Goal: Information Seeking & Learning: Learn about a topic

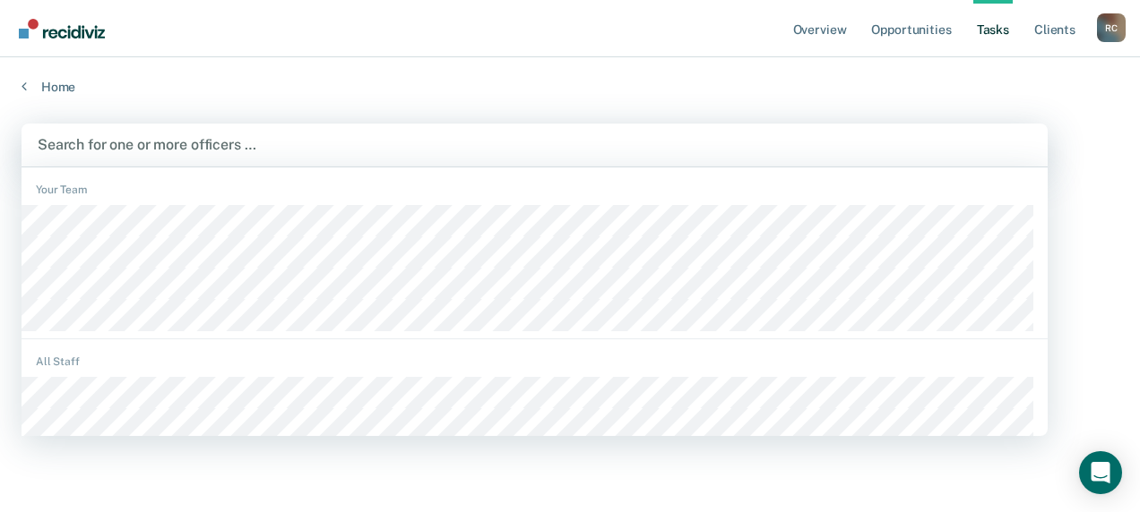
click at [159, 142] on div at bounding box center [535, 144] width 994 height 21
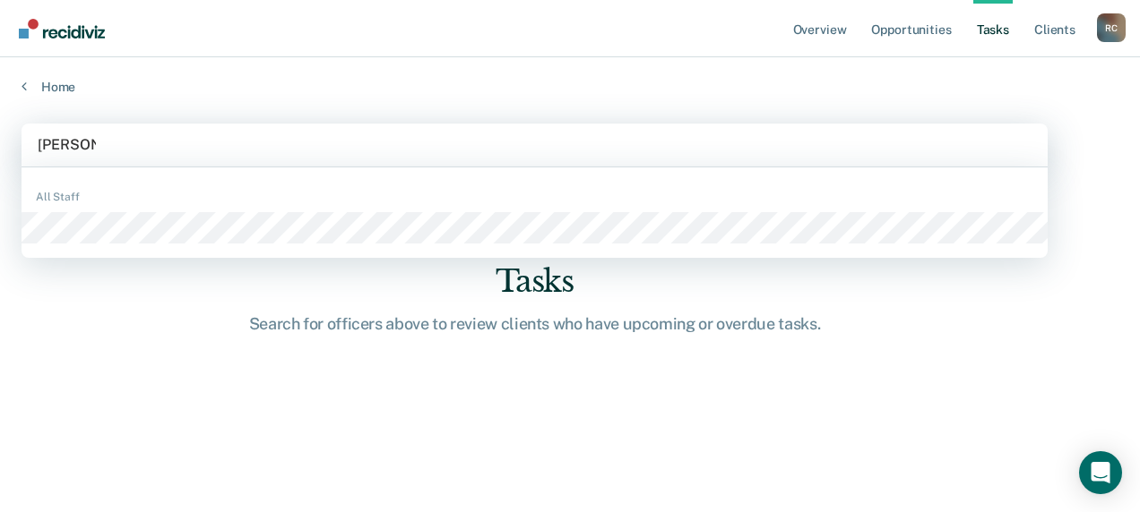
type input "bianca so"
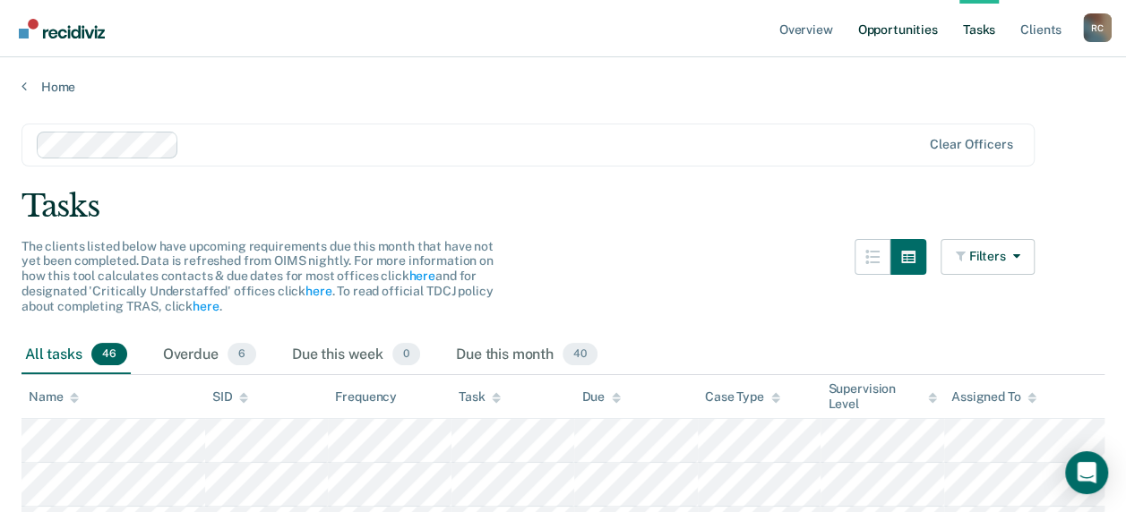
click at [885, 34] on link "Opportunities" at bounding box center [897, 28] width 87 height 57
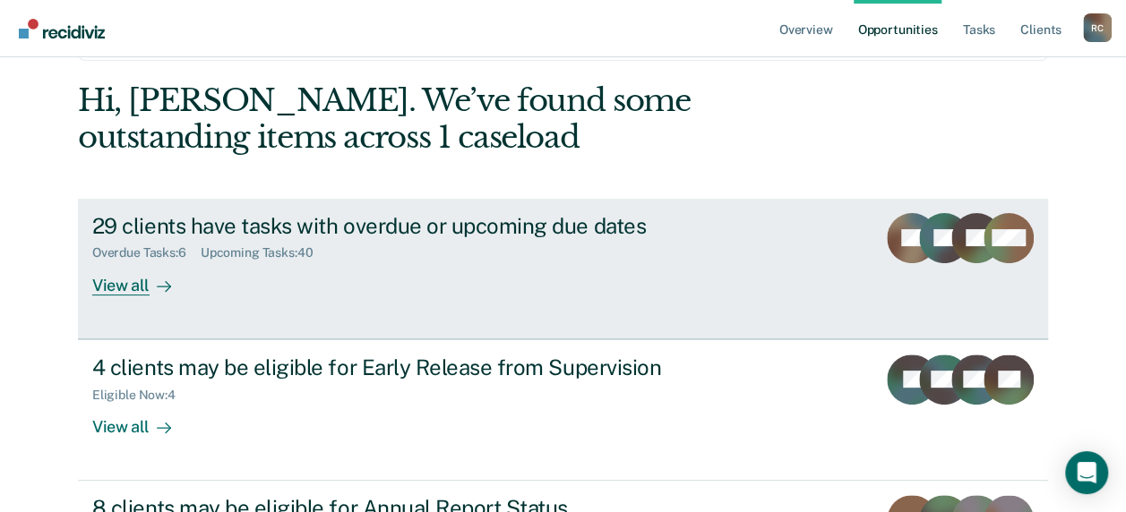
scroll to position [179, 0]
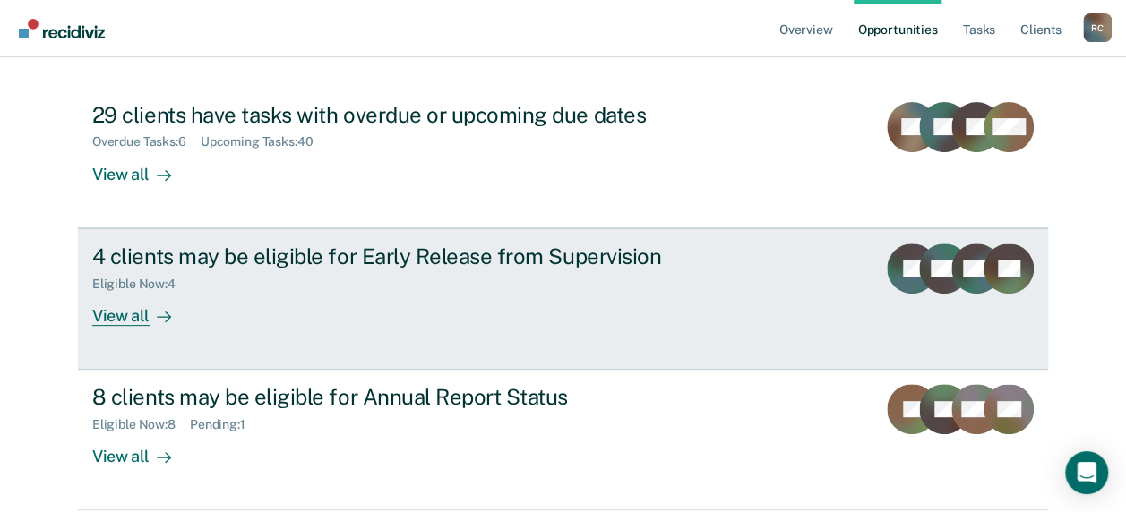
click at [118, 317] on div "View all" at bounding box center [142, 308] width 100 height 35
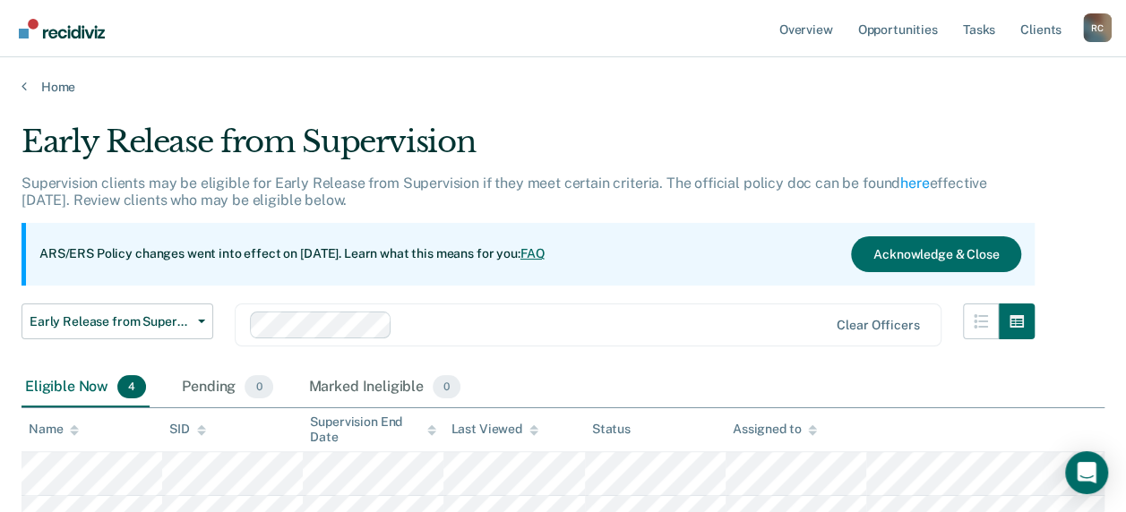
scroll to position [179, 0]
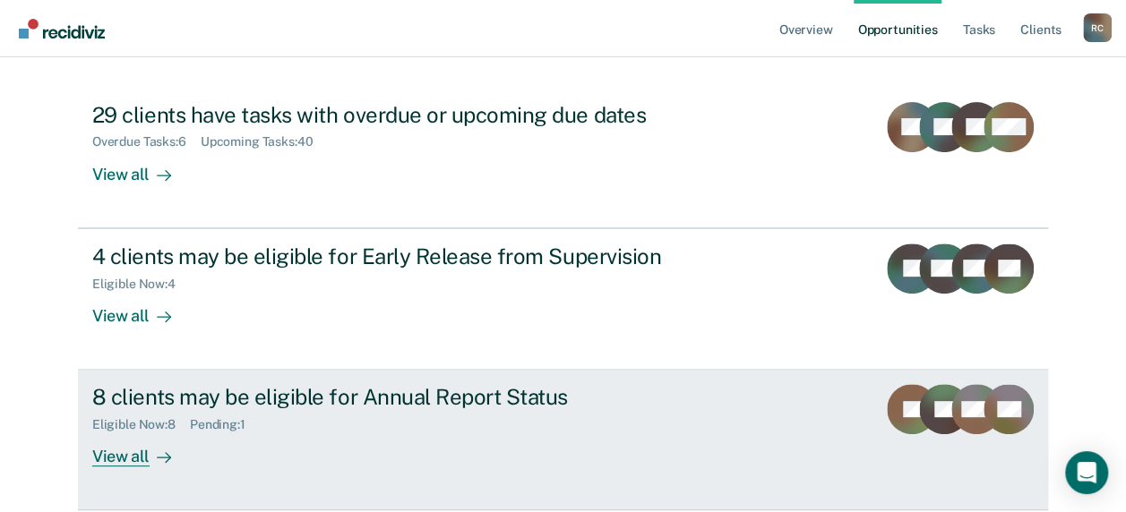
click at [110, 452] on div "View all" at bounding box center [142, 450] width 100 height 35
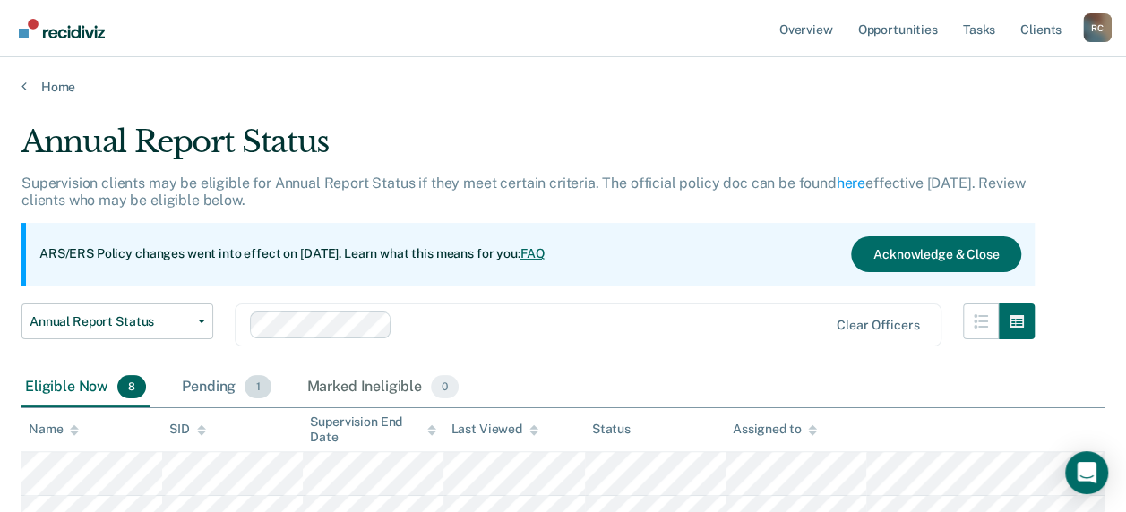
click at [202, 383] on div "Pending 1" at bounding box center [226, 387] width 96 height 39
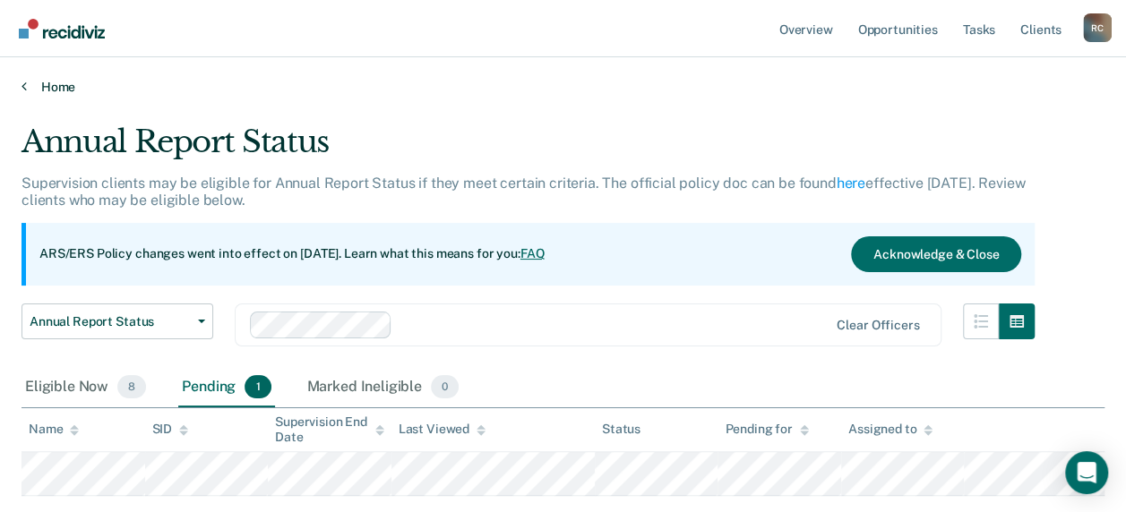
click at [56, 86] on link "Home" at bounding box center [563, 87] width 1083 height 16
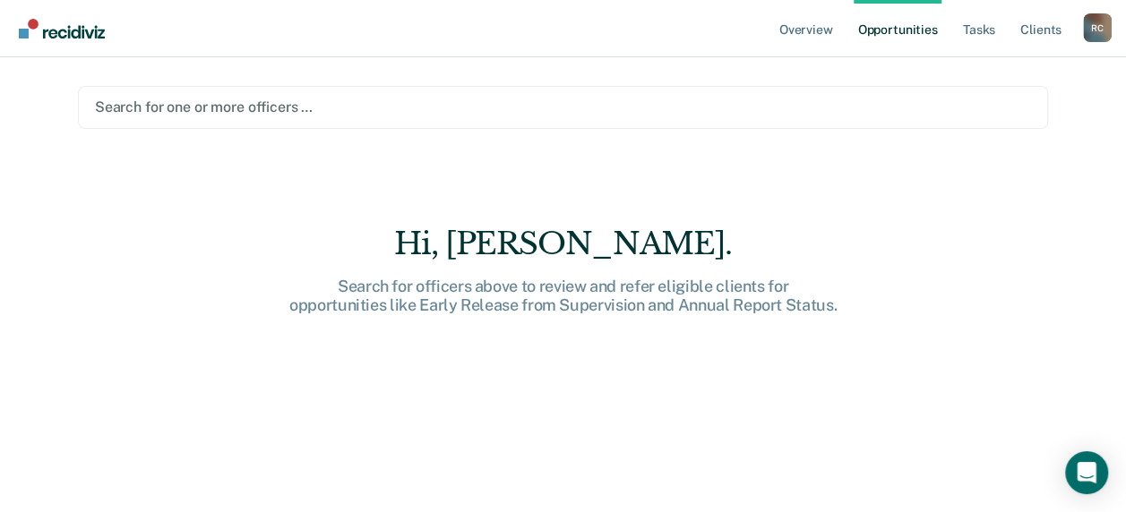
click at [156, 104] on div at bounding box center [563, 107] width 936 height 21
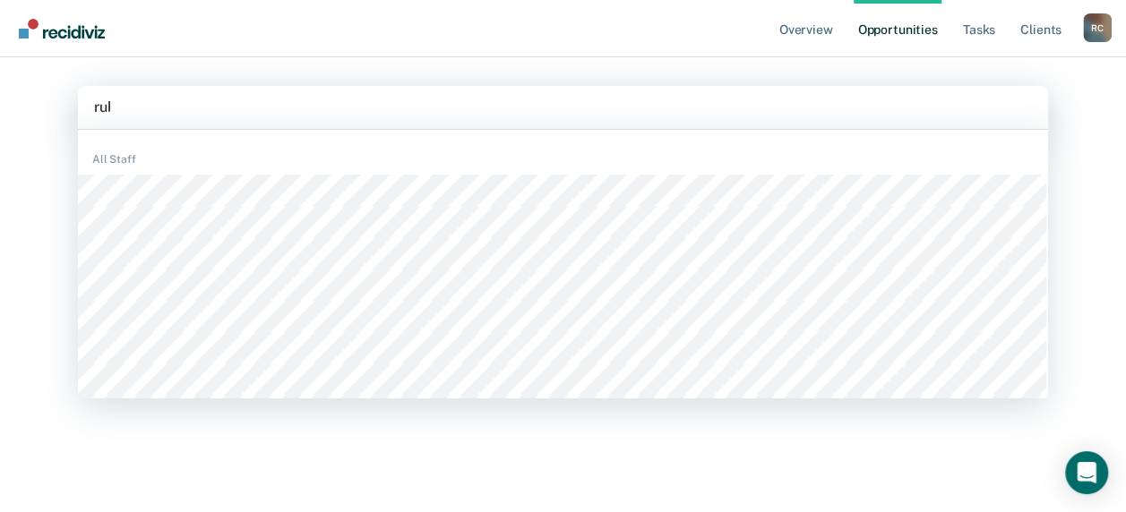
type input "ruby"
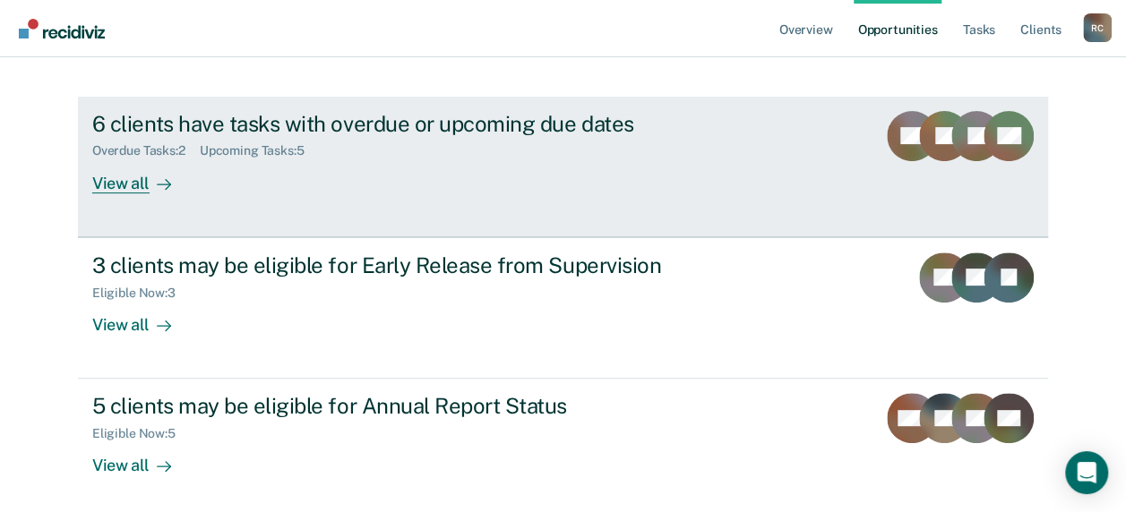
scroll to position [176, 0]
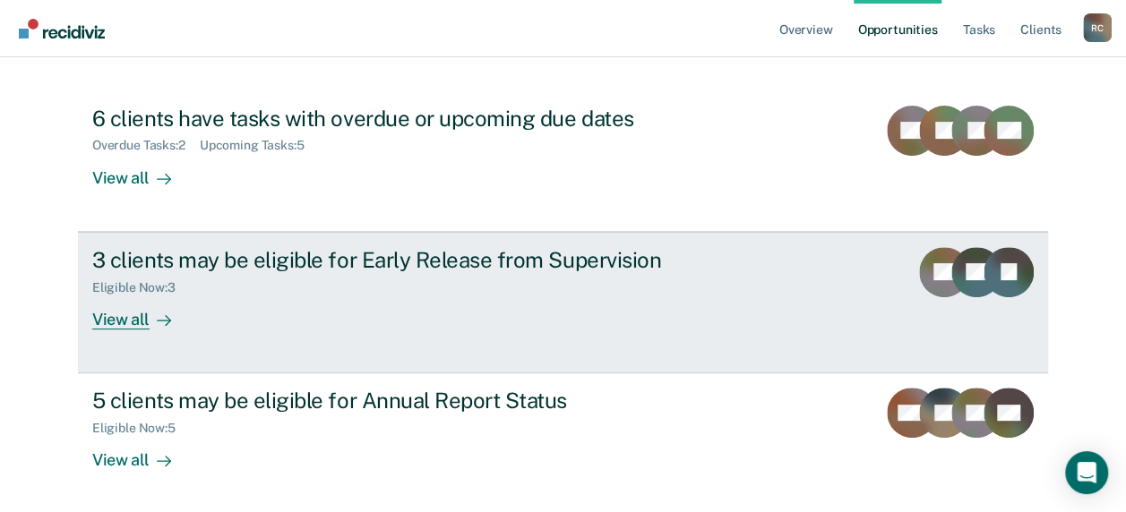
click at [125, 316] on div "View all" at bounding box center [142, 312] width 100 height 35
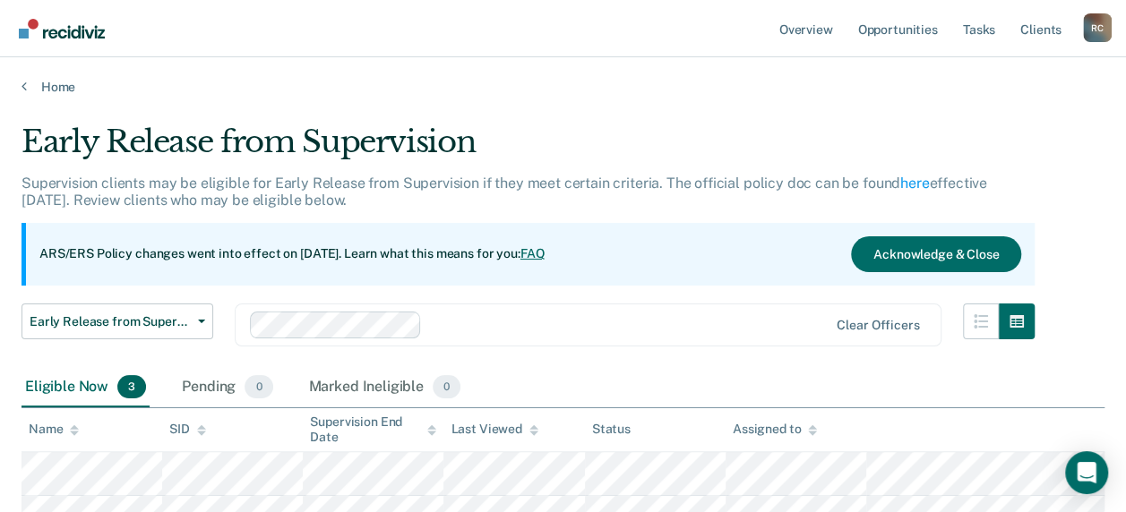
drag, startPoint x: 598, startPoint y: 84, endPoint x: 398, endPoint y: 69, distance: 200.4
click at [447, 38] on nav "Overview Opportunities Tasks Client s [PERSON_NAME] R C Profile How it works Lo…" at bounding box center [563, 28] width 1126 height 57
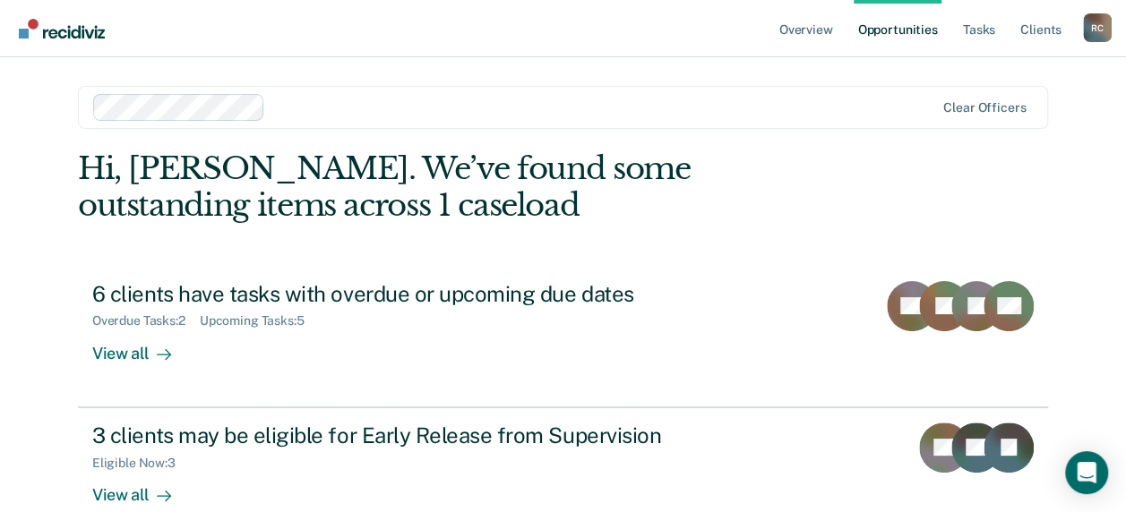
scroll to position [176, 0]
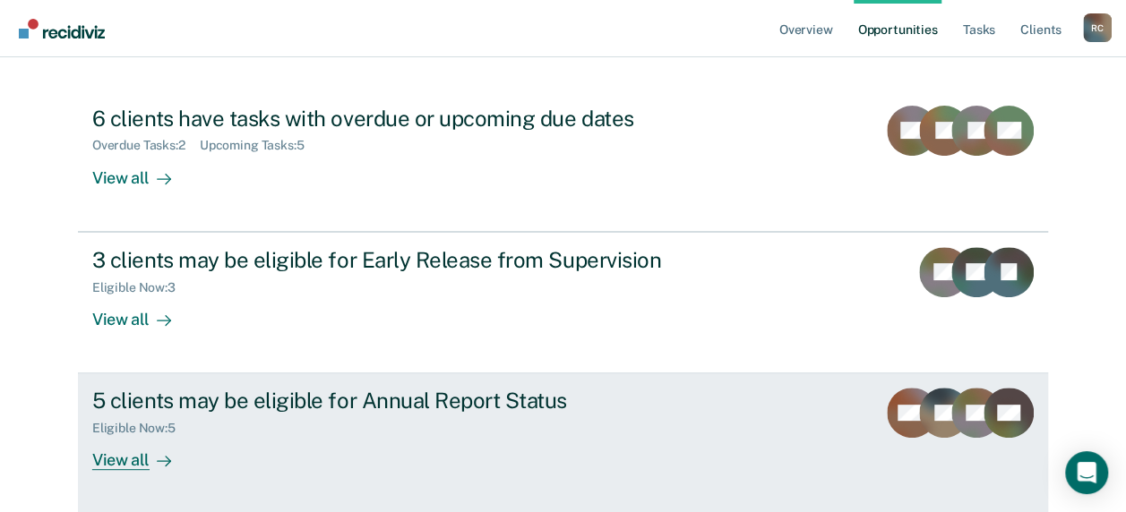
click at [122, 452] on div "View all" at bounding box center [142, 453] width 100 height 35
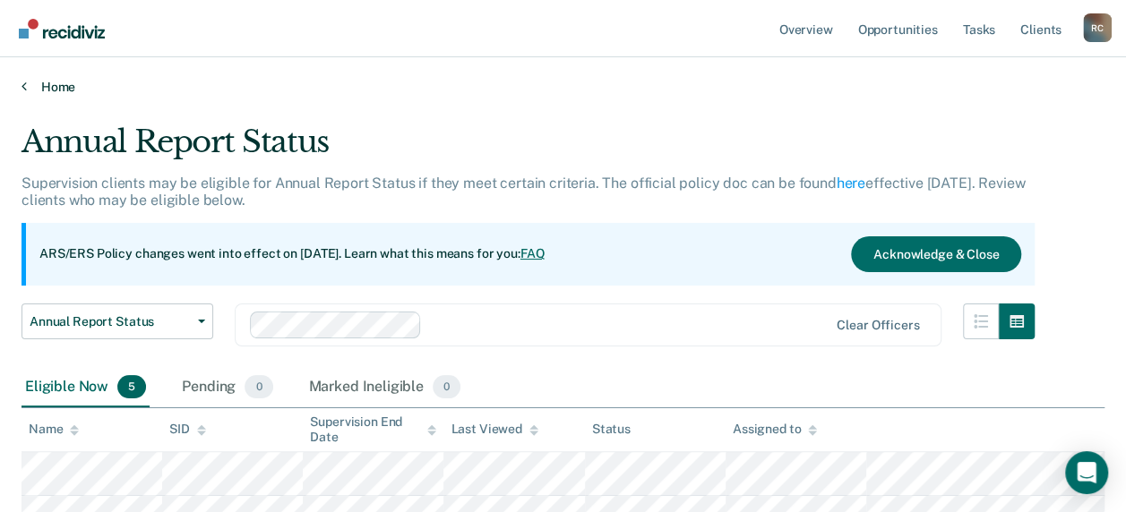
click at [33, 87] on link "Home" at bounding box center [563, 87] width 1083 height 16
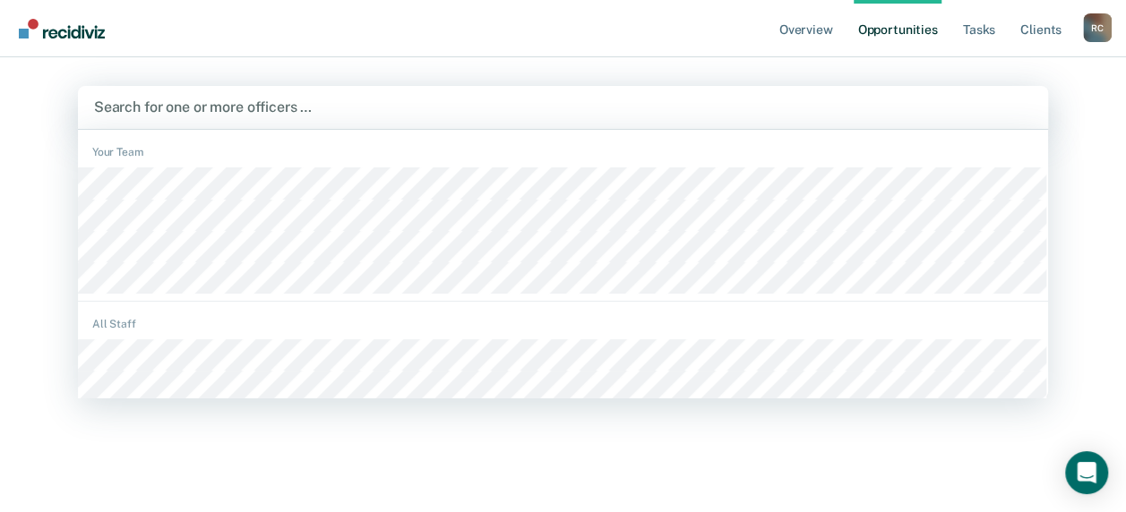
click at [239, 108] on div at bounding box center [563, 107] width 938 height 21
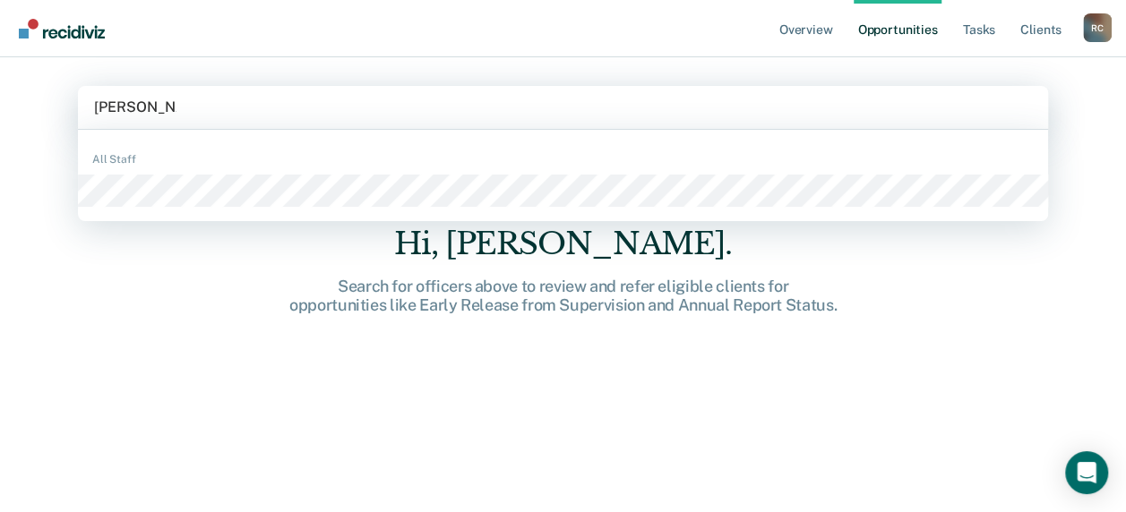
type input "[PERSON_NAME]"
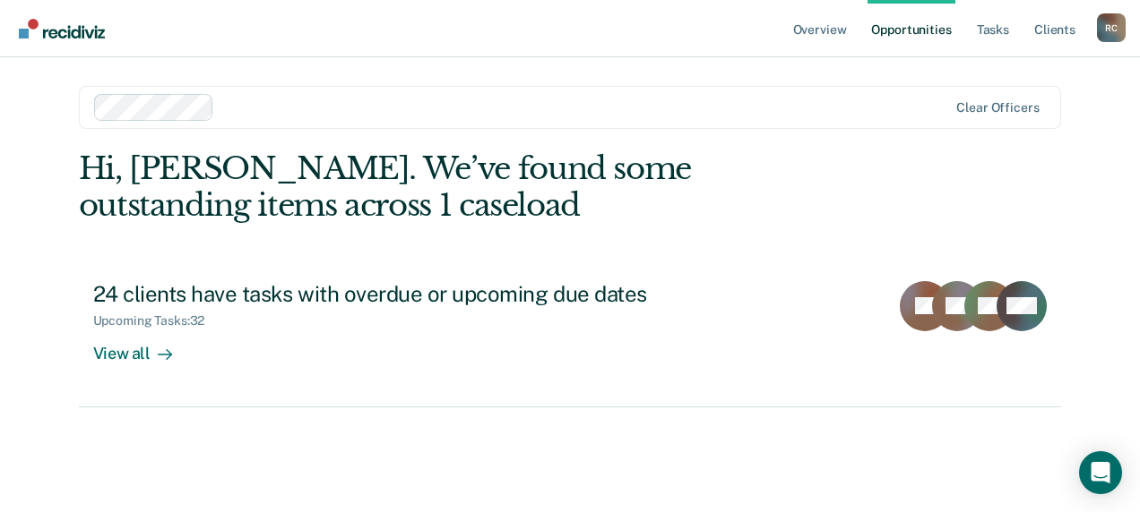
click at [903, 39] on link "Opportunities" at bounding box center [910, 28] width 87 height 57
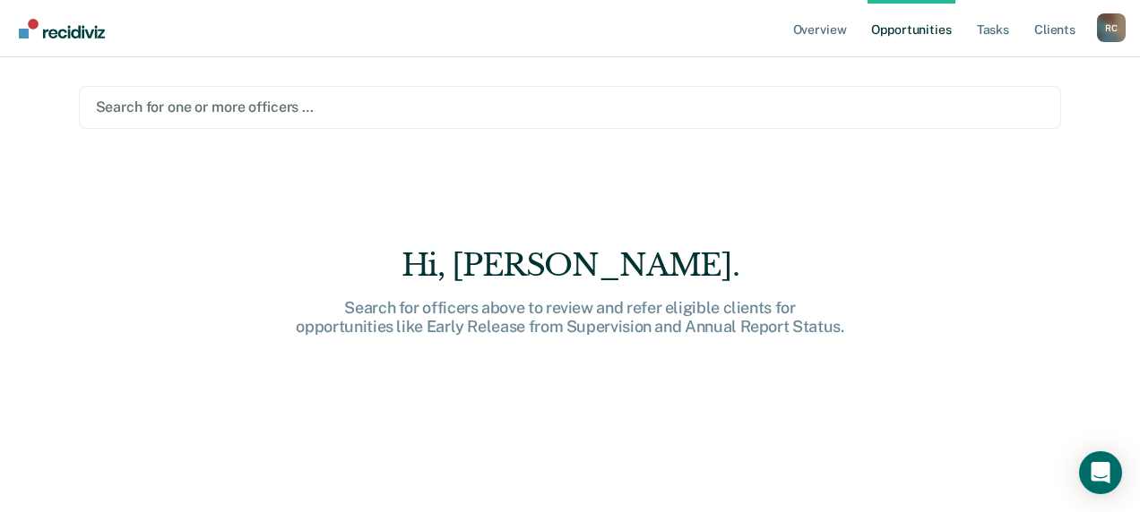
click at [156, 104] on div at bounding box center [570, 107] width 949 height 21
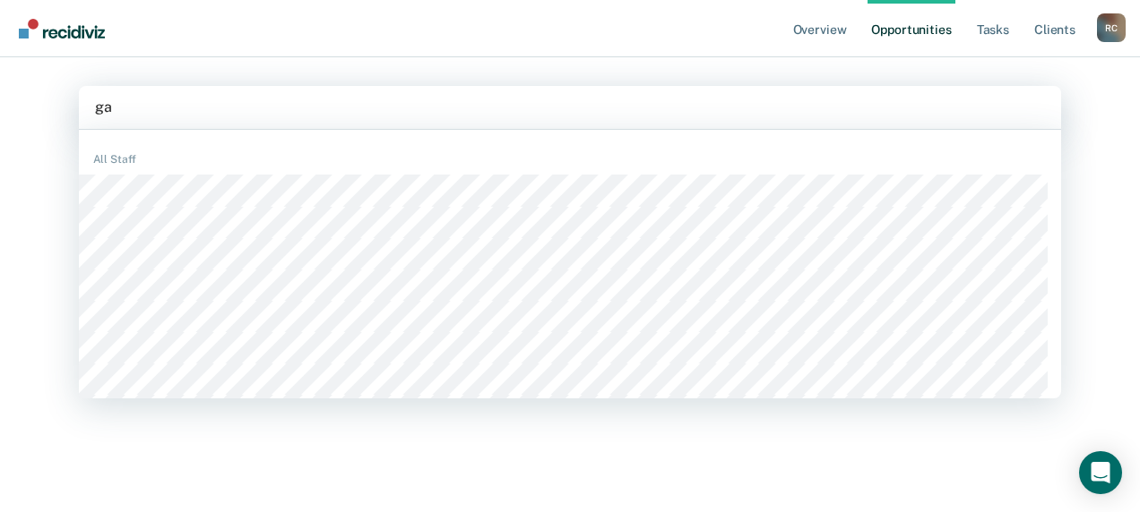
type input "g"
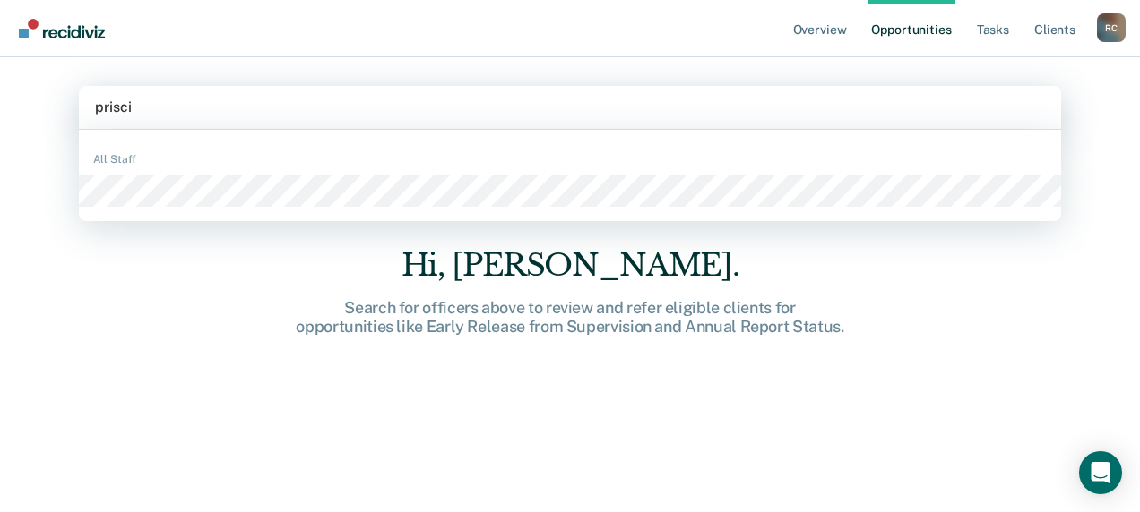
type input "priscil"
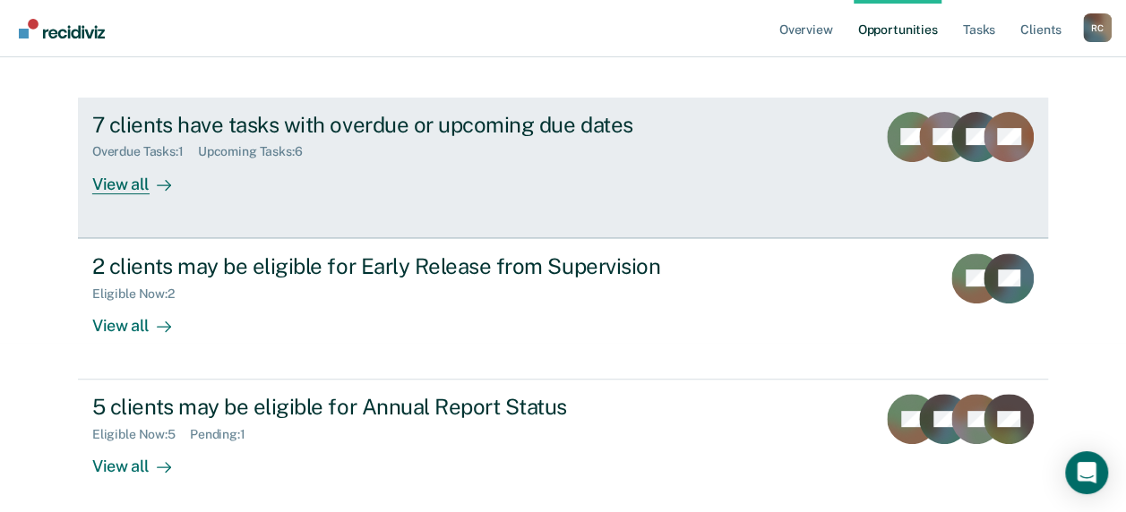
scroll to position [176, 0]
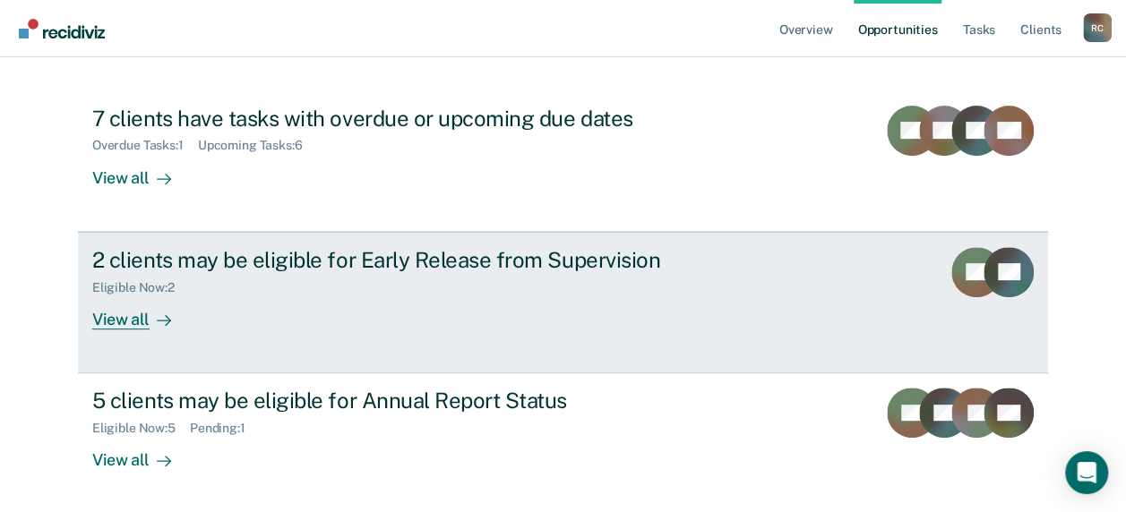
click at [113, 322] on div "View all" at bounding box center [142, 312] width 100 height 35
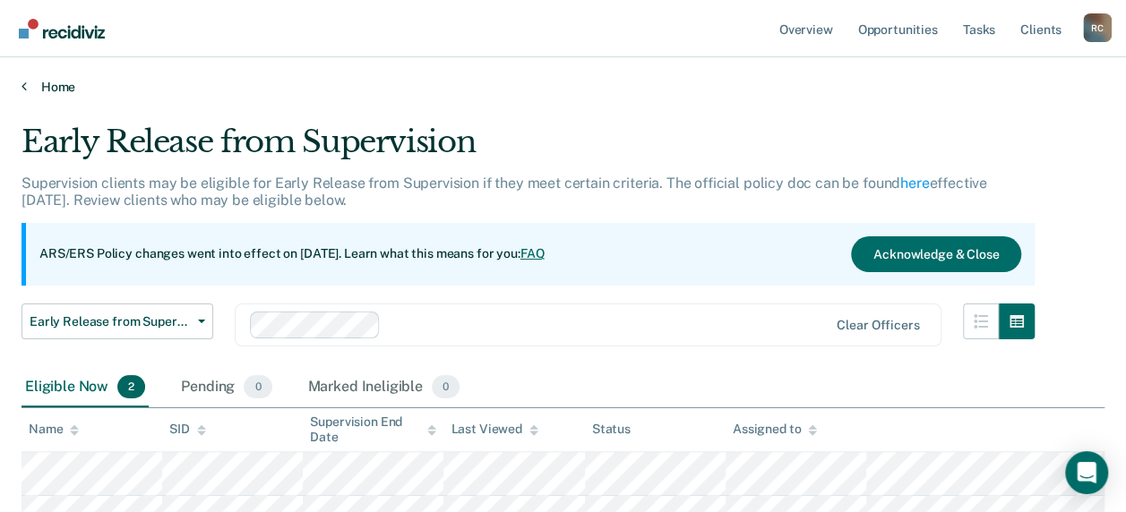
click at [50, 85] on link "Home" at bounding box center [563, 87] width 1083 height 16
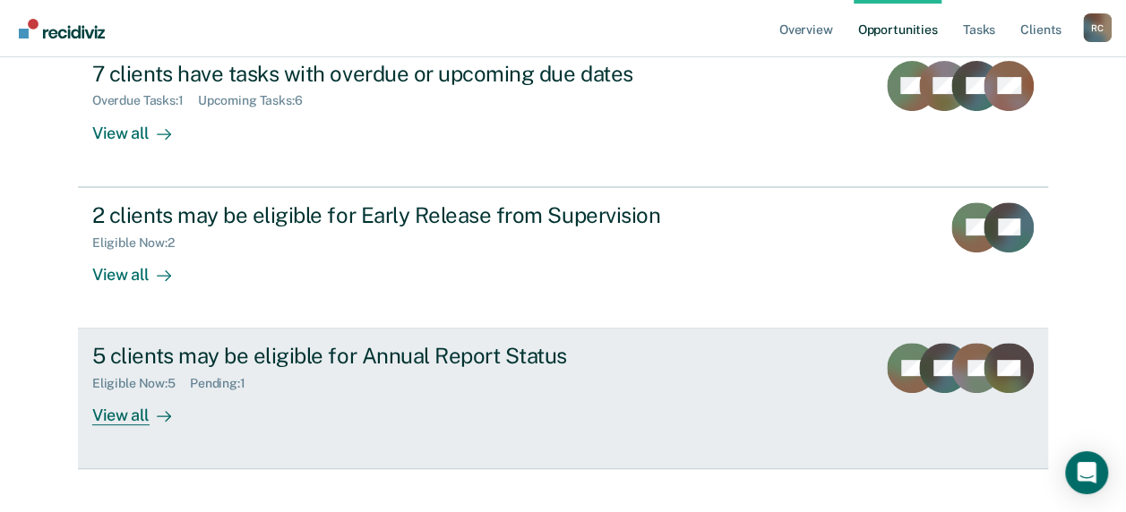
scroll to position [247, 0]
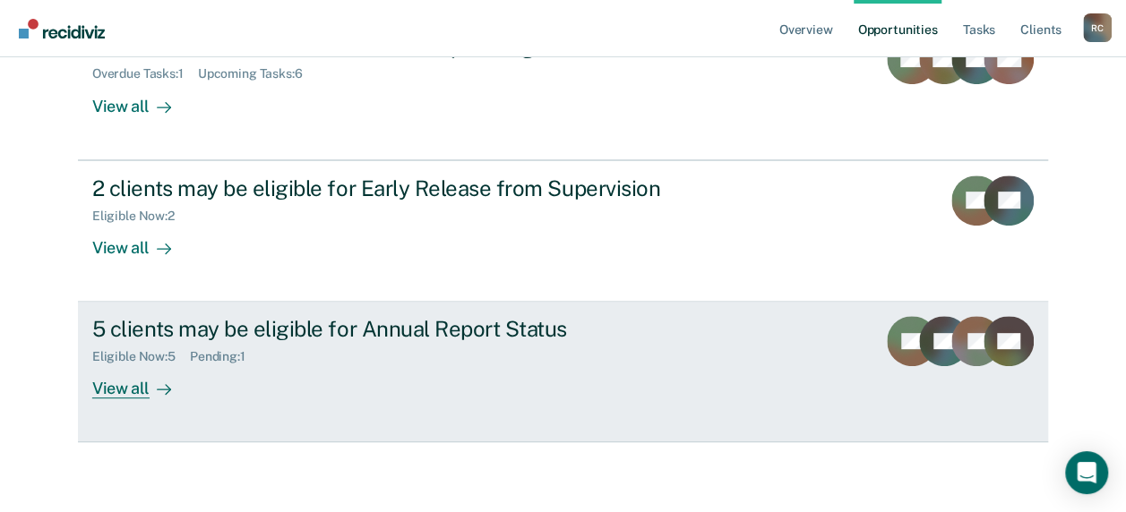
click at [109, 379] on div "View all" at bounding box center [142, 382] width 100 height 35
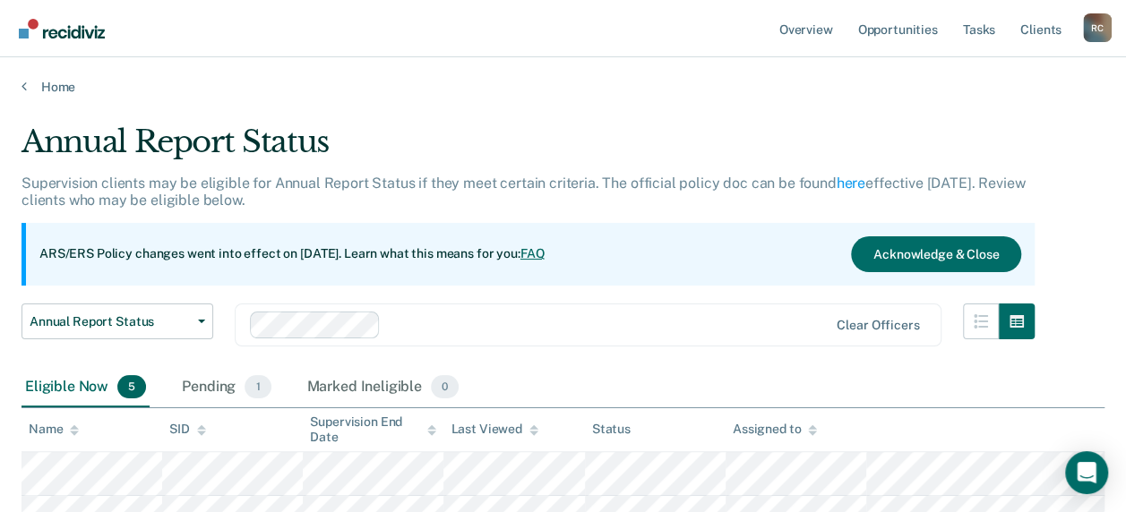
drag, startPoint x: 370, startPoint y: 81, endPoint x: 230, endPoint y: 76, distance: 139.8
click at [230, 74] on div "Home" at bounding box center [563, 76] width 1126 height 38
click at [201, 384] on div "Pending 1" at bounding box center [226, 387] width 96 height 39
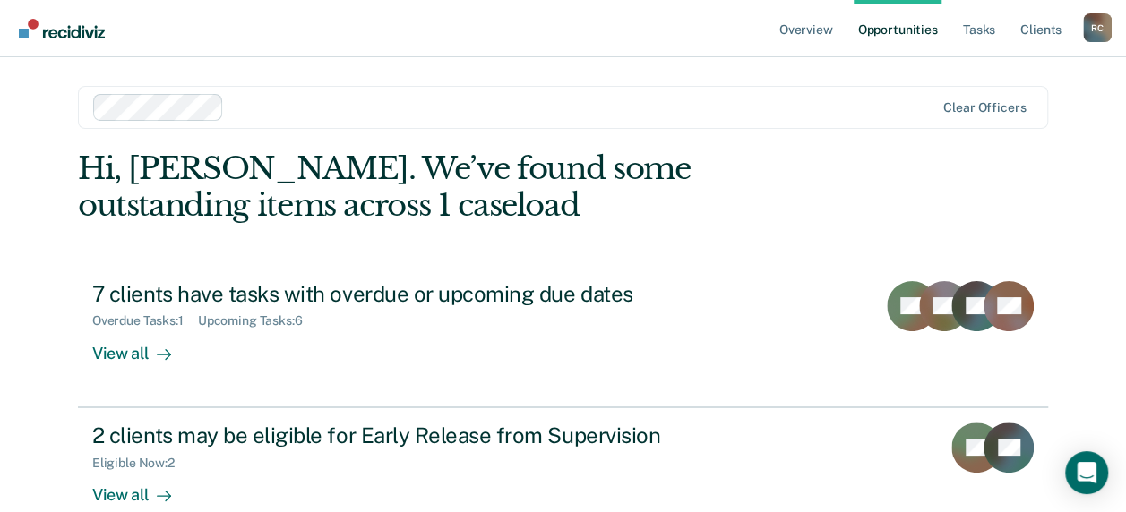
scroll to position [247, 0]
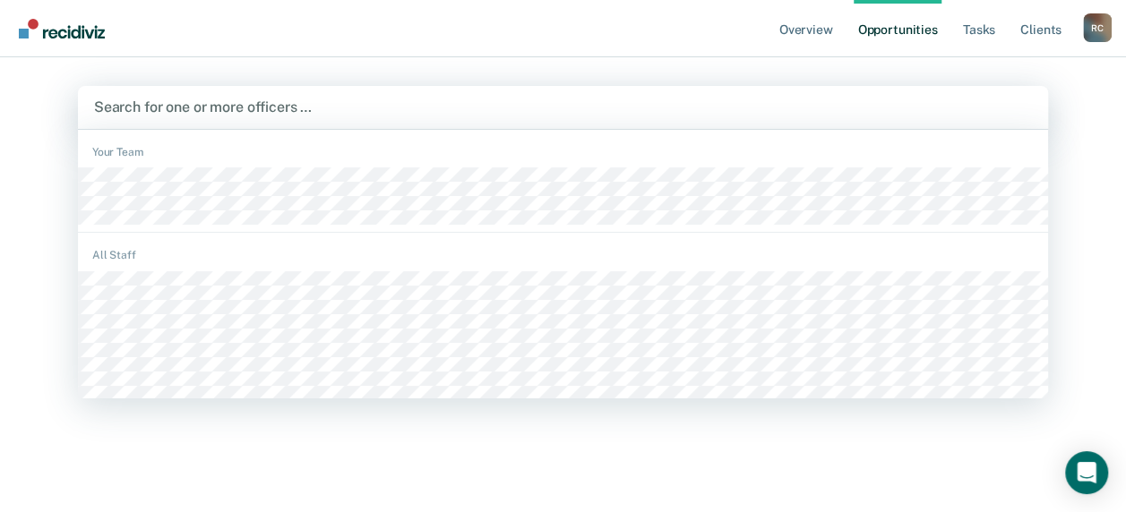
click at [178, 99] on div at bounding box center [563, 107] width 938 height 21
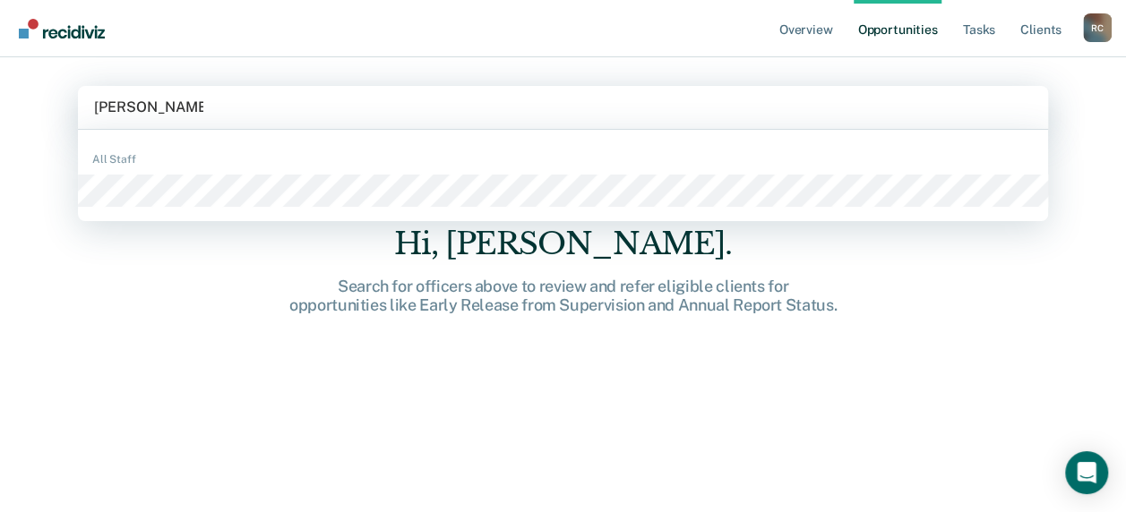
type input "[PERSON_NAME]"
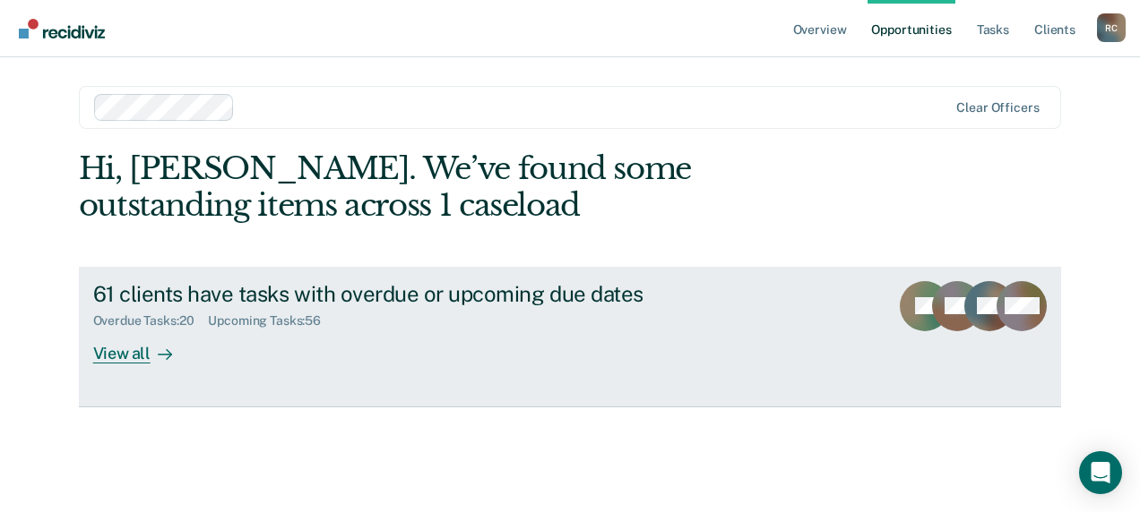
click at [120, 360] on div "View all" at bounding box center [143, 346] width 100 height 35
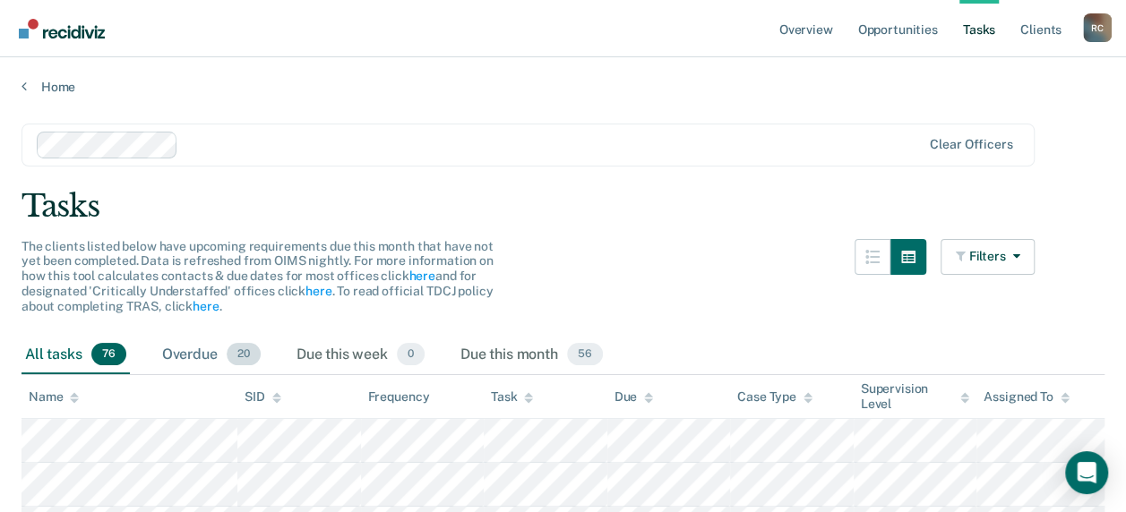
click at [187, 357] on div "Overdue 20" at bounding box center [212, 355] width 106 height 39
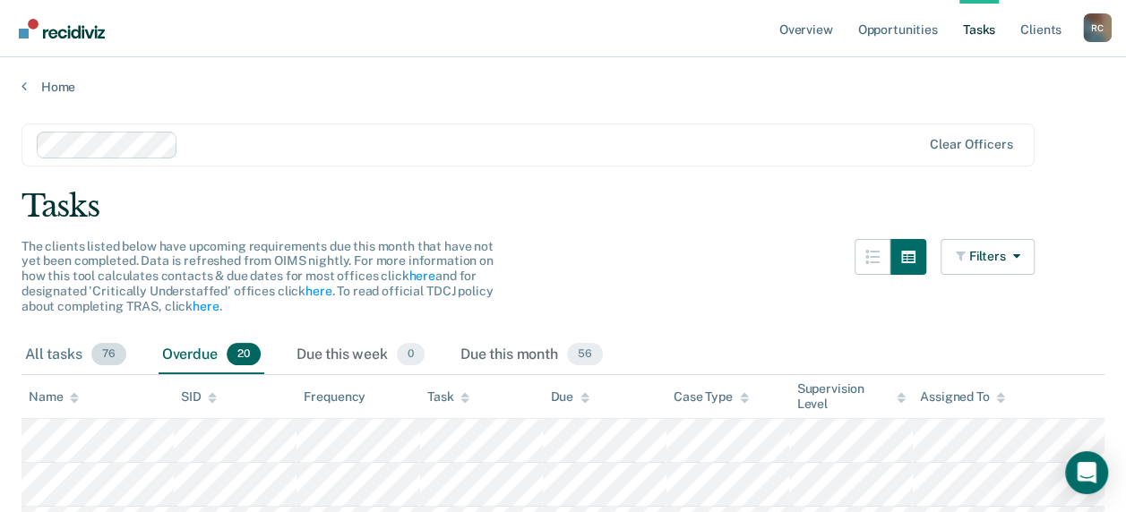
click at [54, 358] on div "All tasks 76" at bounding box center [76, 355] width 108 height 39
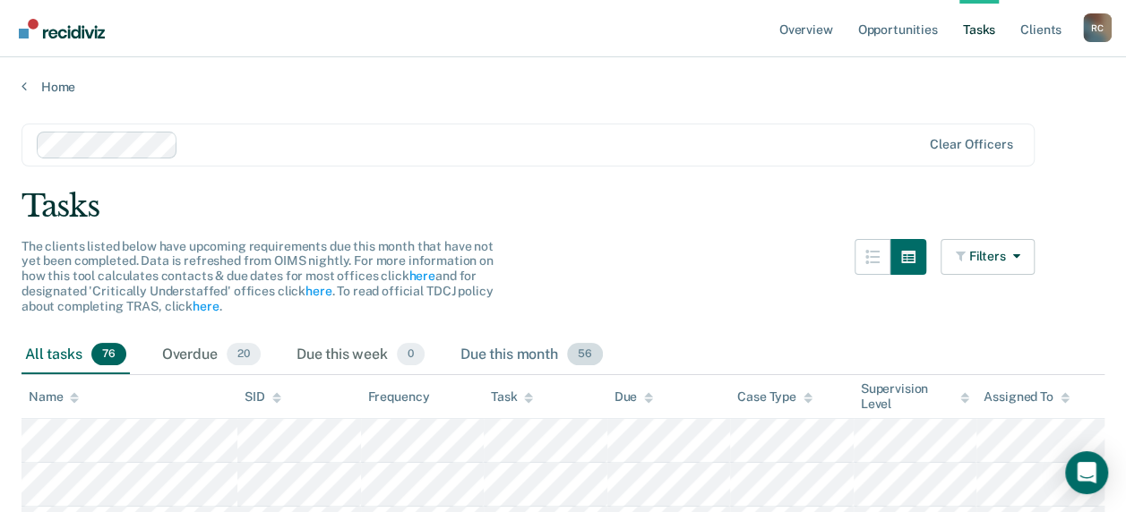
click at [489, 356] on div "Due this month 56" at bounding box center [532, 355] width 150 height 39
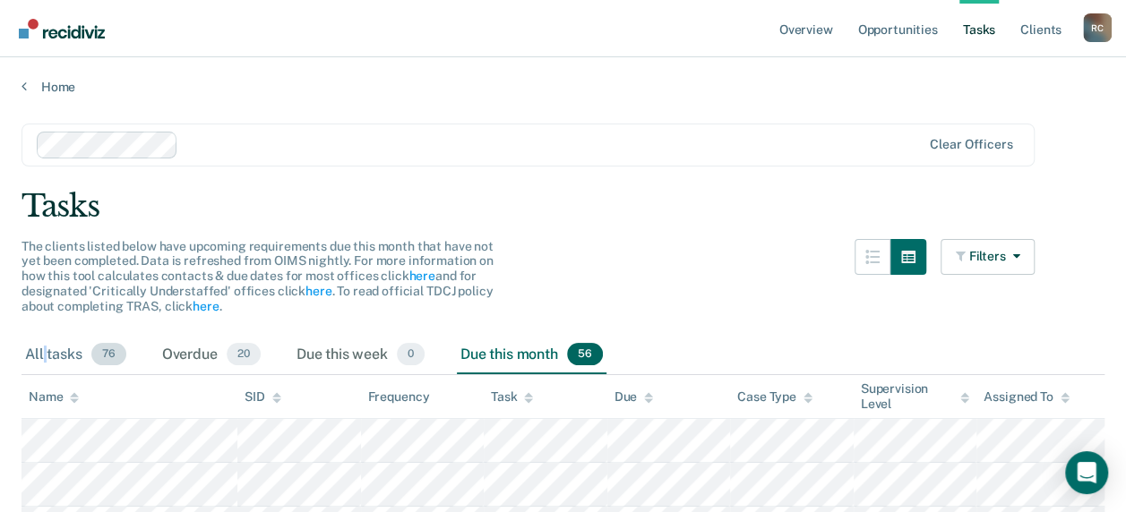
click at [45, 356] on div "All tasks 76" at bounding box center [76, 355] width 108 height 39
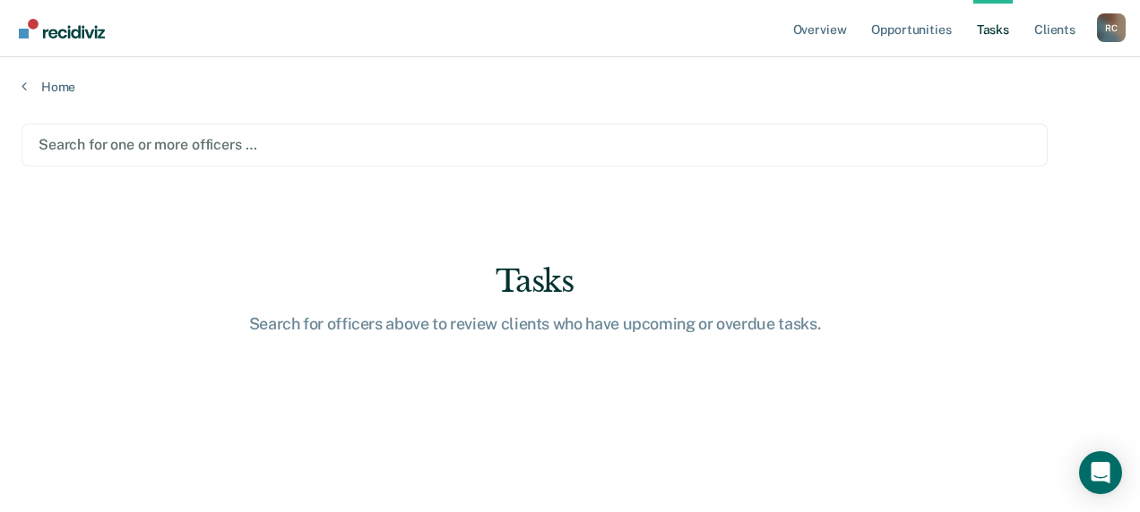
click at [118, 140] on div at bounding box center [535, 144] width 992 height 21
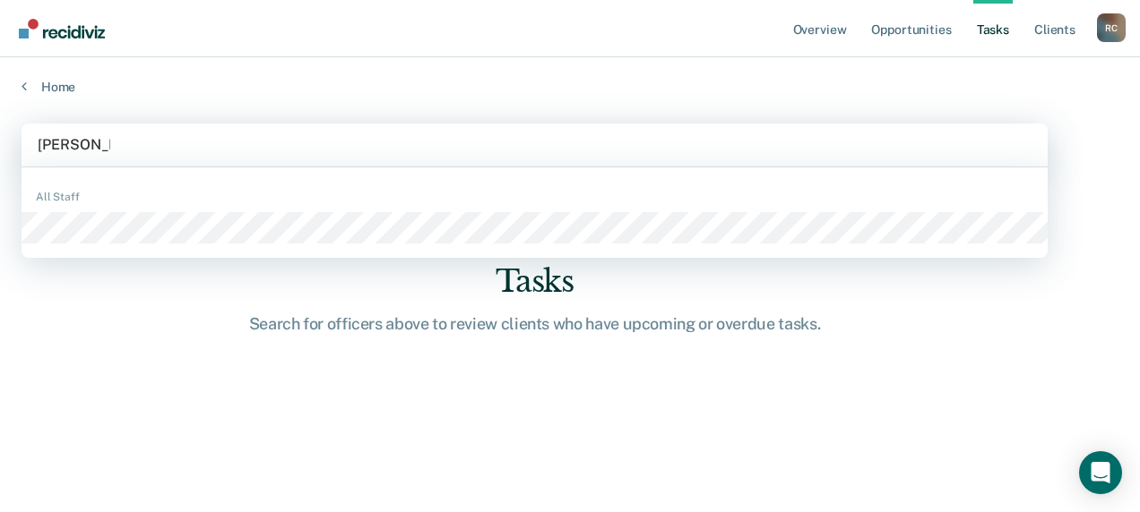
type input "[PERSON_NAME]"
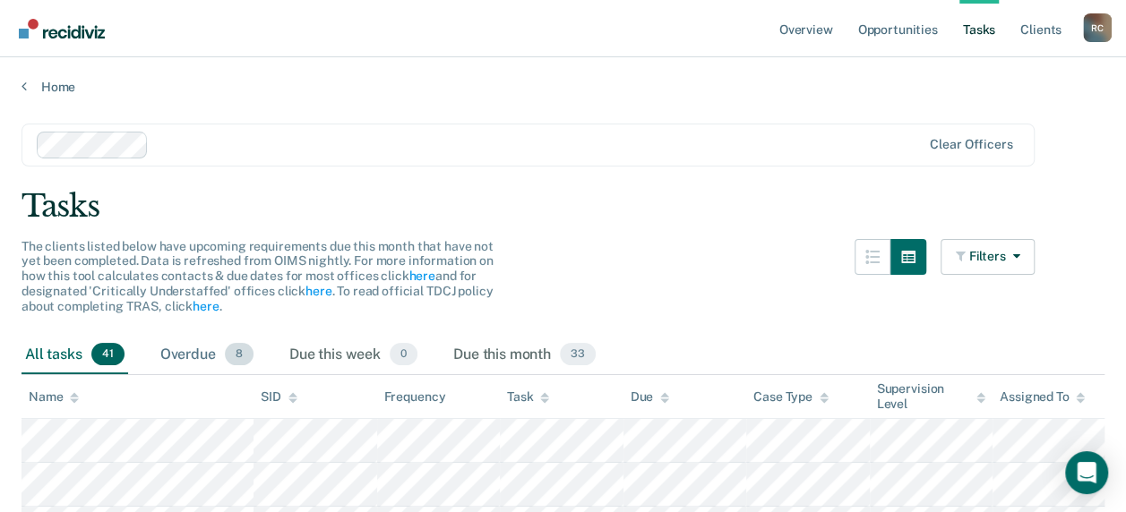
click at [182, 353] on div "Overdue 8" at bounding box center [207, 355] width 100 height 39
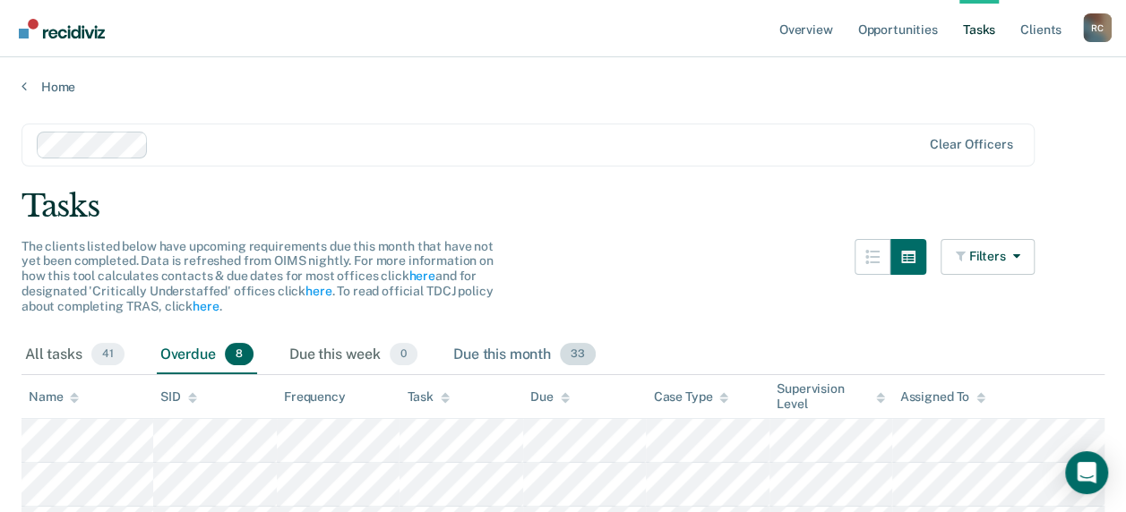
click at [504, 356] on div "Due this month 33" at bounding box center [525, 355] width 150 height 39
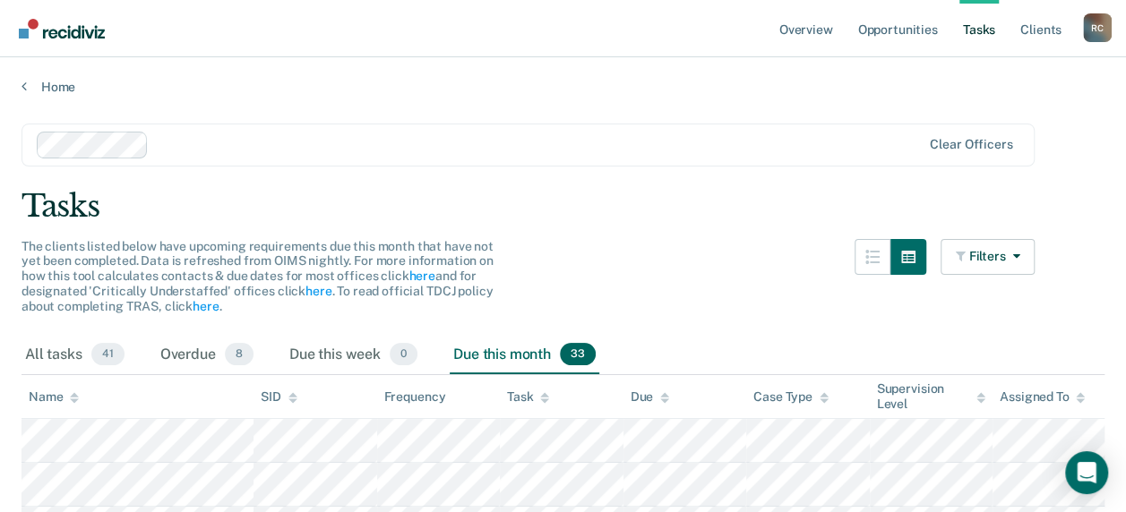
click at [73, 400] on icon at bounding box center [74, 401] width 9 height 4
click at [190, 356] on div "Overdue 8" at bounding box center [207, 355] width 100 height 39
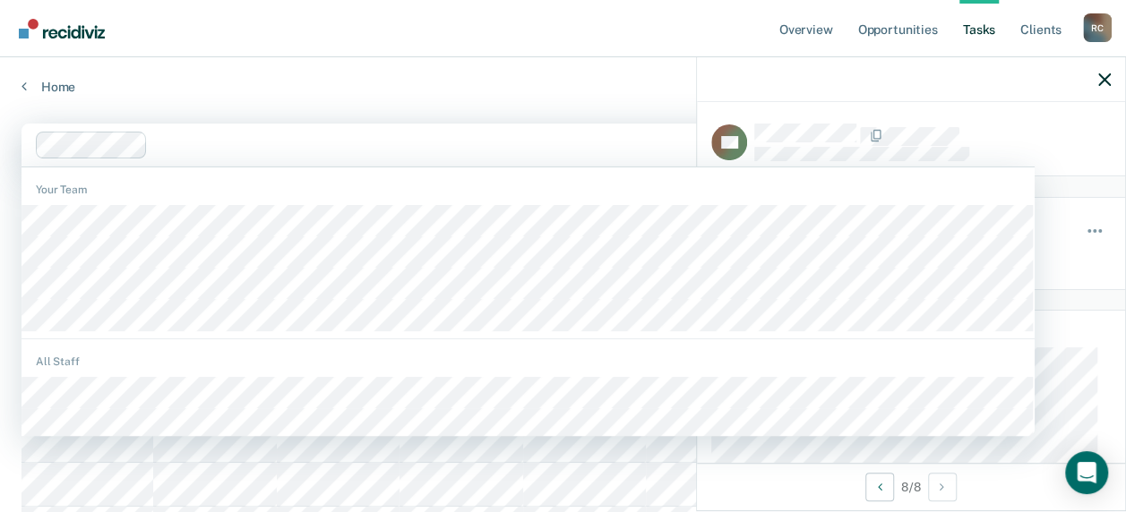
click at [543, 160] on div "Clear officers" at bounding box center [528, 145] width 1013 height 43
click at [579, 108] on main "1200 results available. Use Up and Down to choose options, press Enter to selec…" at bounding box center [563, 466] width 1126 height 742
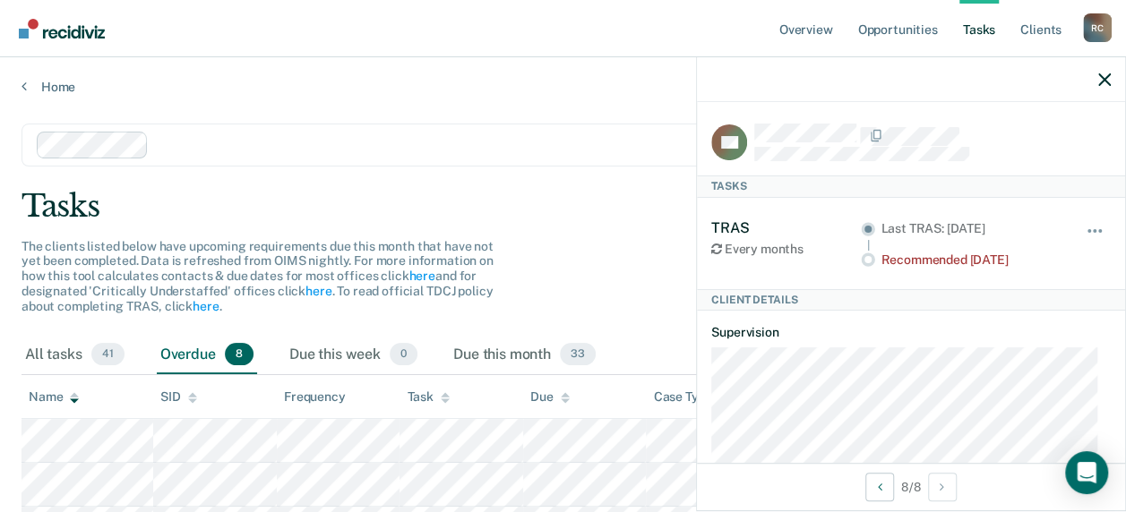
click at [1113, 74] on div at bounding box center [911, 79] width 428 height 45
click at [1105, 82] on icon "button" at bounding box center [1104, 79] width 13 height 13
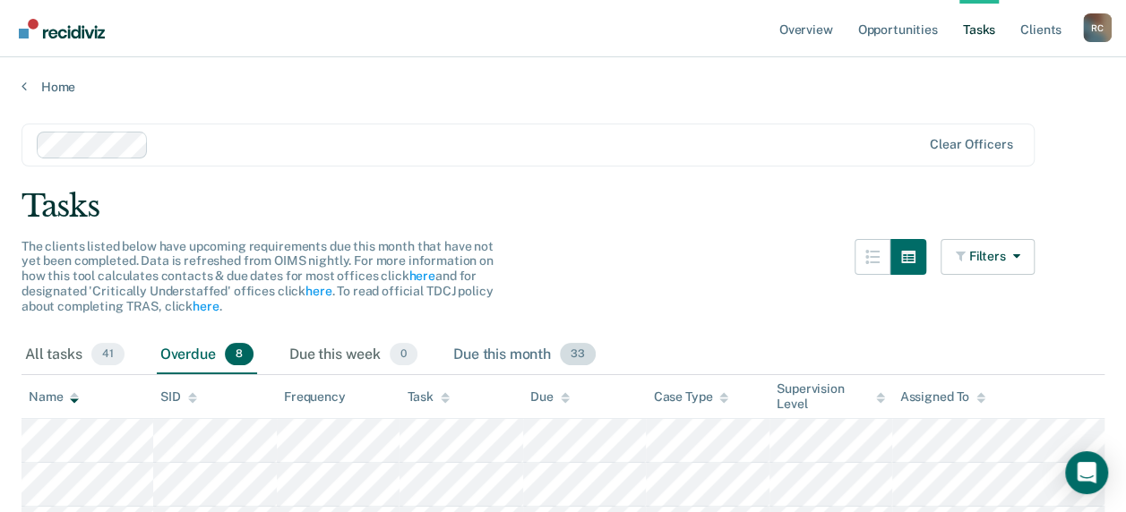
click at [487, 353] on div "Due this month 33" at bounding box center [525, 355] width 150 height 39
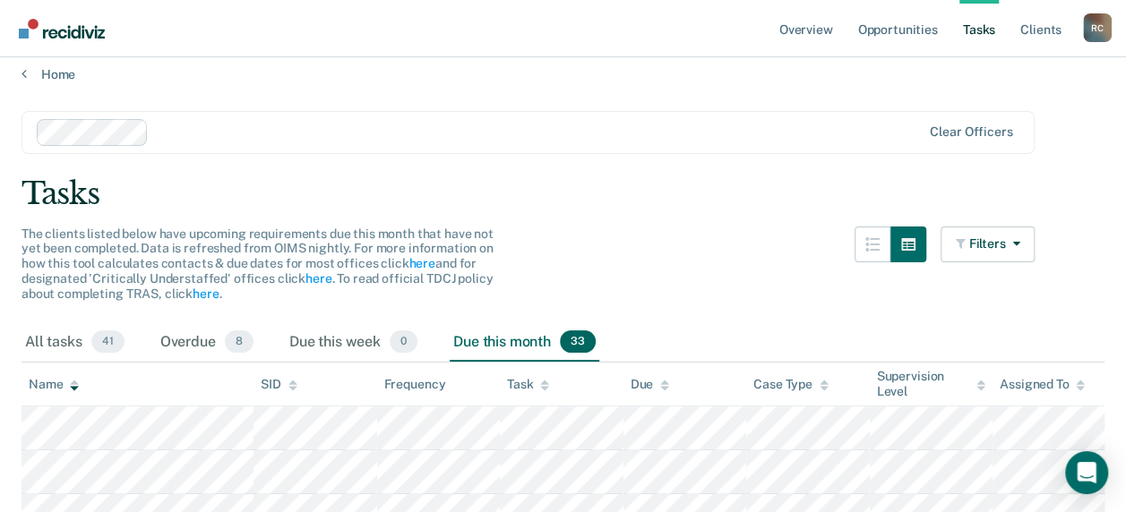
scroll to position [269, 0]
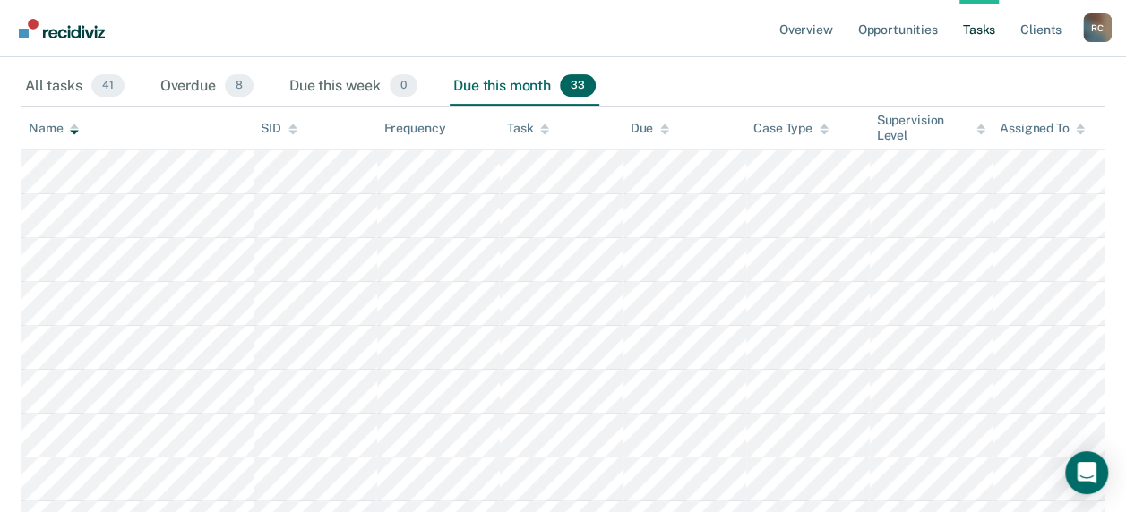
click at [547, 133] on icon at bounding box center [544, 130] width 9 height 12
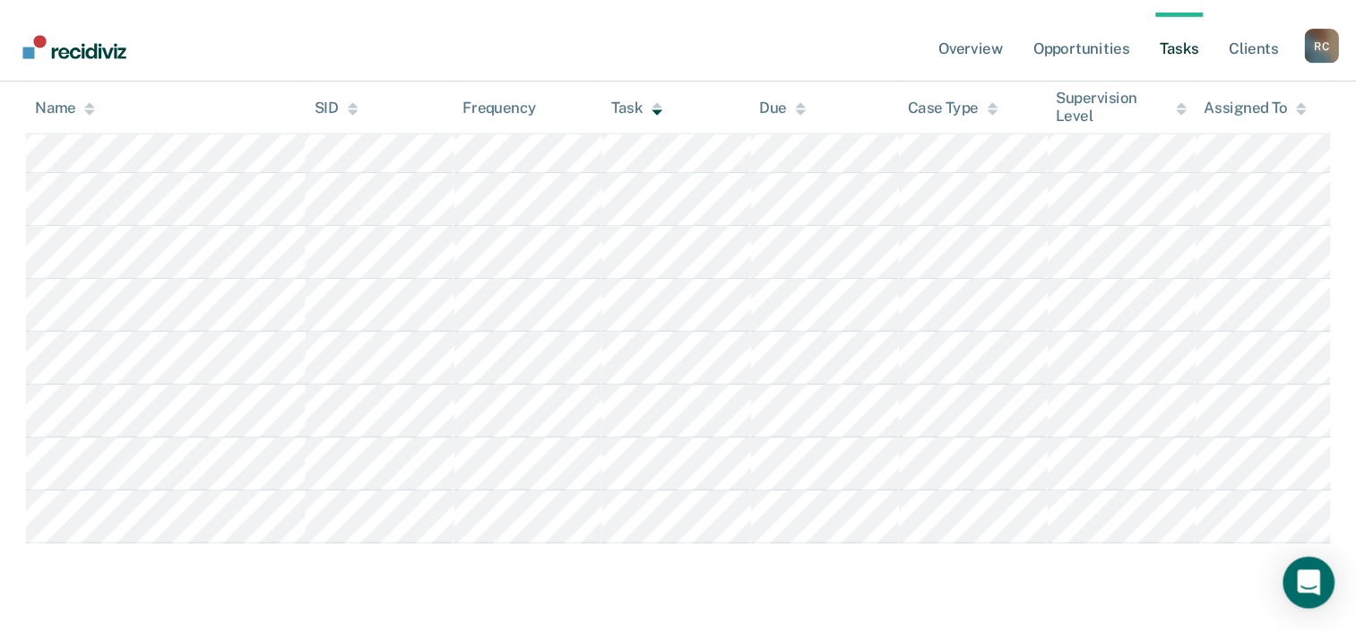
scroll to position [0, 0]
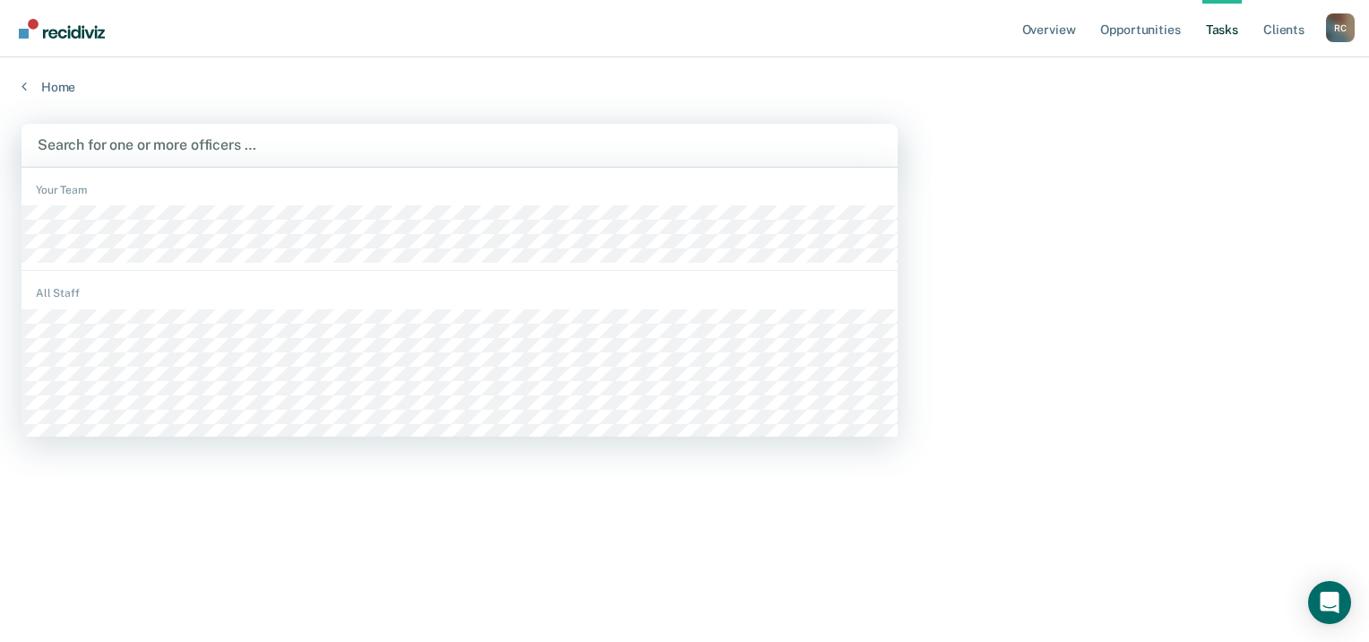
click at [87, 143] on div at bounding box center [460, 144] width 844 height 21
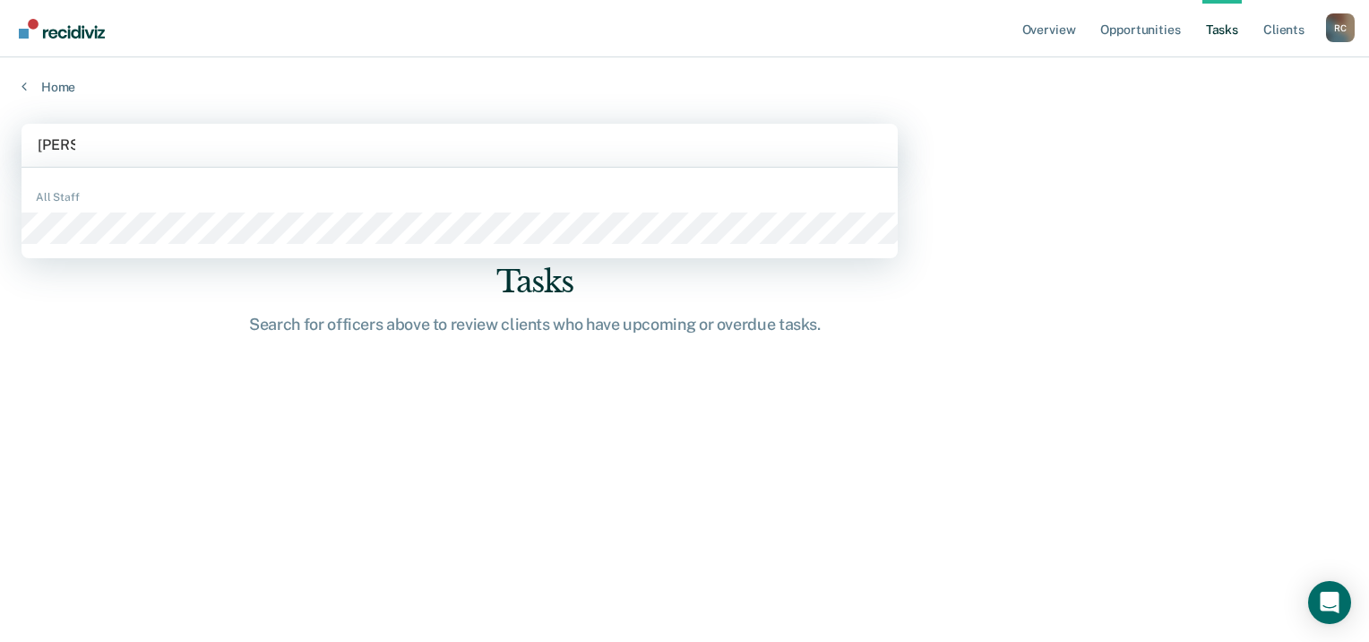
type input "[PERSON_NAME]"
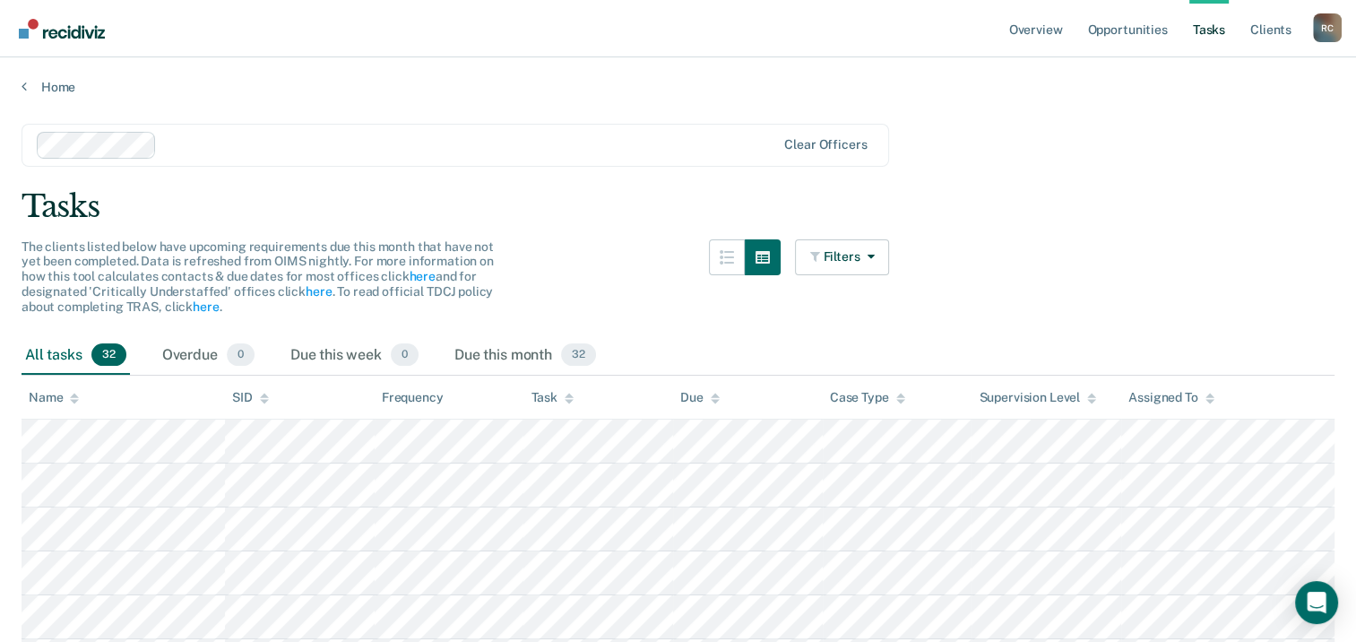
click at [570, 395] on icon at bounding box center [568, 394] width 9 height 4
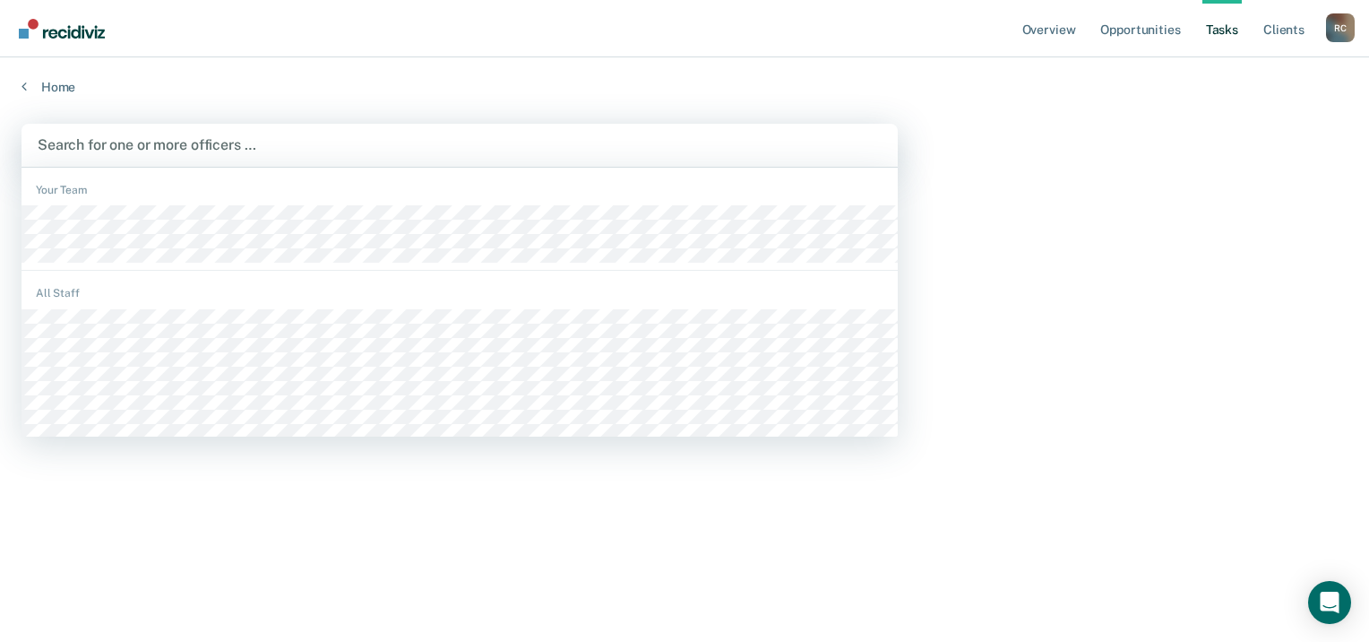
click at [100, 146] on div at bounding box center [460, 144] width 844 height 21
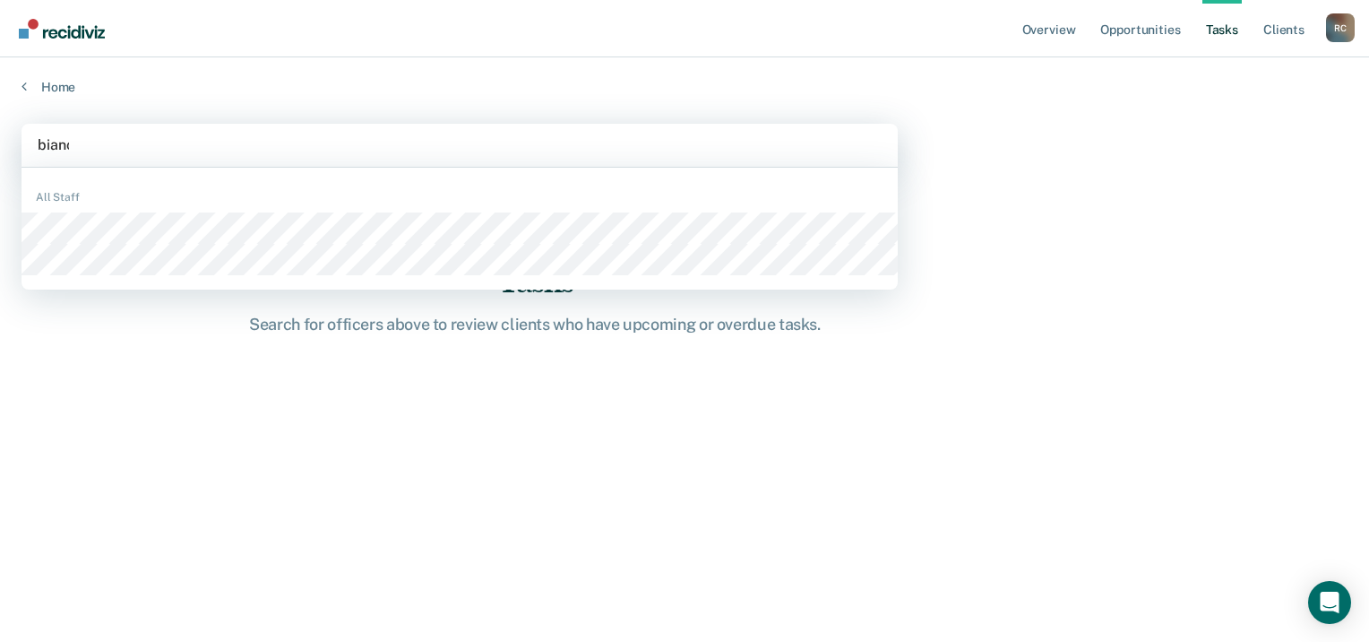
type input "bianca"
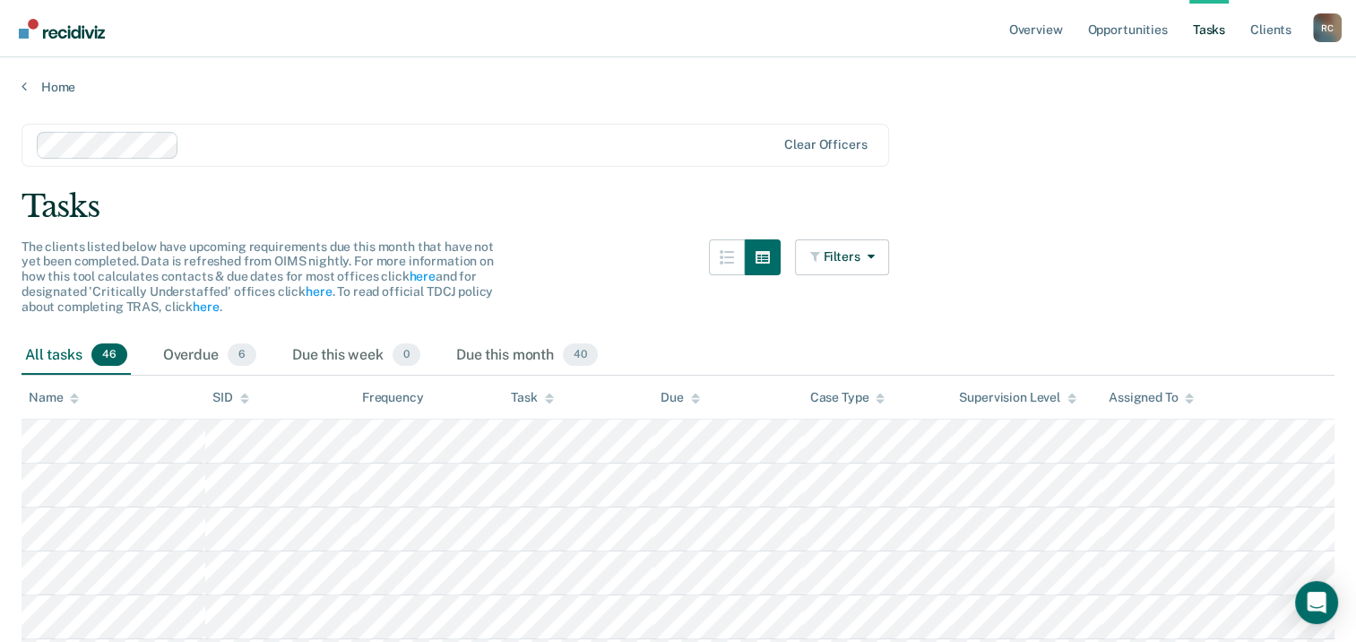
drag, startPoint x: 591, startPoint y: 90, endPoint x: 373, endPoint y: 201, distance: 245.2
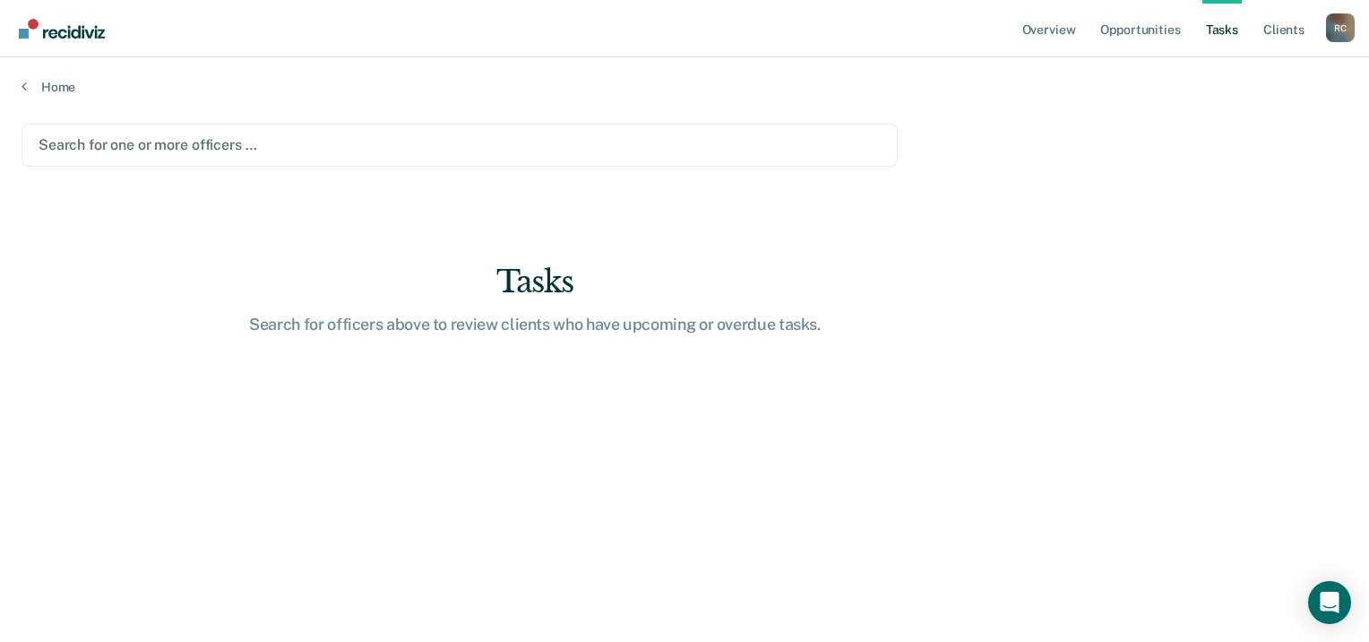
click at [84, 145] on div at bounding box center [460, 144] width 842 height 21
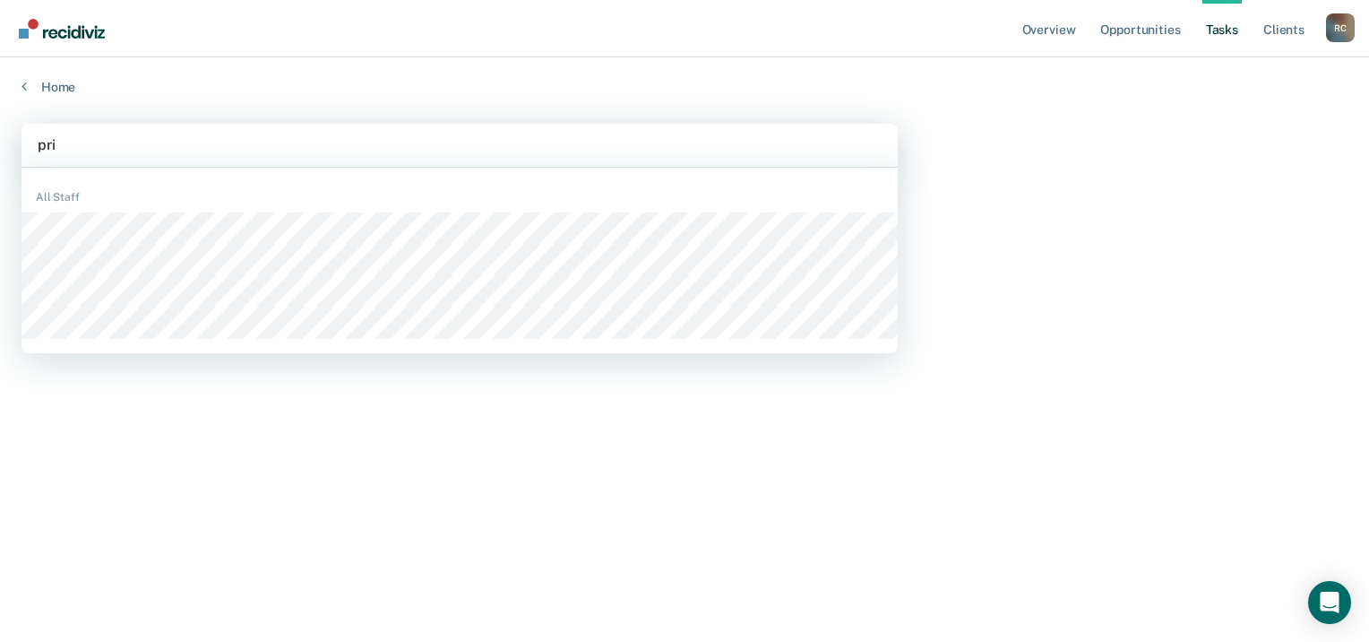
type input "pris"
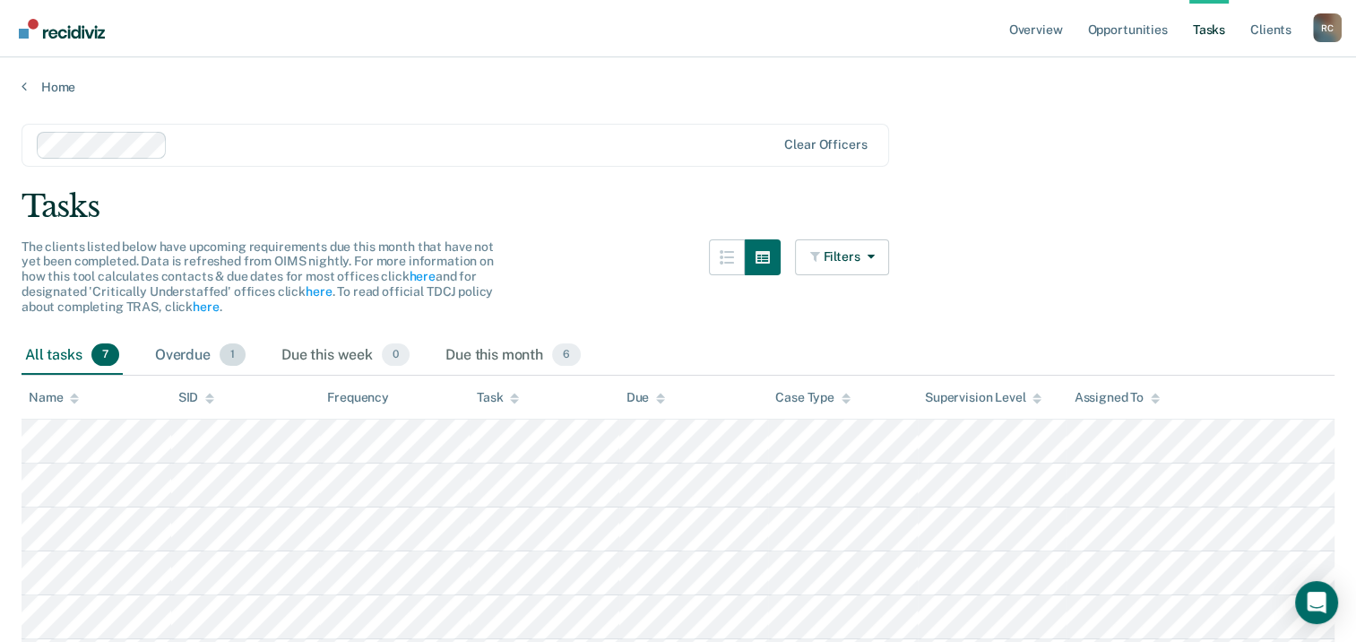
click at [184, 353] on div "Overdue 1" at bounding box center [200, 355] width 98 height 39
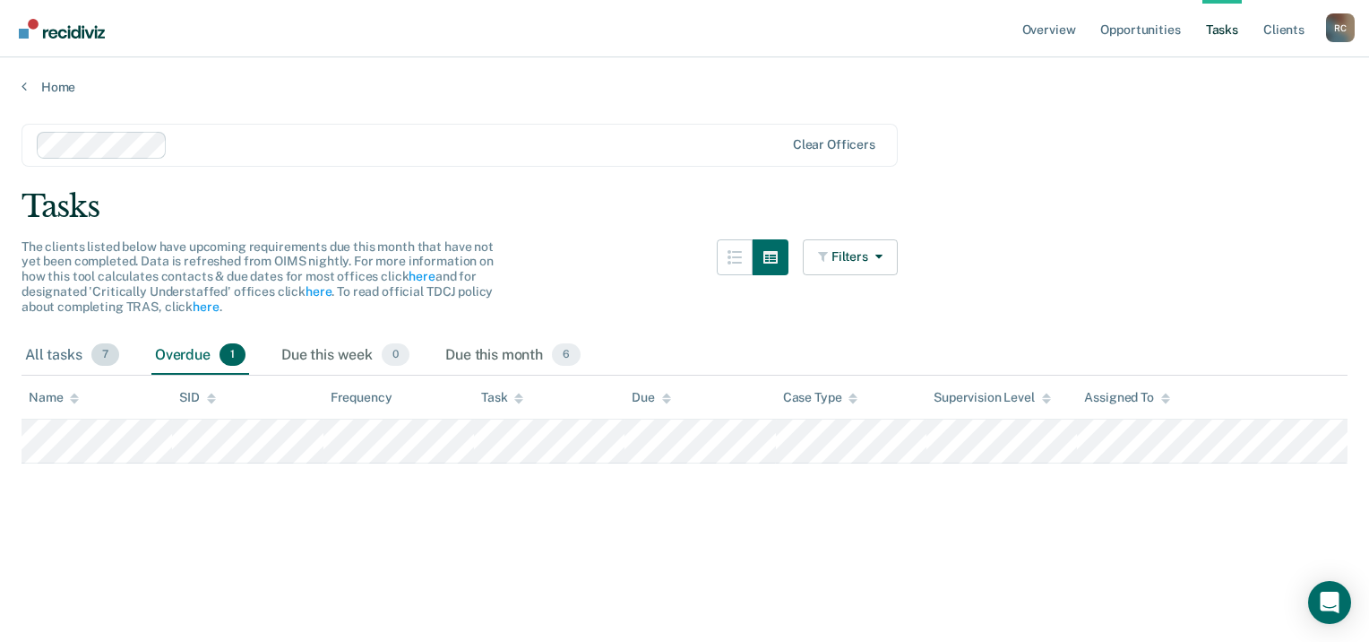
click at [60, 351] on div "All tasks 7" at bounding box center [72, 355] width 101 height 39
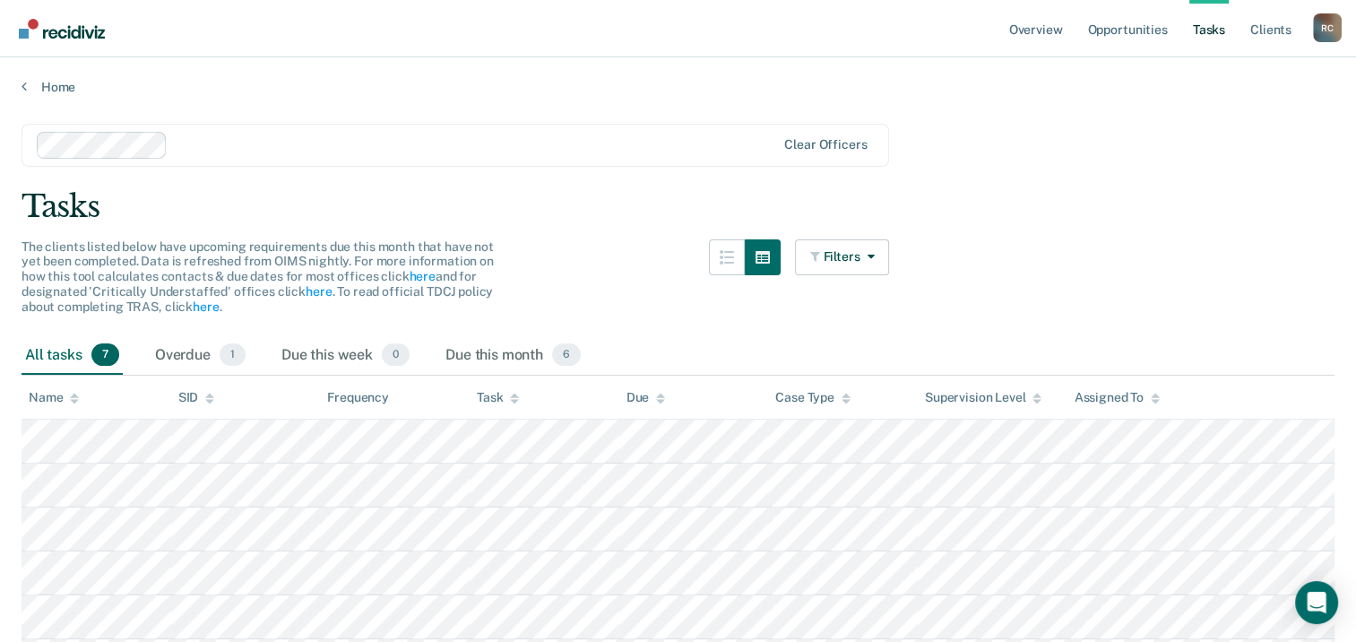
drag, startPoint x: 480, startPoint y: 90, endPoint x: 195, endPoint y: 133, distance: 288.1
click at [195, 133] on div at bounding box center [407, 145] width 740 height 27
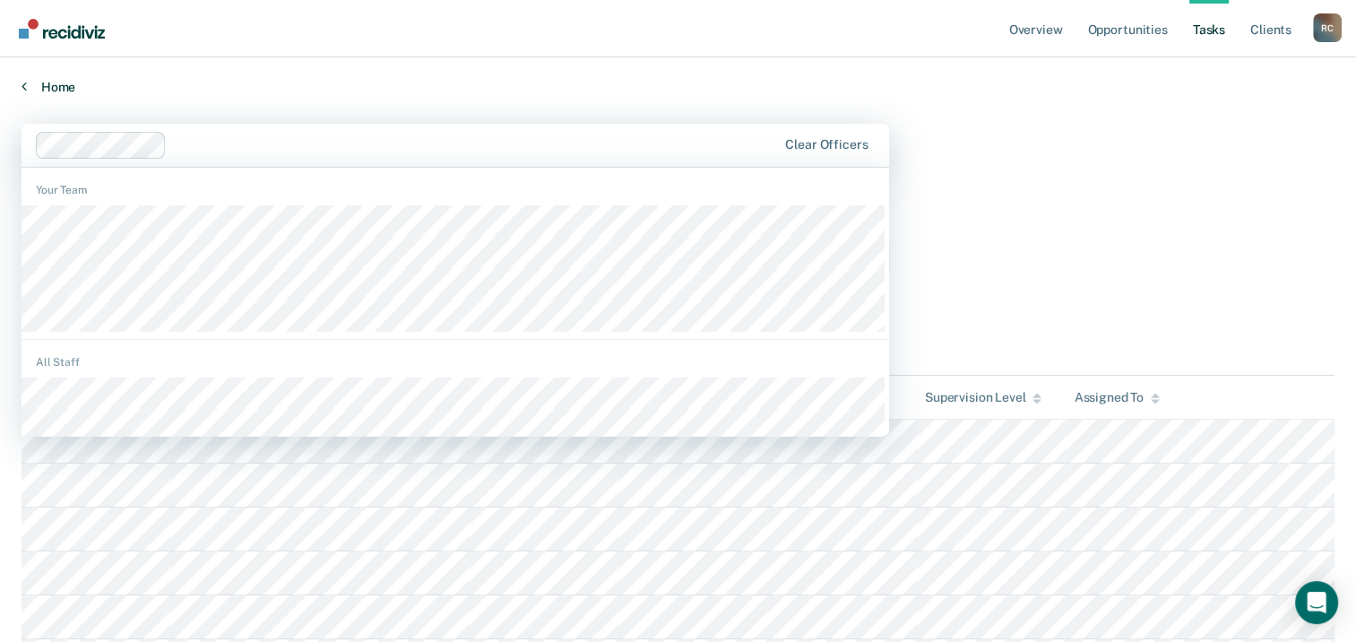
click at [459, 91] on link "Home" at bounding box center [678, 87] width 1313 height 16
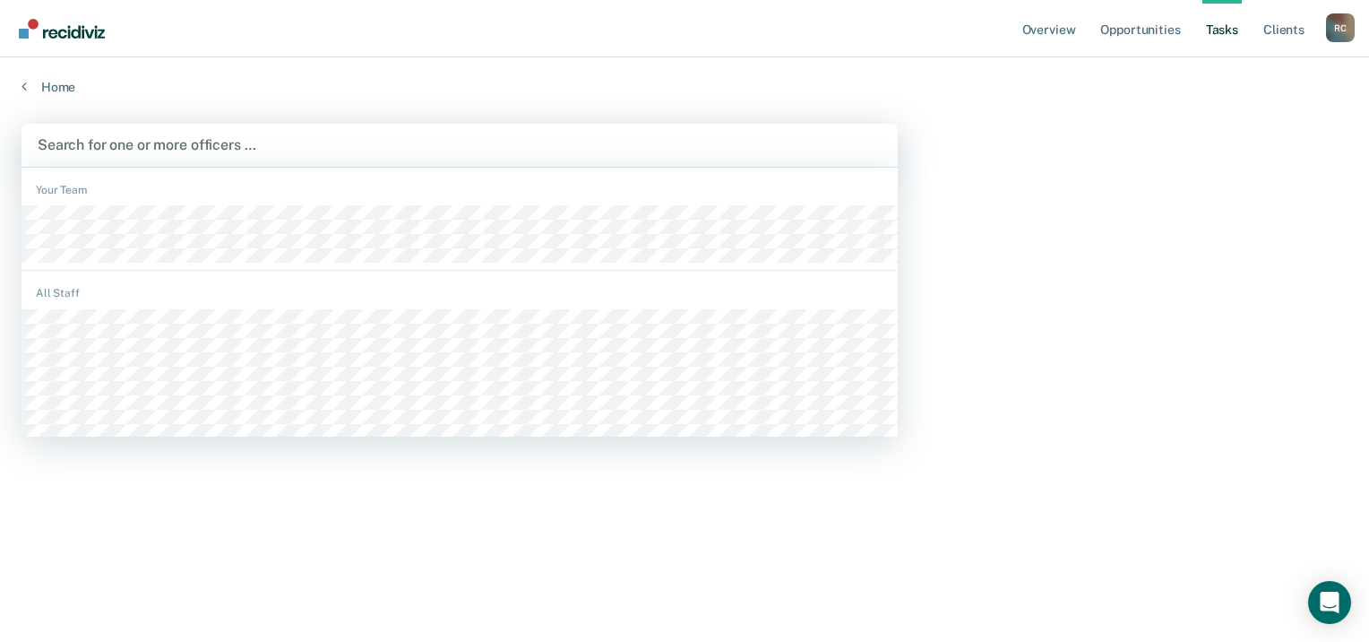
click at [57, 142] on div at bounding box center [460, 144] width 844 height 21
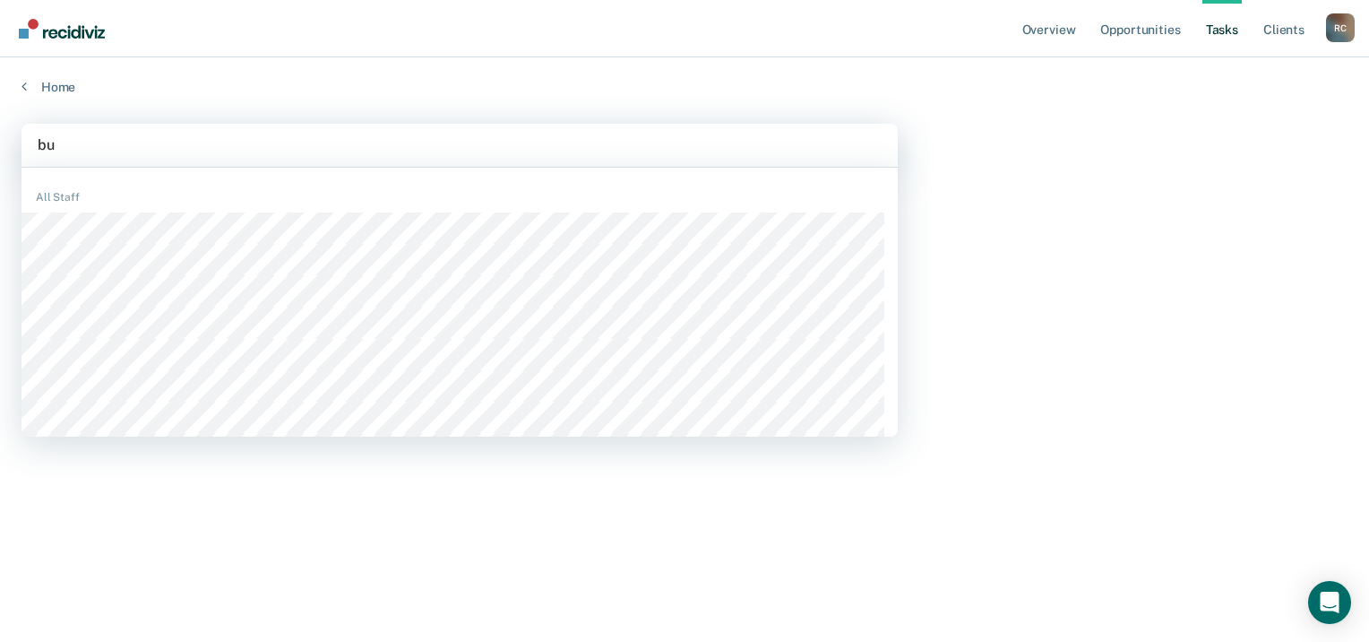
type input "b"
type input "ruby"
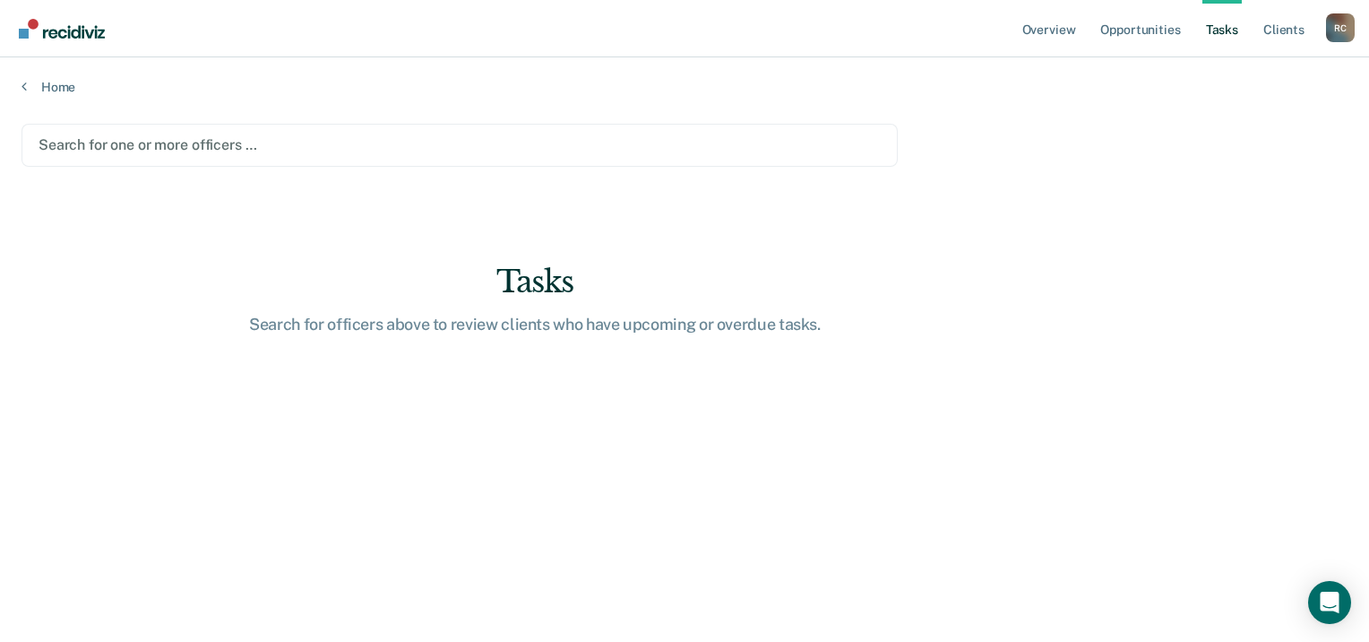
click at [113, 142] on div at bounding box center [460, 144] width 842 height 21
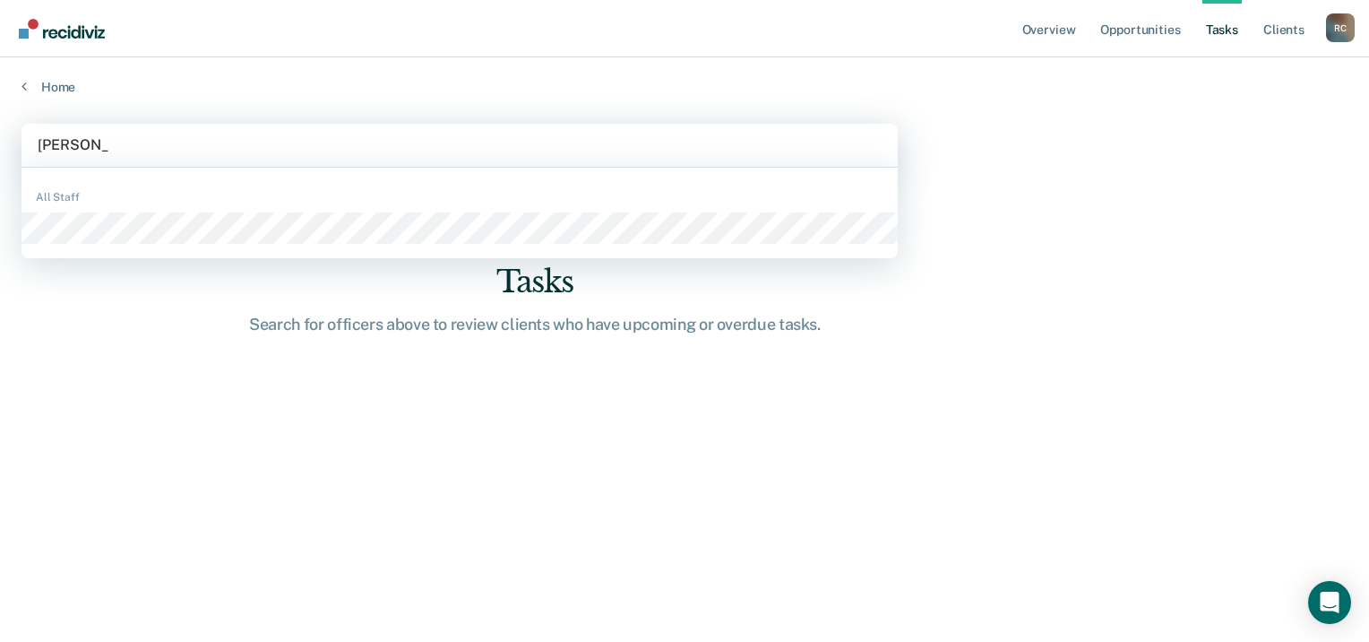
type input "[PERSON_NAME]"
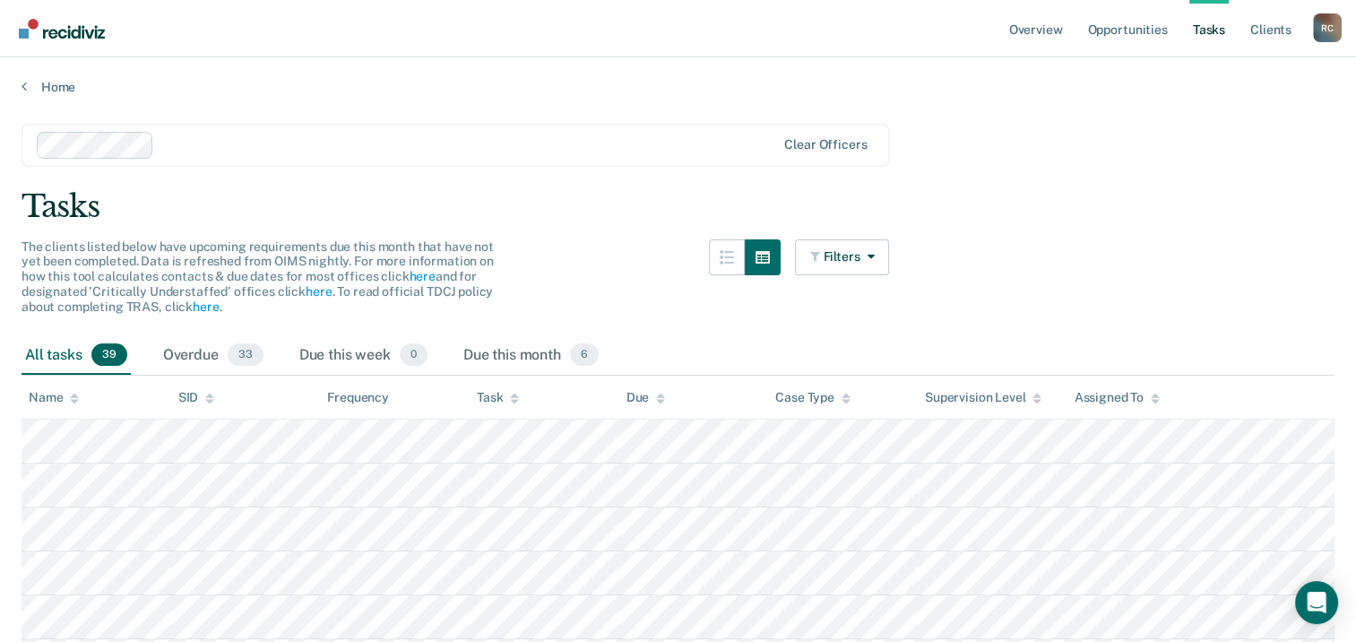
click at [511, 390] on div at bounding box center [514, 397] width 9 height 15
click at [201, 353] on div "Overdue 33" at bounding box center [213, 355] width 108 height 39
click at [517, 395] on icon at bounding box center [514, 394] width 9 height 4
click at [58, 351] on div "All tasks 39" at bounding box center [76, 355] width 109 height 39
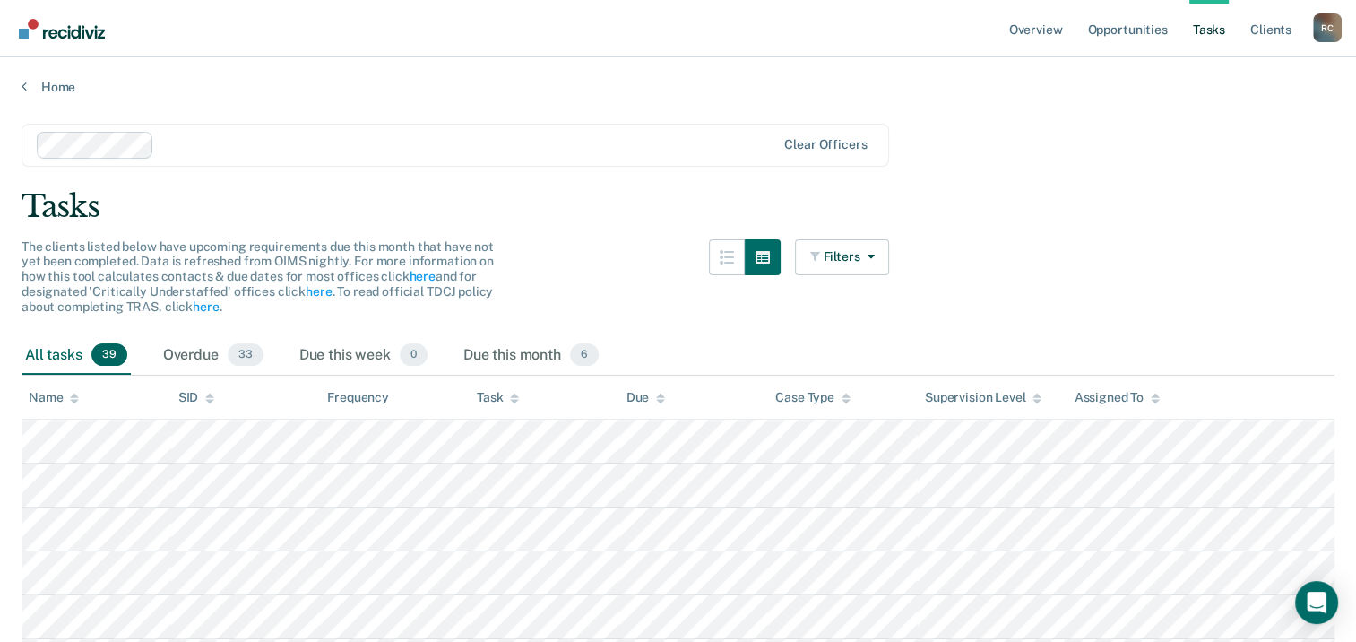
click at [508, 392] on div "Task" at bounding box center [498, 397] width 42 height 15
drag, startPoint x: 590, startPoint y: 79, endPoint x: 289, endPoint y: 129, distance: 305.2
click at [288, 129] on div "Clear officers" at bounding box center [455, 145] width 867 height 43
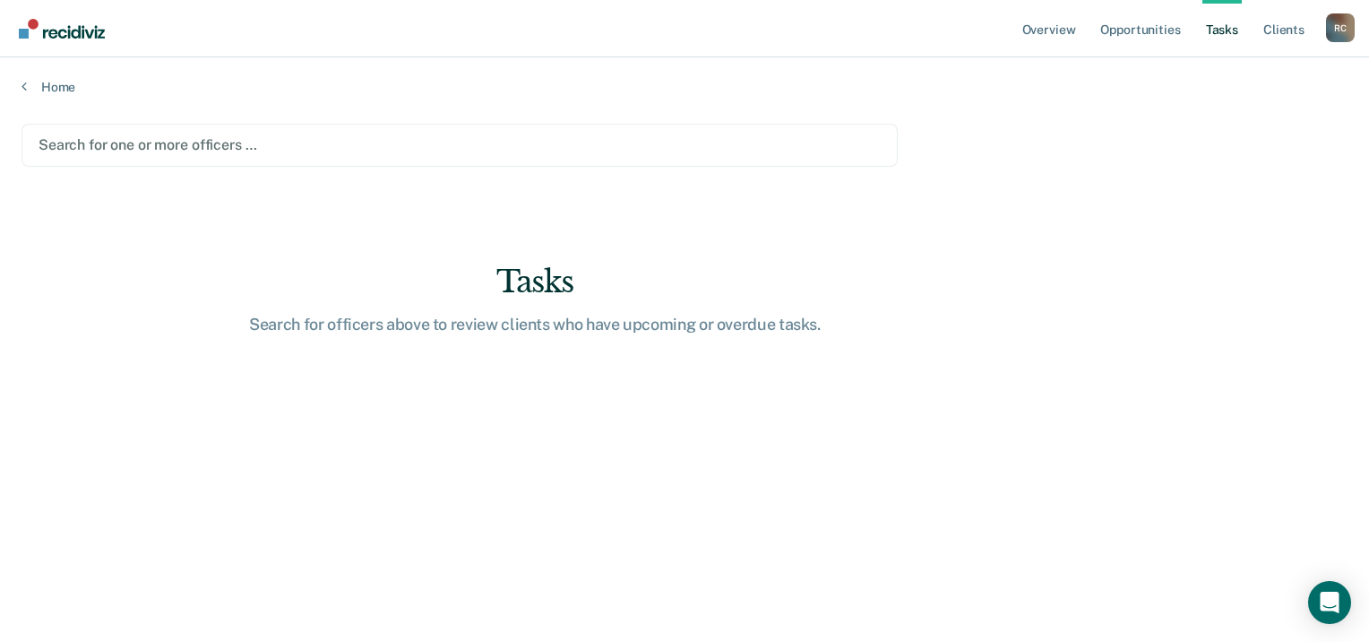
click at [60, 144] on div at bounding box center [460, 144] width 842 height 21
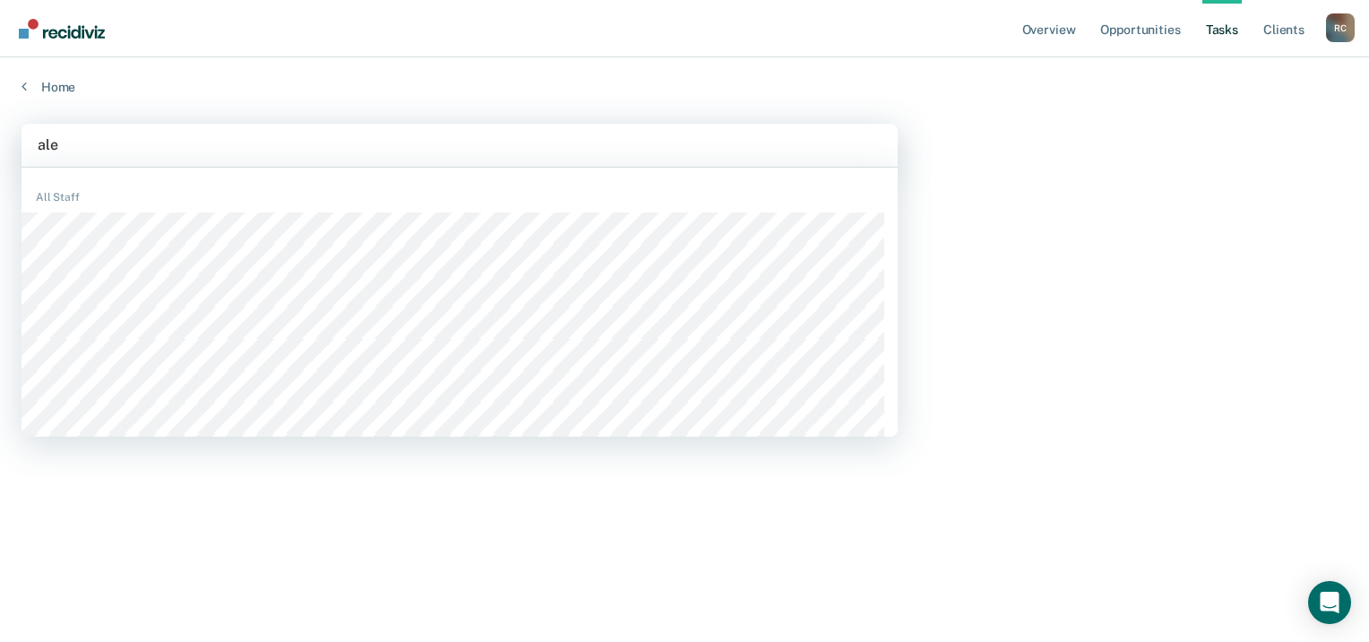
type input "alec"
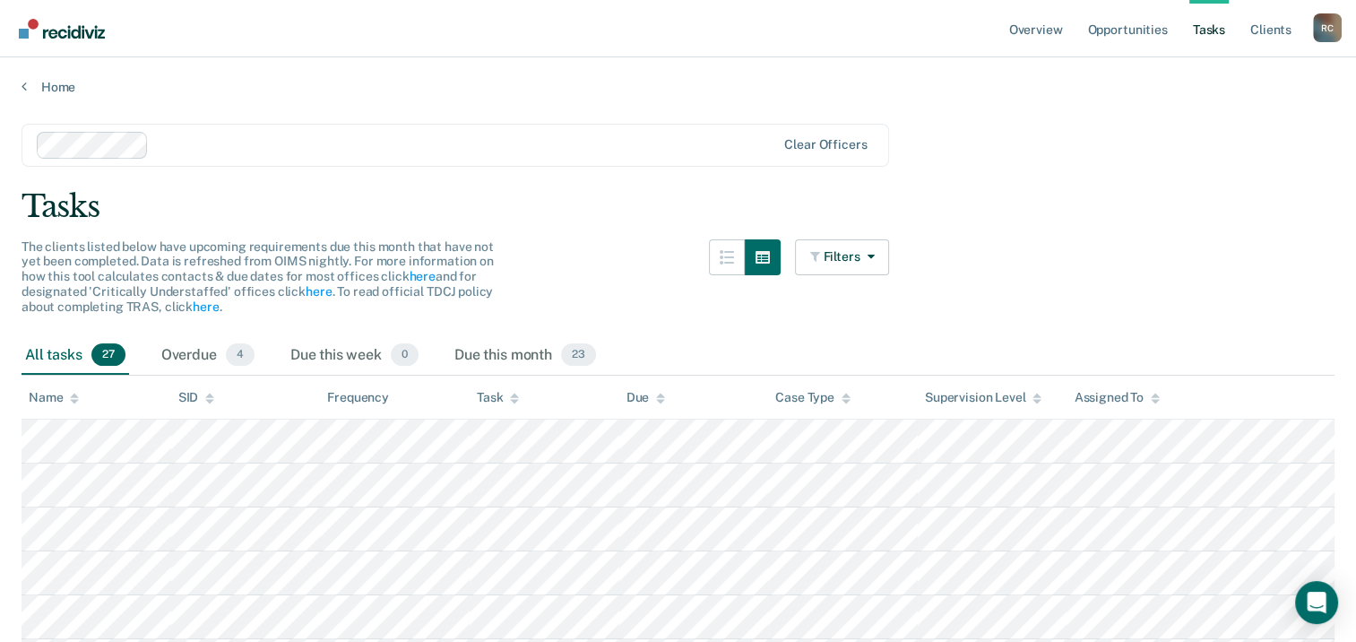
click at [505, 398] on div "Task" at bounding box center [498, 397] width 42 height 15
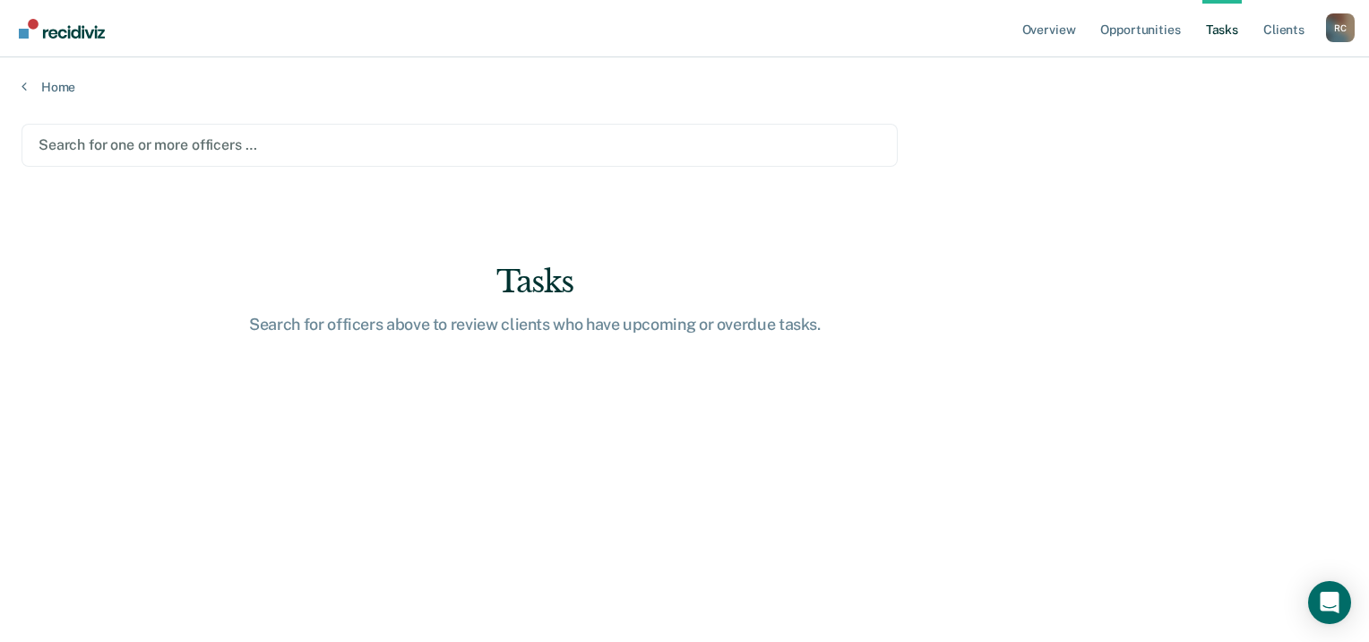
click at [65, 142] on div at bounding box center [460, 144] width 842 height 21
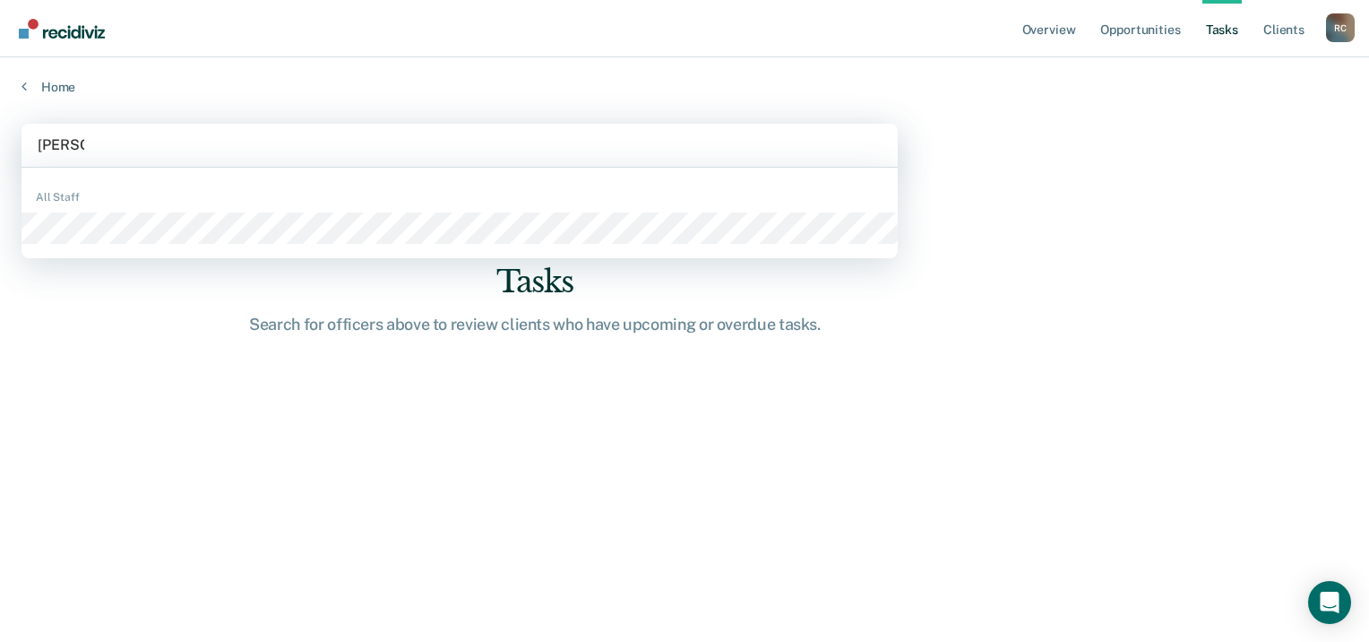
type input "[PERSON_NAME]"
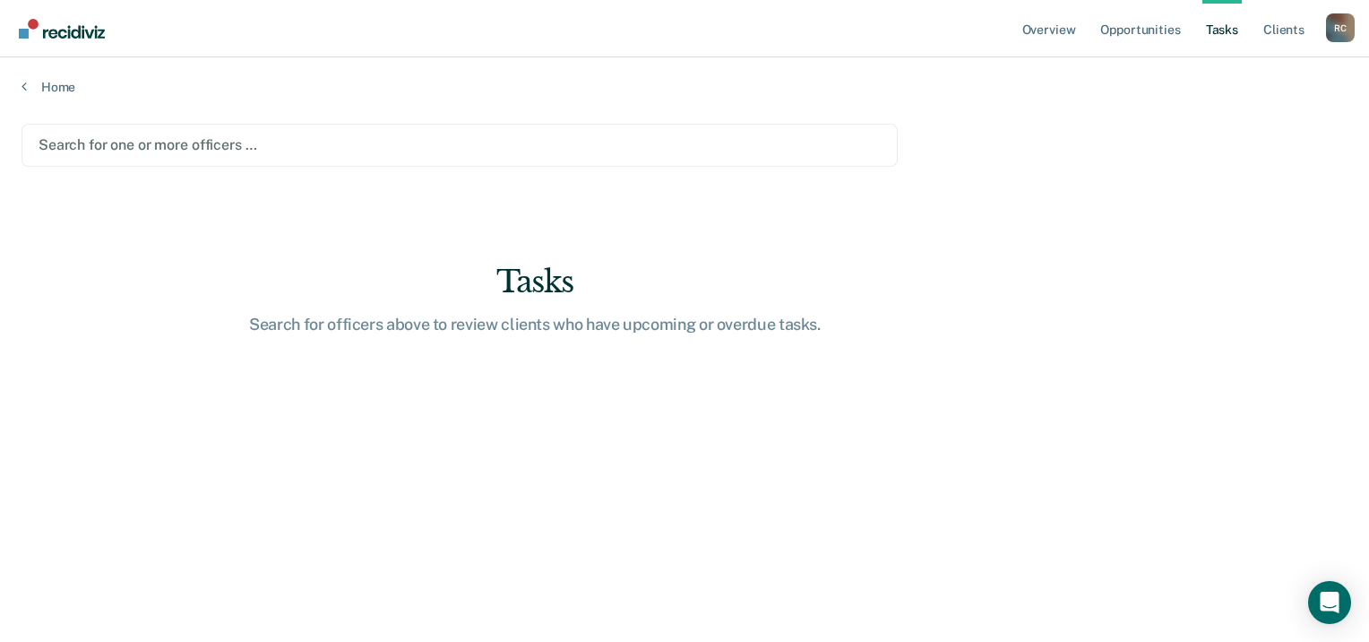
click at [84, 144] on div at bounding box center [460, 144] width 842 height 21
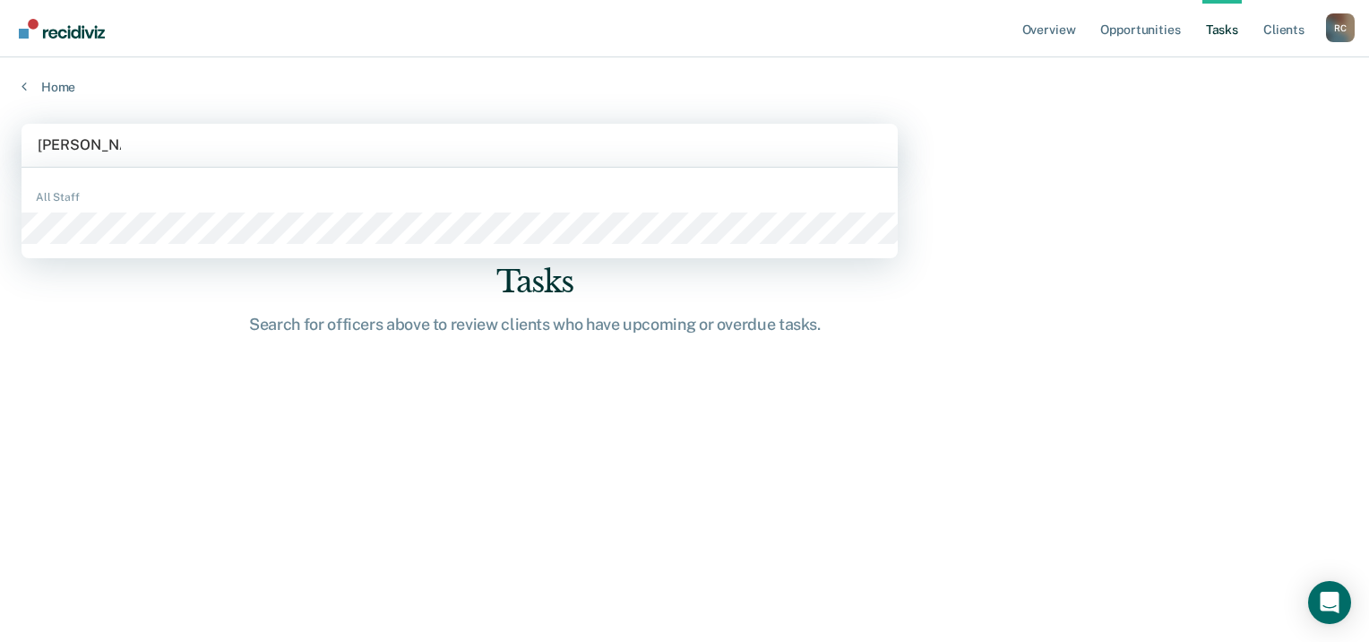
type input "[PERSON_NAME]"
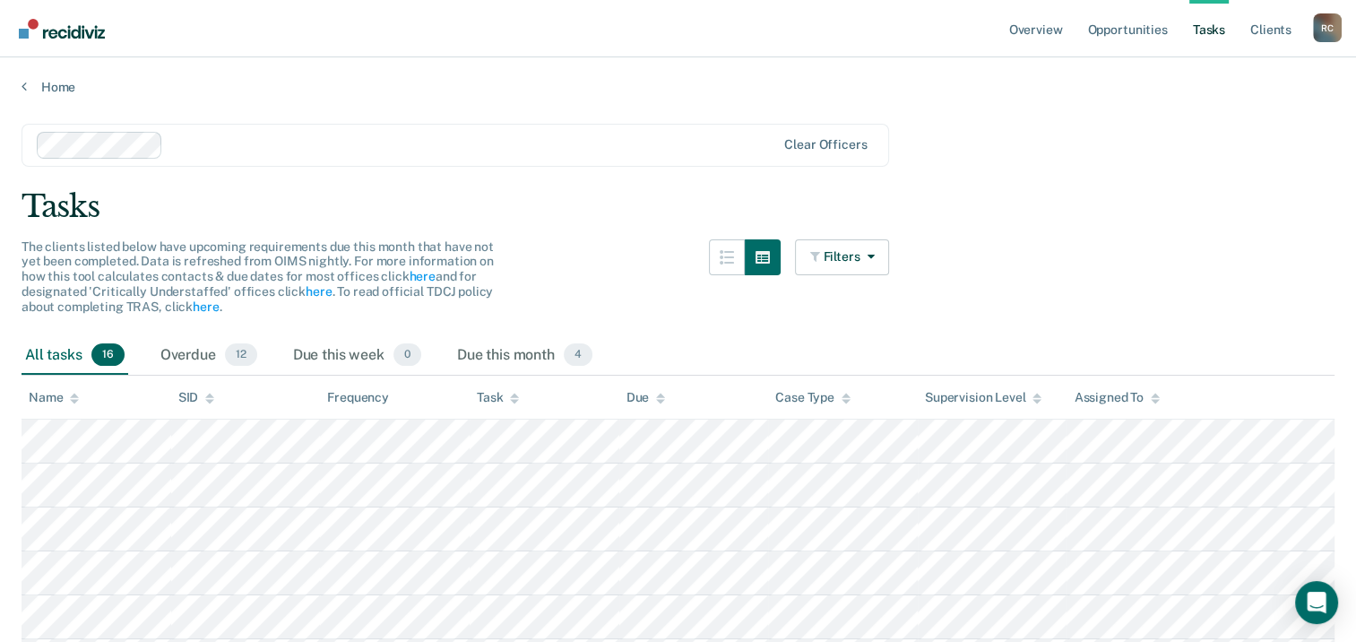
click at [505, 396] on div "Task" at bounding box center [498, 397] width 42 height 15
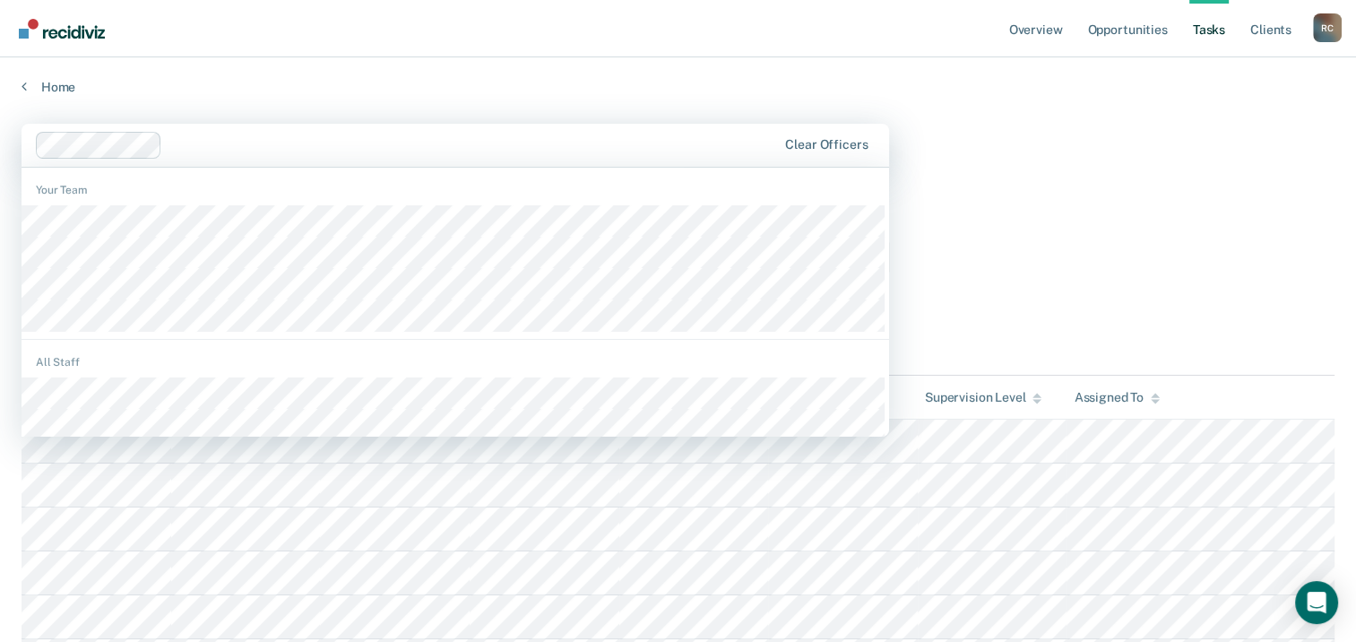
drag, startPoint x: 627, startPoint y: 133, endPoint x: 323, endPoint y: 103, distance: 305.3
click at [323, 99] on main "1200 results available. Use Up and Down to choose options, press Enter to selec…" at bounding box center [678, 641] width 1356 height 1093
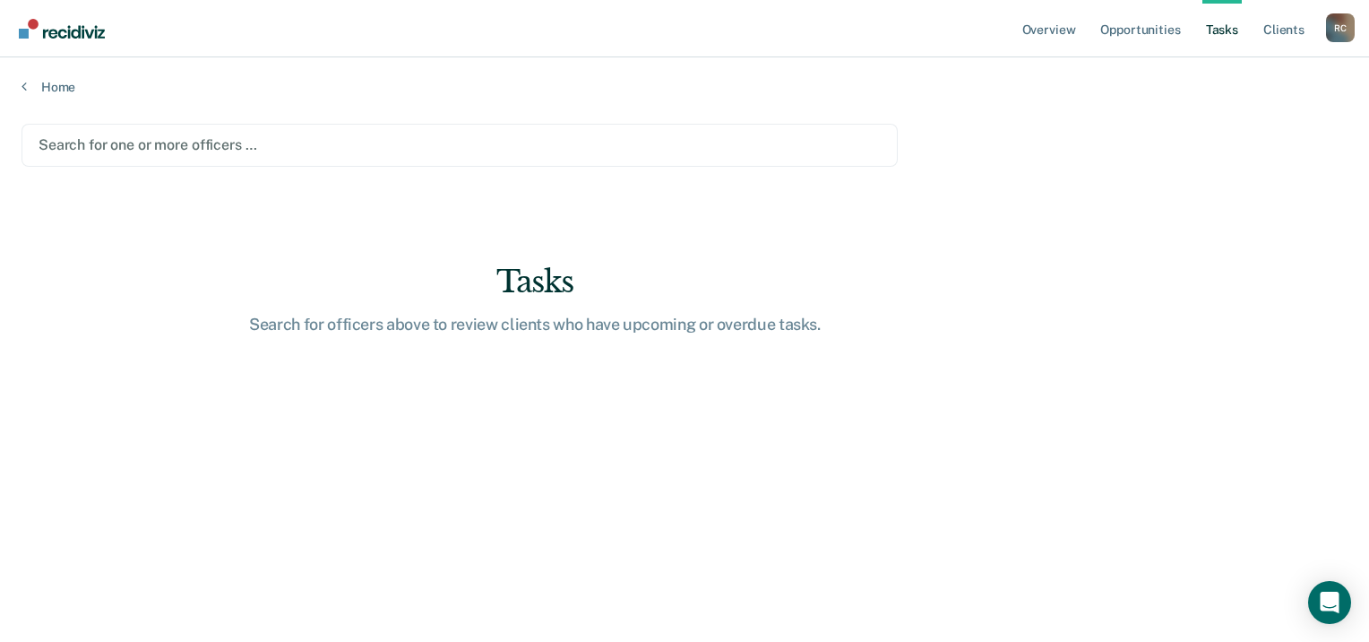
click at [100, 137] on div at bounding box center [460, 144] width 842 height 21
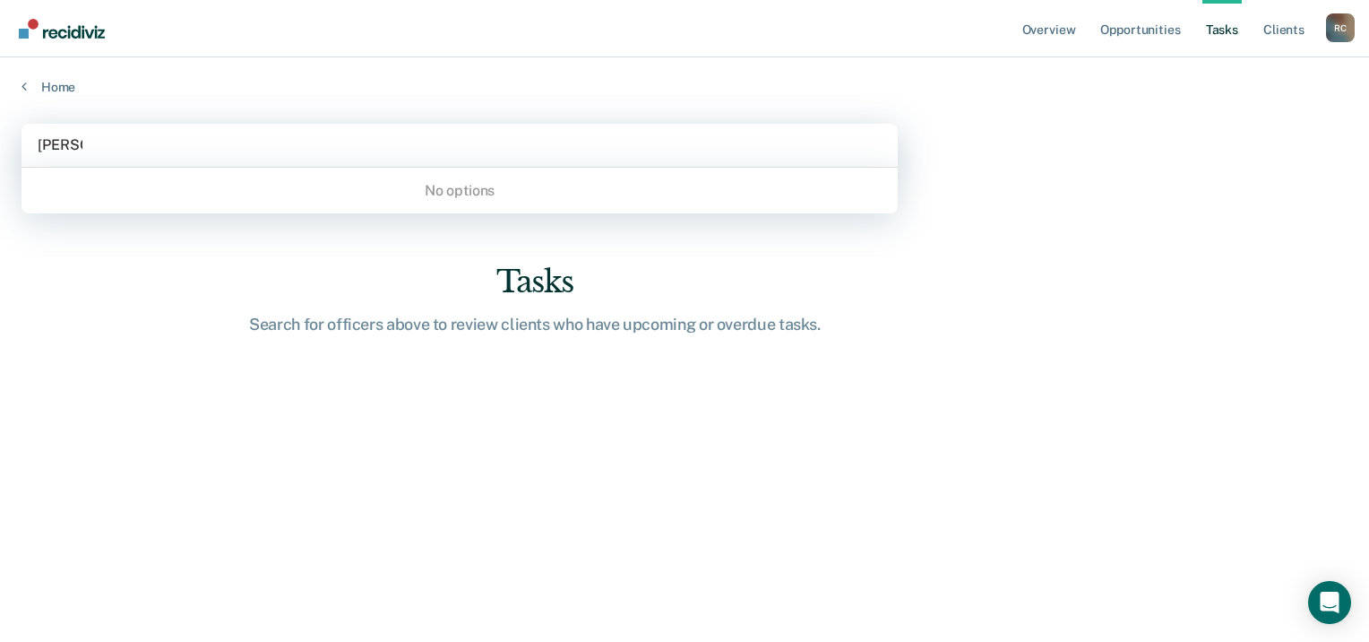
type input "richar"
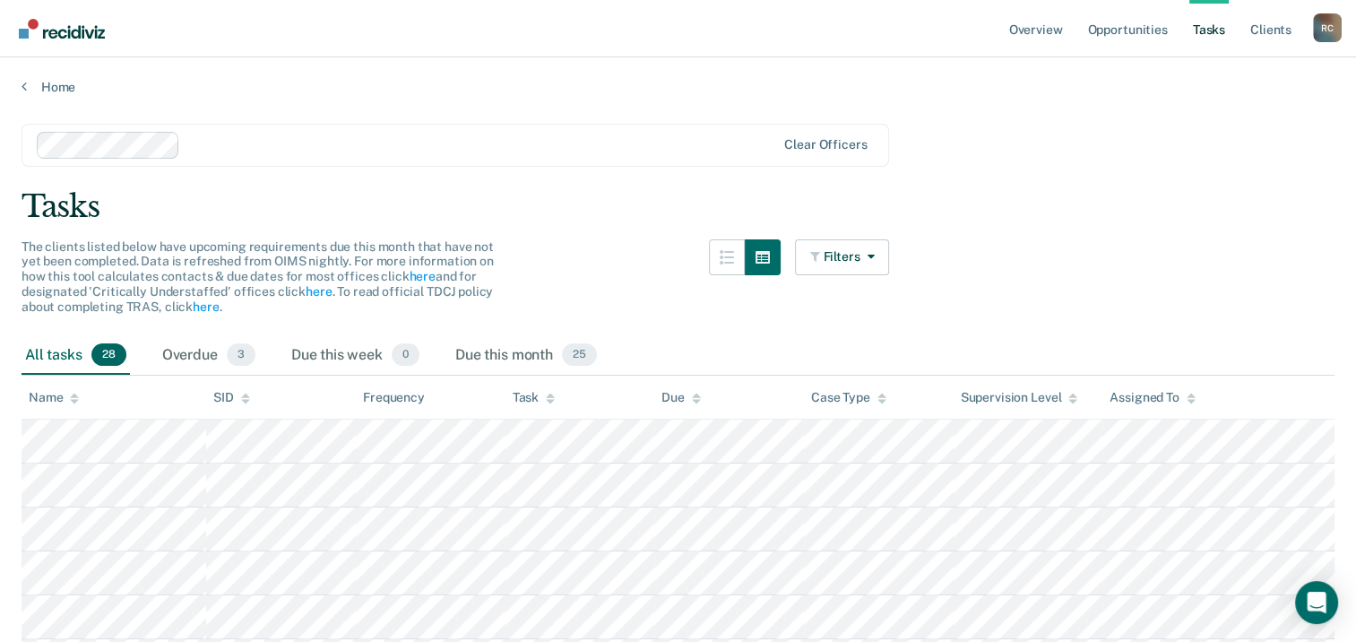
click at [540, 390] on div "Task" at bounding box center [533, 397] width 42 height 15
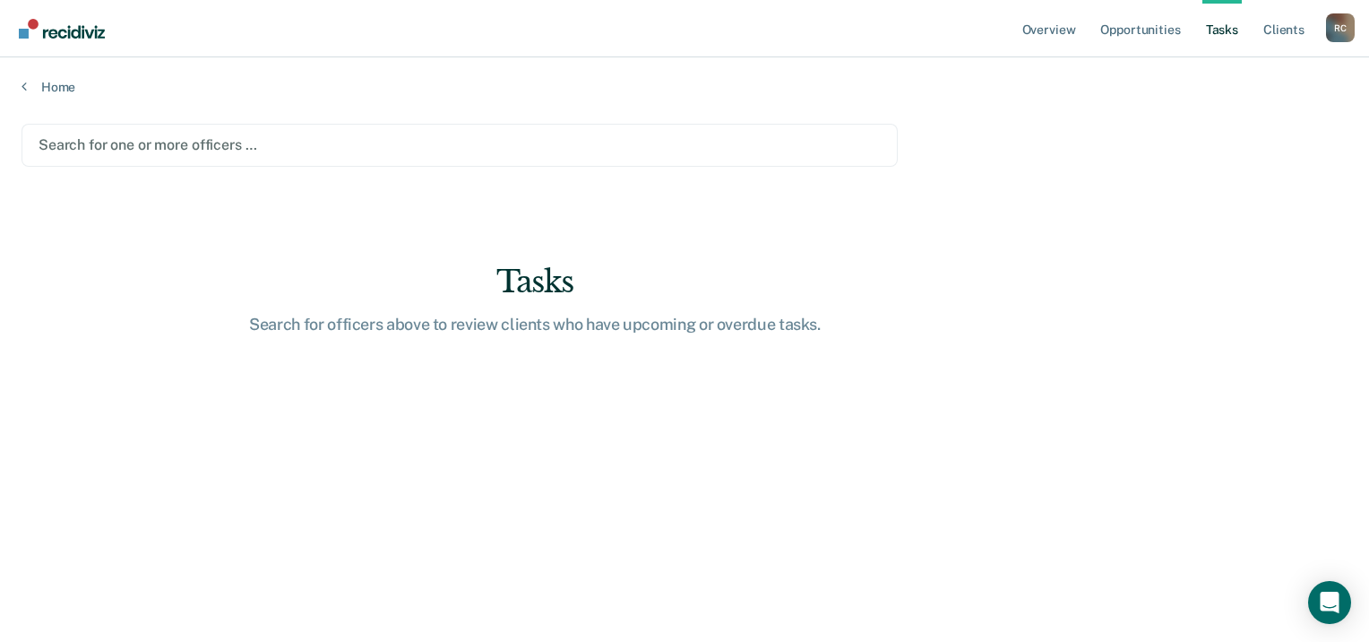
click at [54, 145] on div at bounding box center [460, 144] width 842 height 21
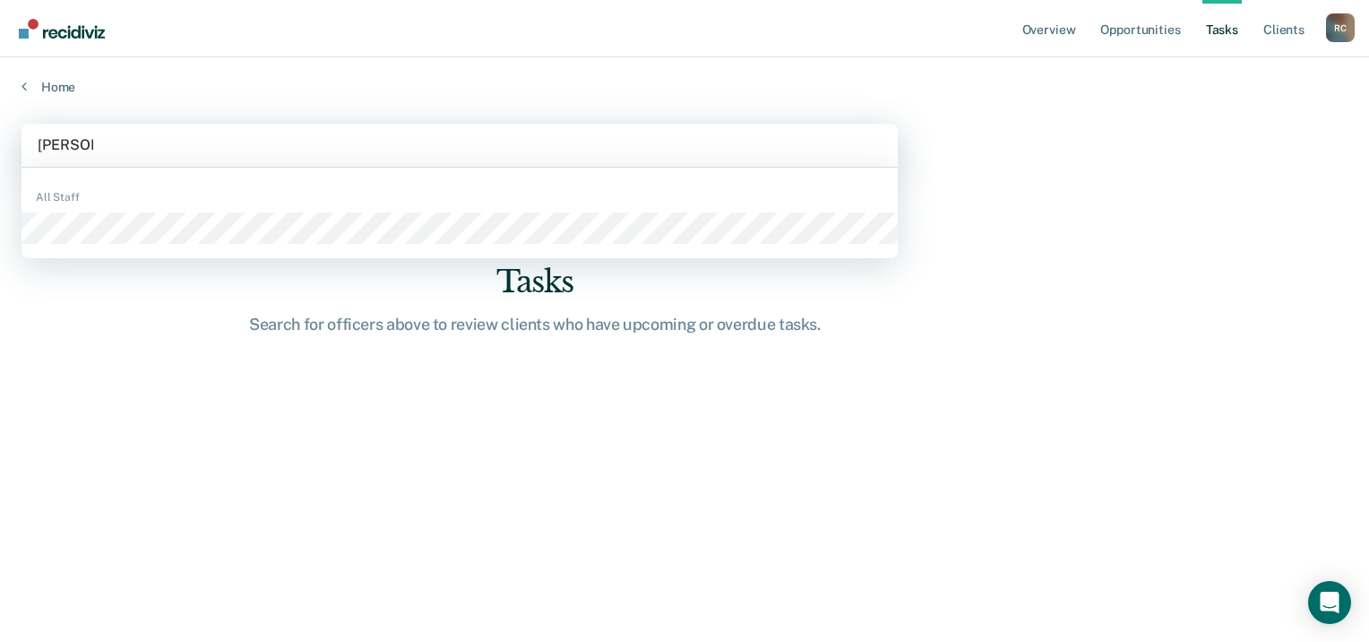
type input "[PERSON_NAME]"
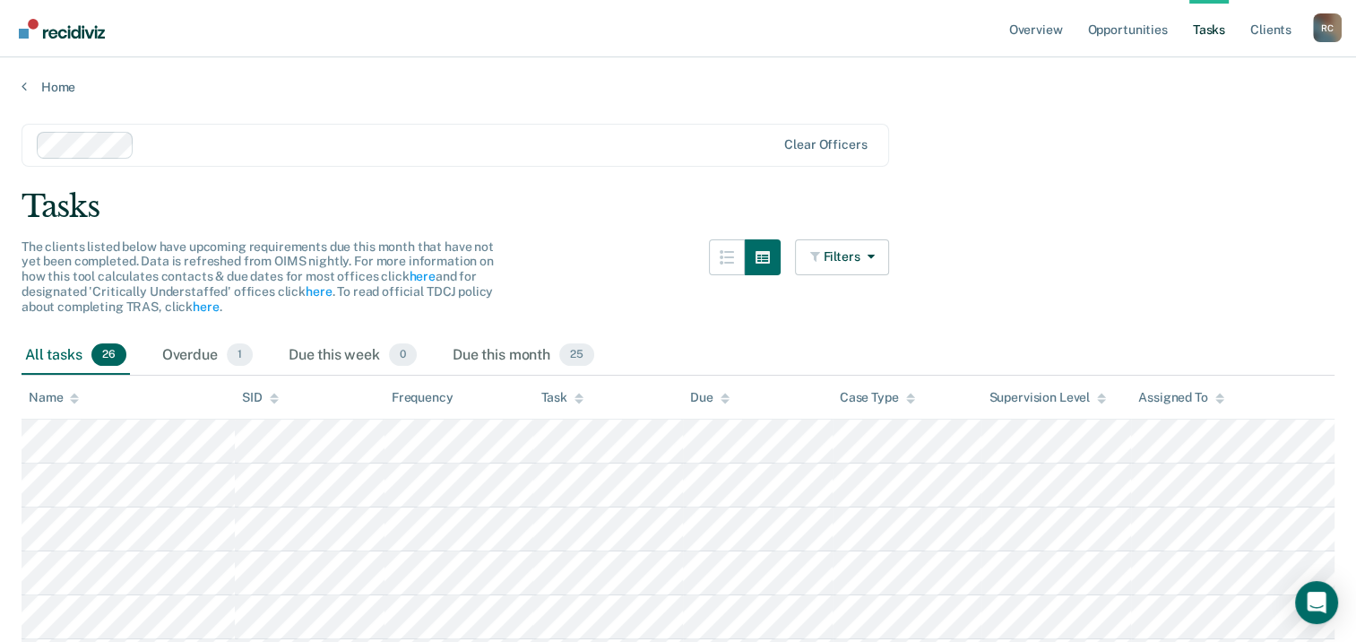
click at [571, 393] on div "Task" at bounding box center [561, 397] width 42 height 15
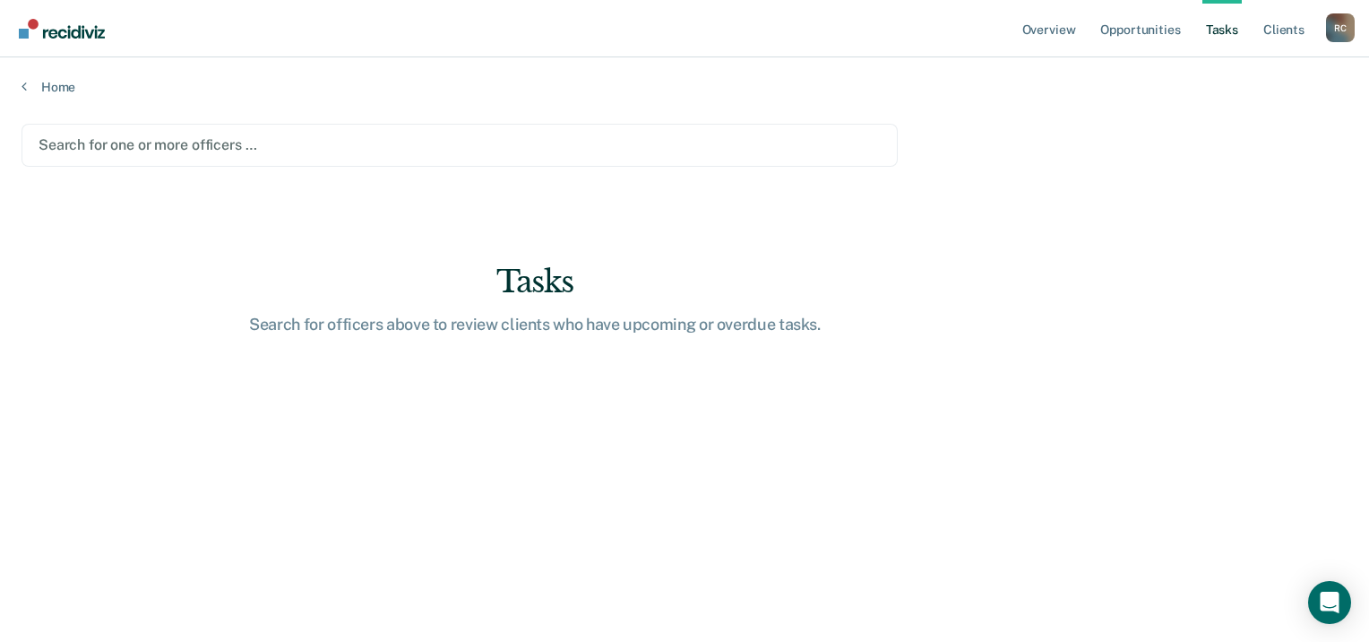
click at [85, 142] on div at bounding box center [460, 144] width 842 height 21
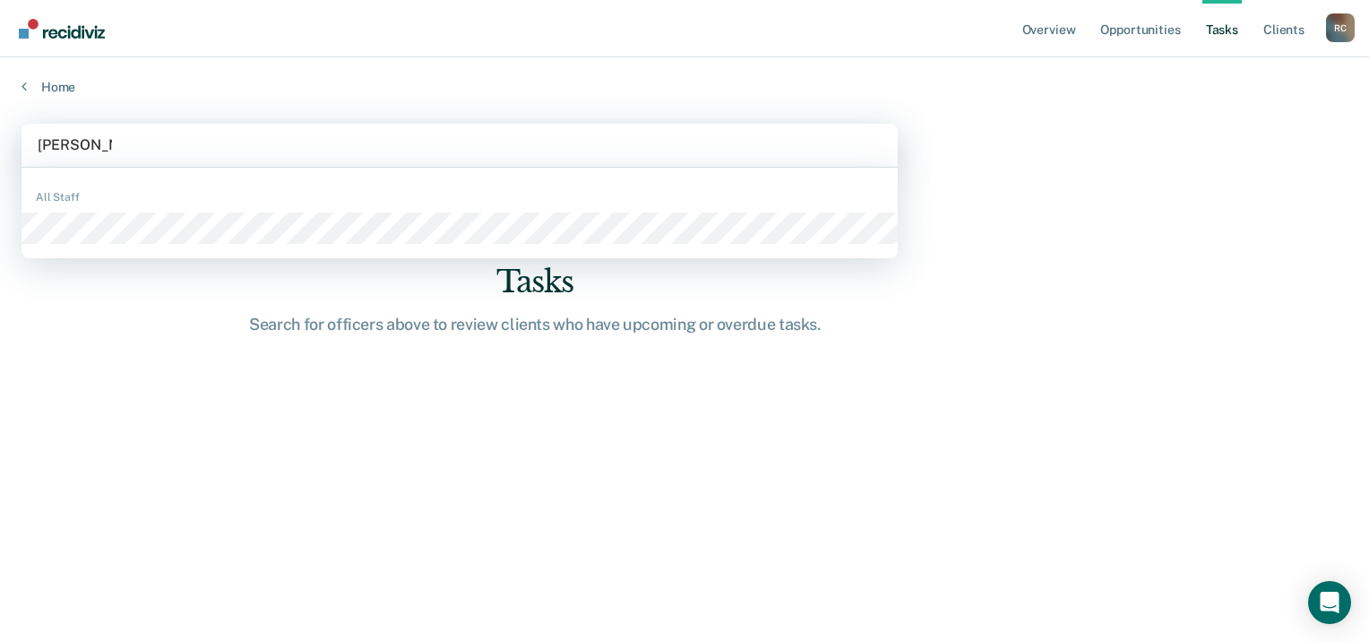
type input "[PERSON_NAME]"
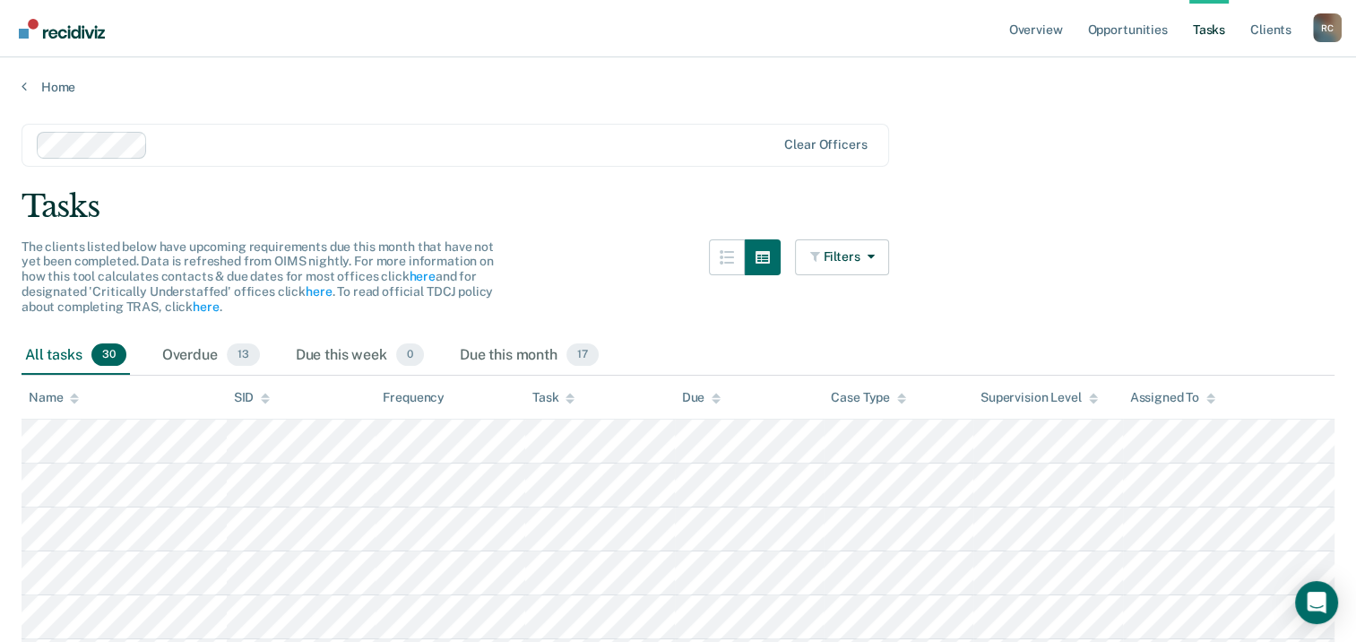
click at [566, 390] on div at bounding box center [569, 397] width 9 height 15
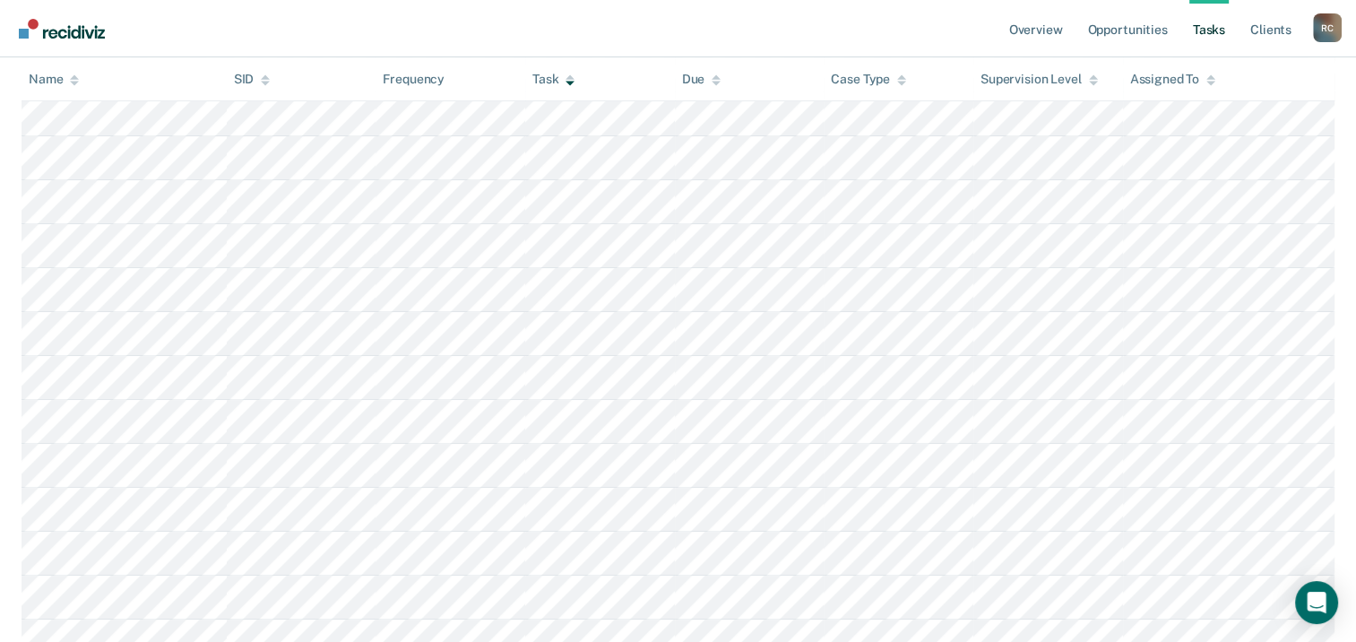
scroll to position [717, 0]
click at [1021, 32] on link "Overview" at bounding box center [1035, 28] width 61 height 57
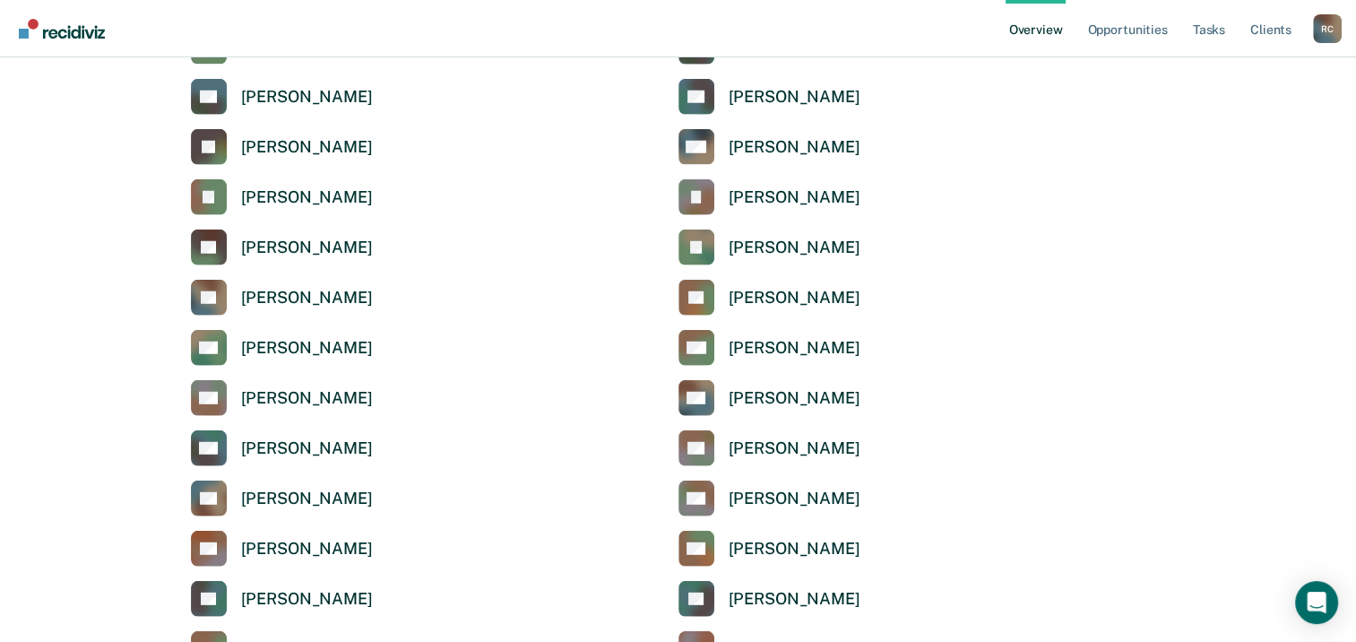
scroll to position [4569, 0]
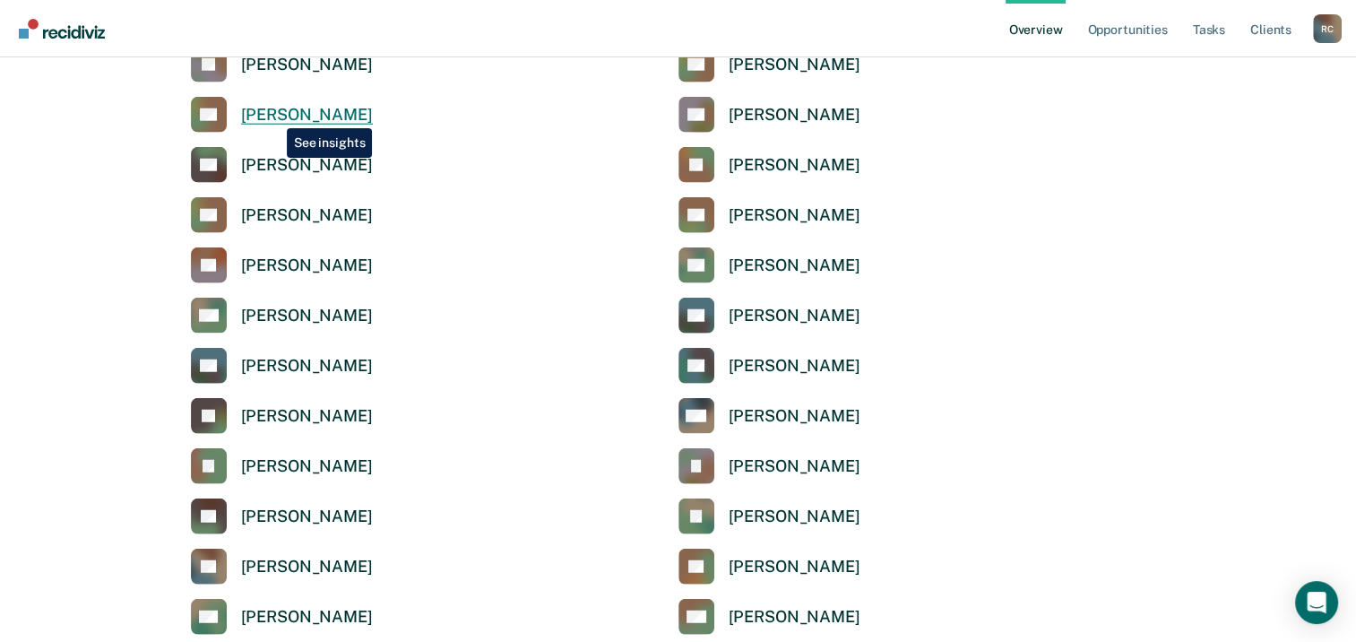
click at [273, 115] on div "[PERSON_NAME]" at bounding box center [307, 115] width 132 height 21
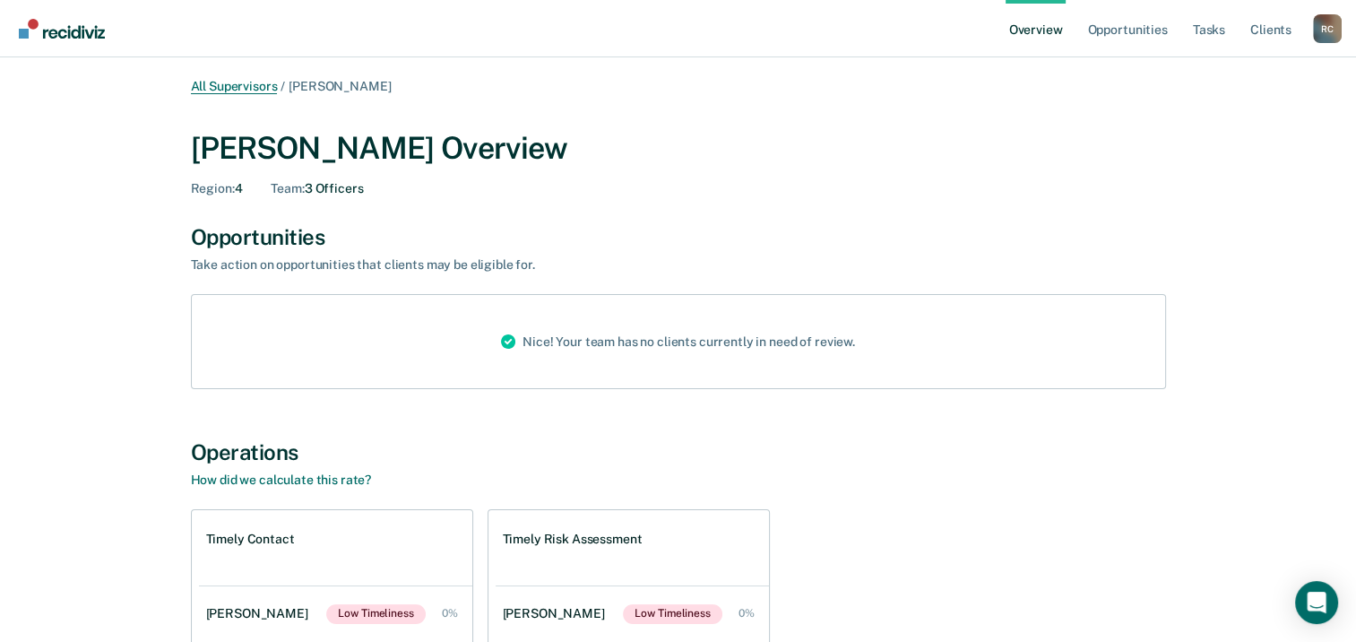
click at [258, 86] on link "All Supervisors" at bounding box center [234, 86] width 87 height 15
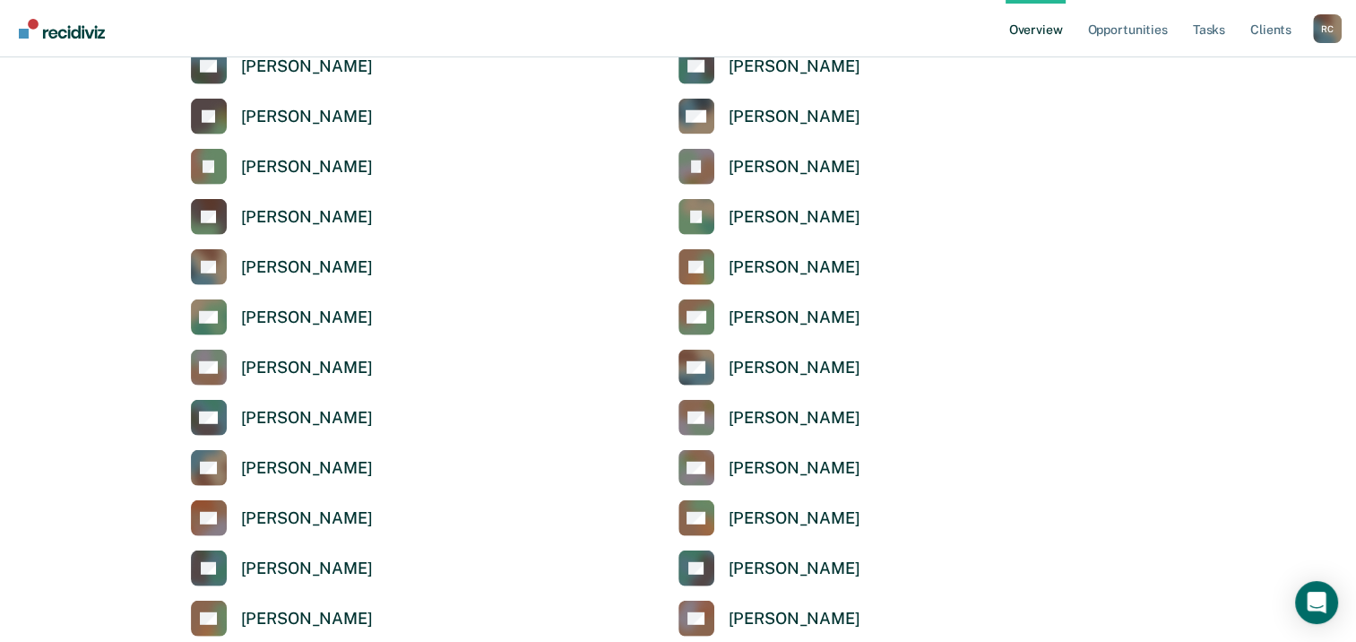
scroll to position [4838, 0]
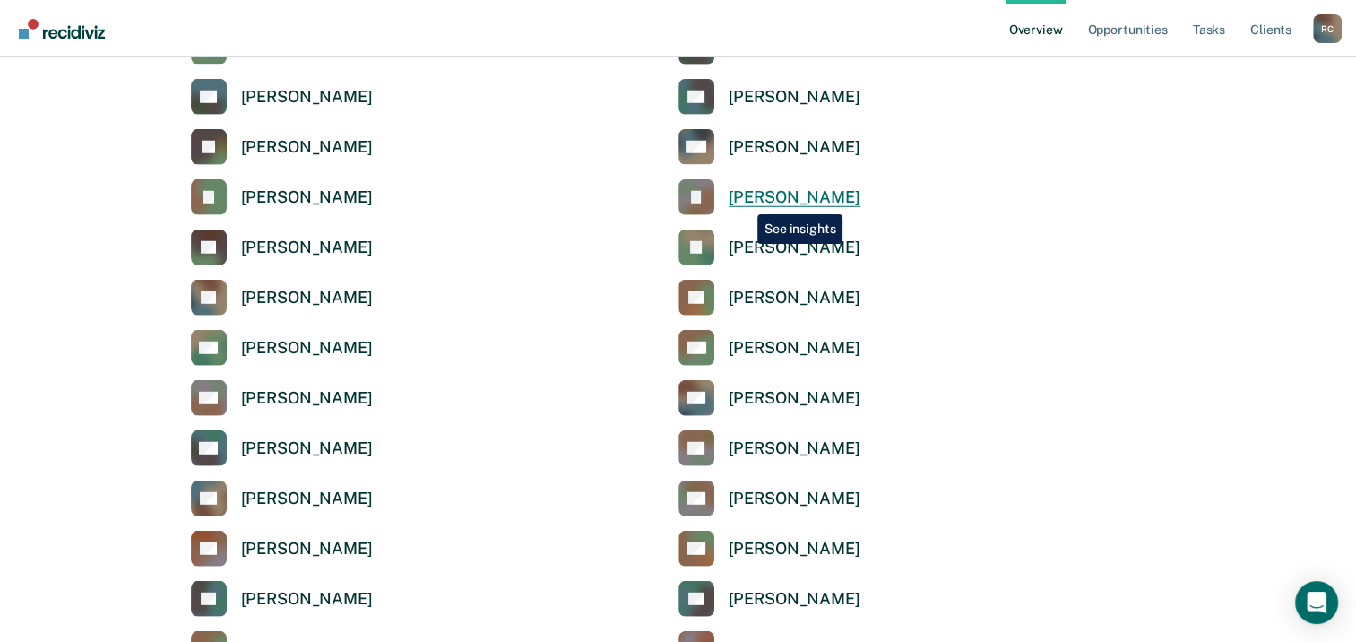
click at [744, 201] on div "[PERSON_NAME]" at bounding box center [794, 197] width 132 height 21
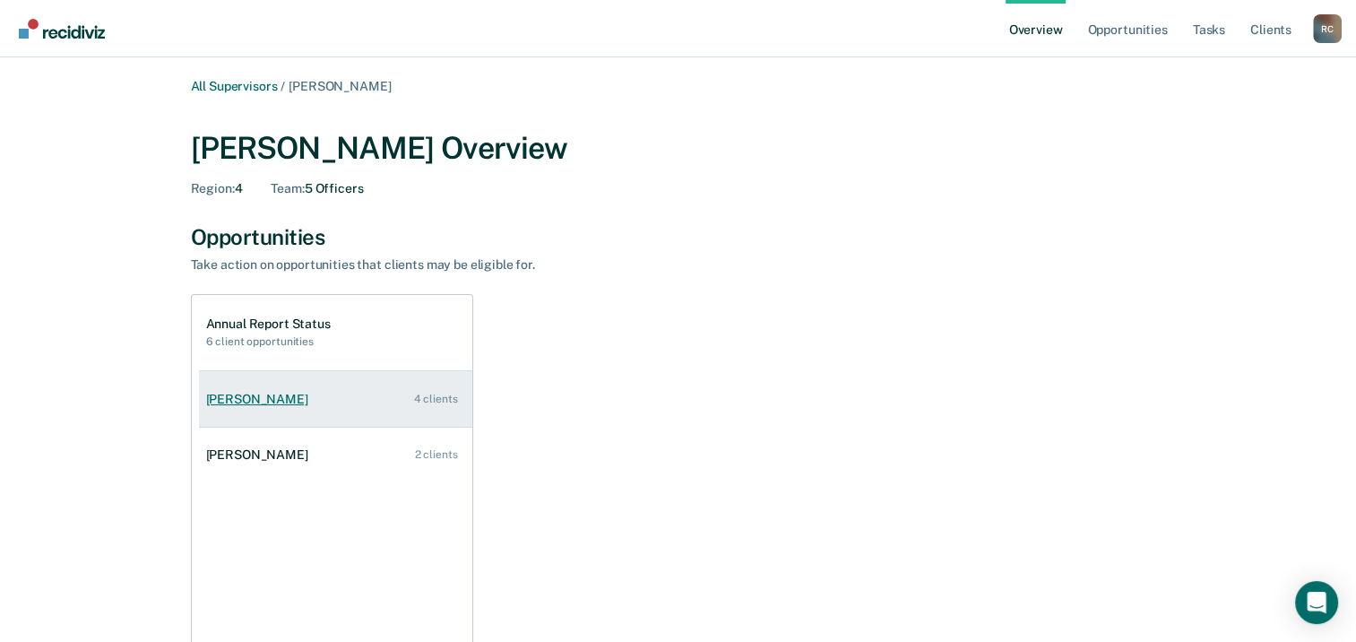
click at [422, 398] on div "4 clients" at bounding box center [436, 398] width 44 height 13
click at [240, 400] on div "[PERSON_NAME]" at bounding box center [260, 399] width 109 height 15
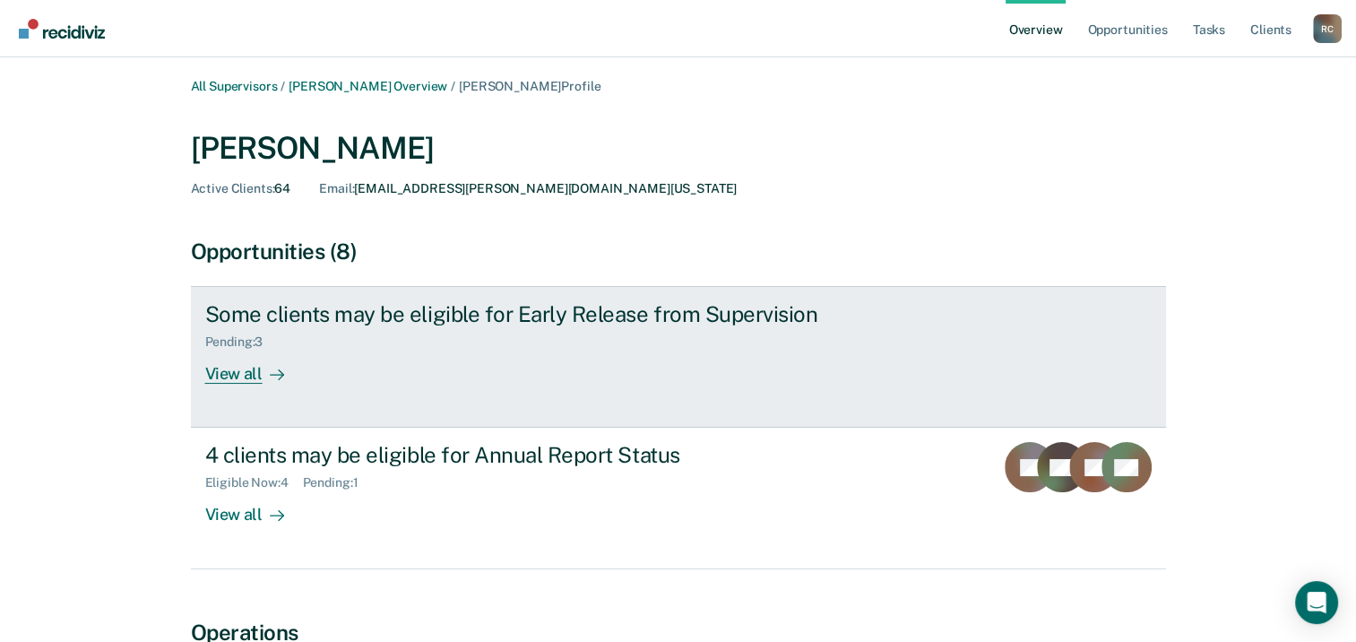
click at [229, 374] on div "View all" at bounding box center [255, 366] width 100 height 35
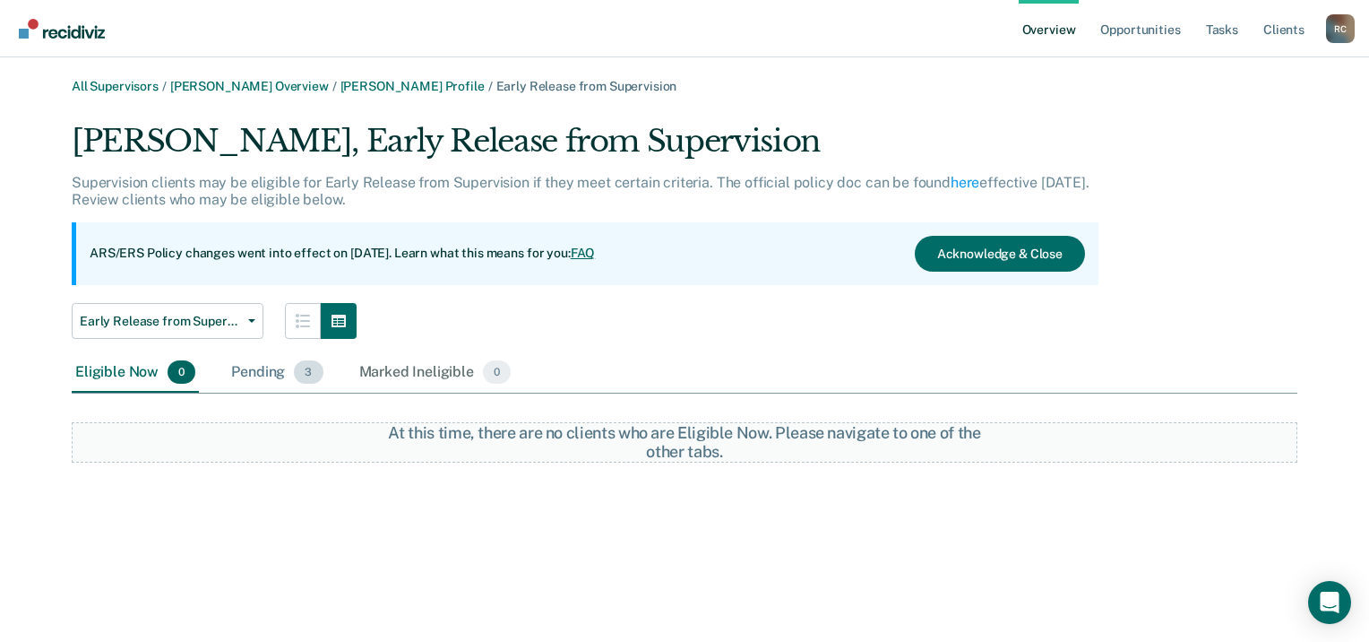
click at [254, 373] on div "Pending 3" at bounding box center [277, 372] width 99 height 39
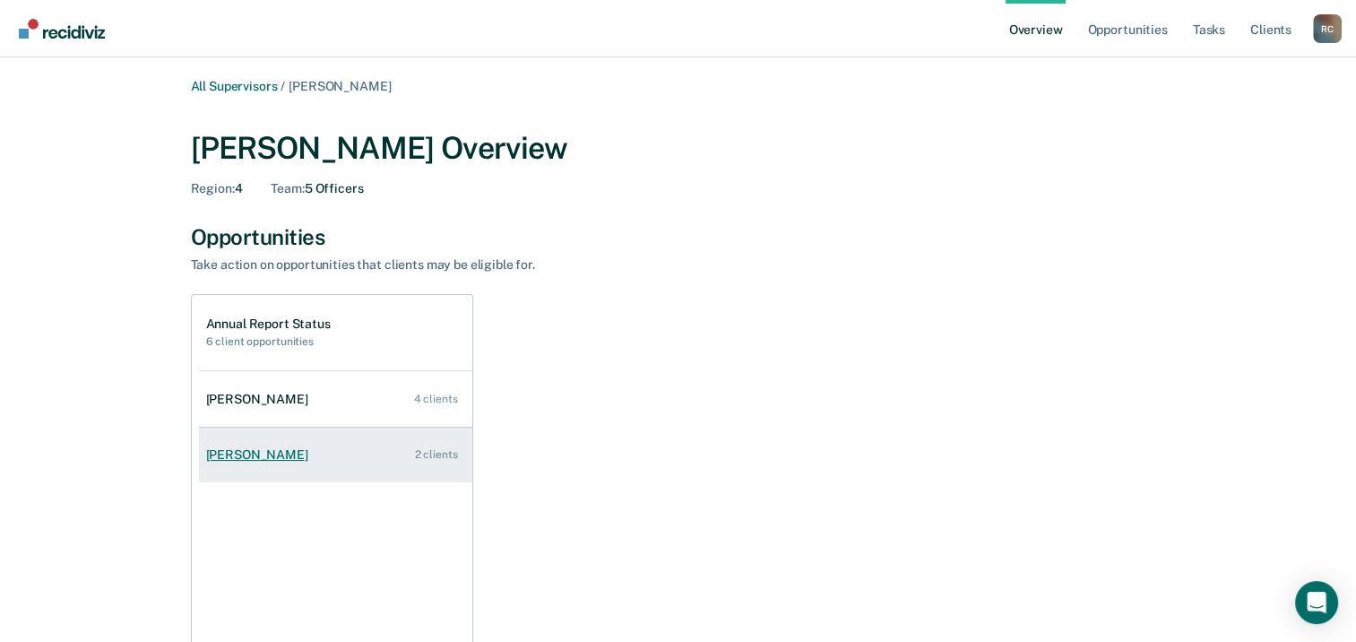
click at [245, 458] on div "[PERSON_NAME]" at bounding box center [260, 454] width 109 height 15
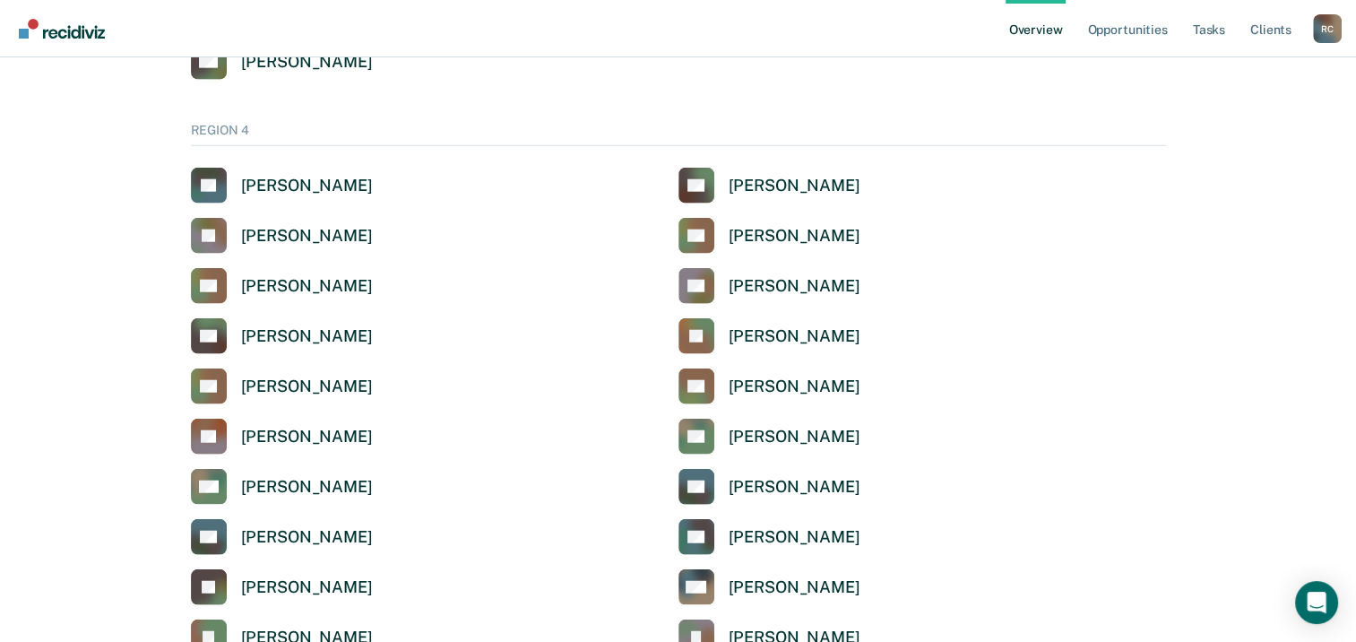
scroll to position [4390, 0]
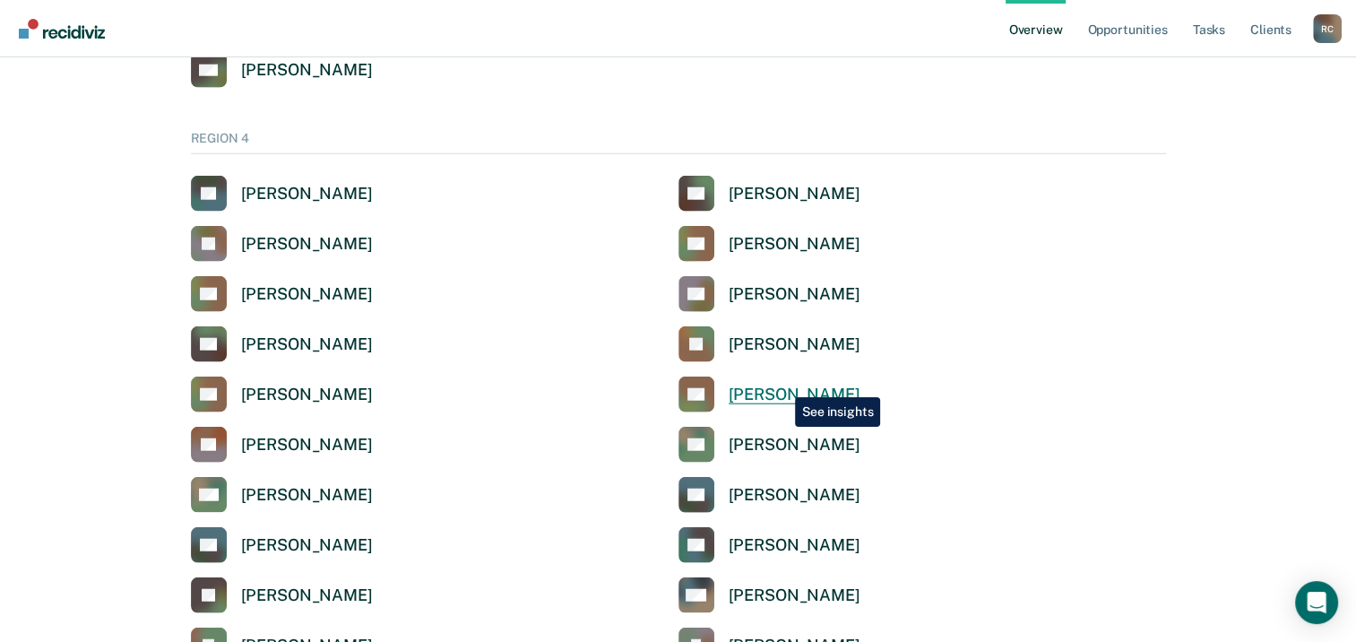
click at [781, 384] on div "[PERSON_NAME]" at bounding box center [794, 394] width 132 height 21
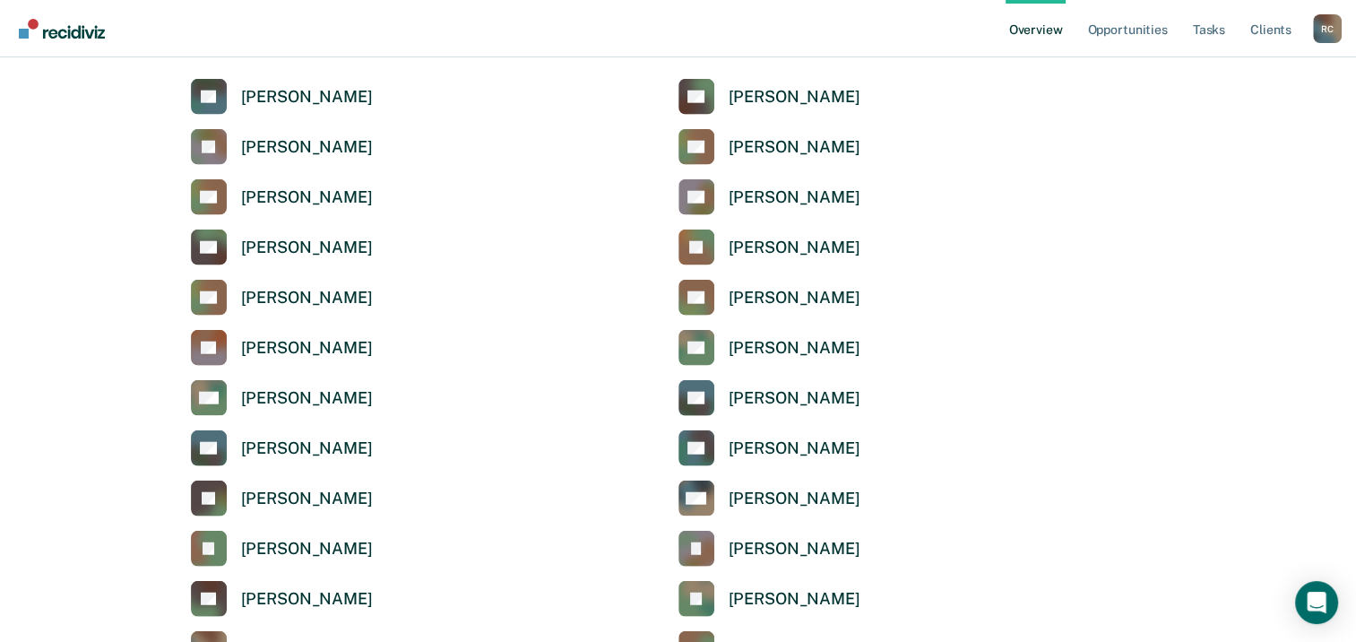
scroll to position [4390, 0]
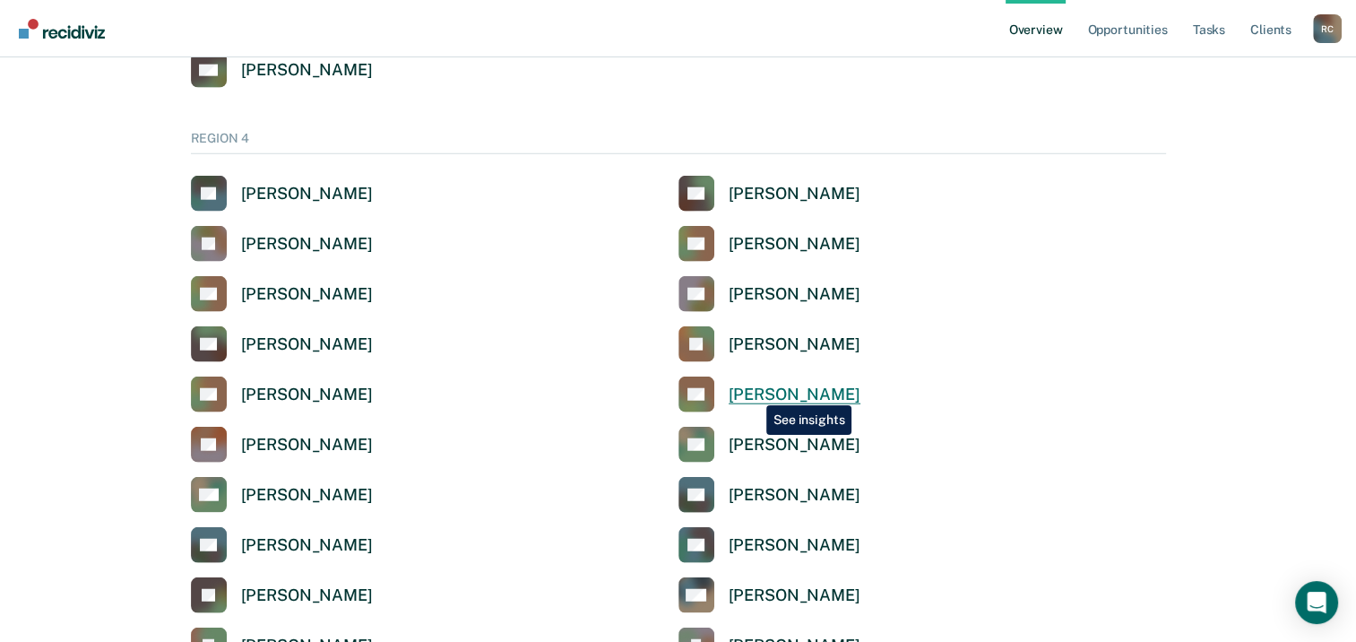
click at [752, 392] on div "[PERSON_NAME]" at bounding box center [794, 394] width 132 height 21
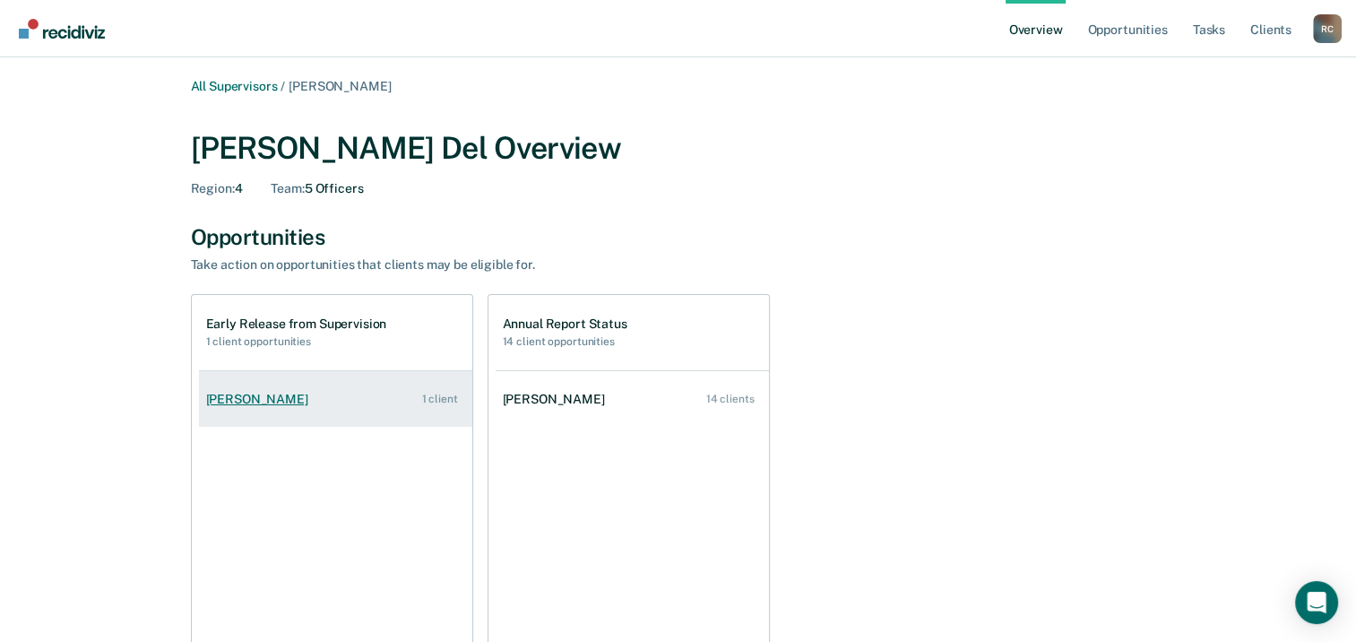
click at [225, 401] on div "[PERSON_NAME]" at bounding box center [260, 399] width 109 height 15
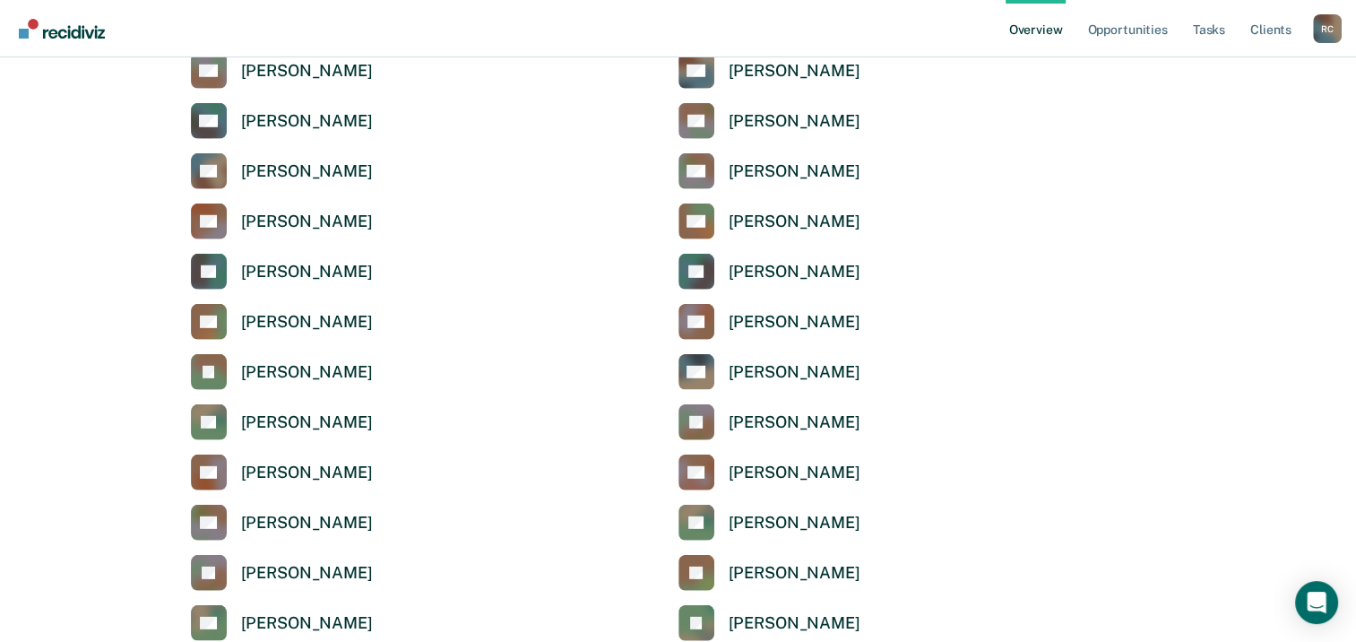
scroll to position [5197, 0]
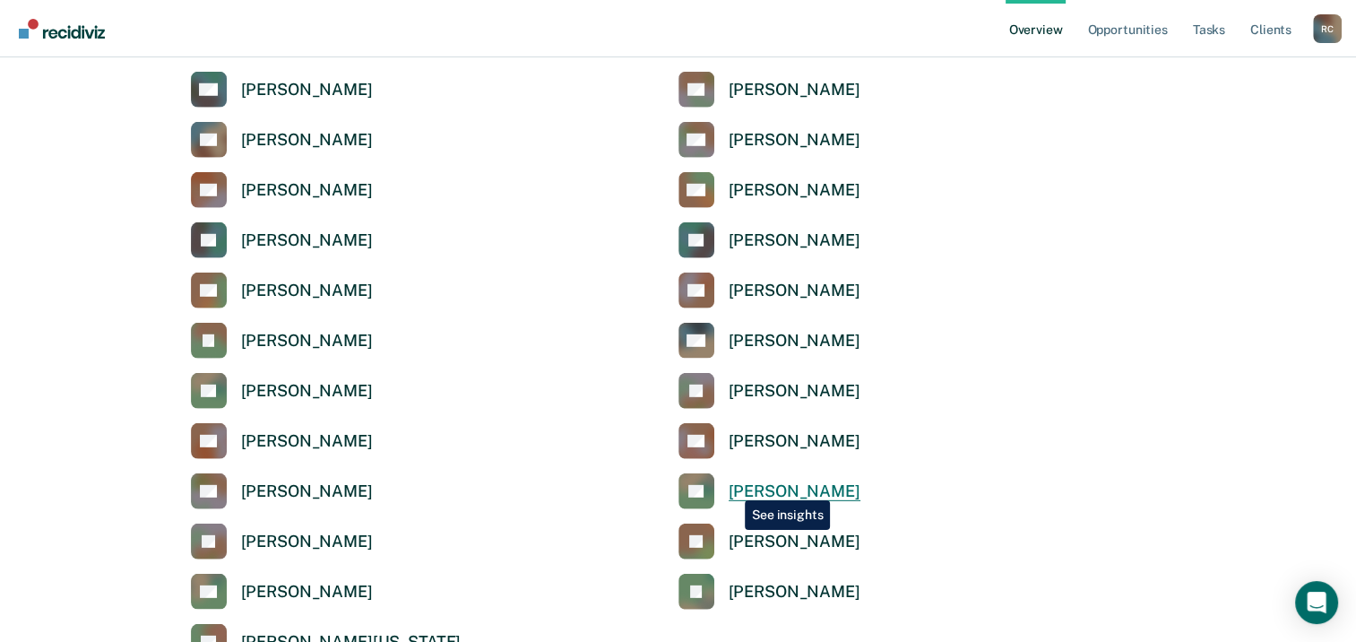
click at [741, 487] on div "[PERSON_NAME]" at bounding box center [794, 491] width 132 height 21
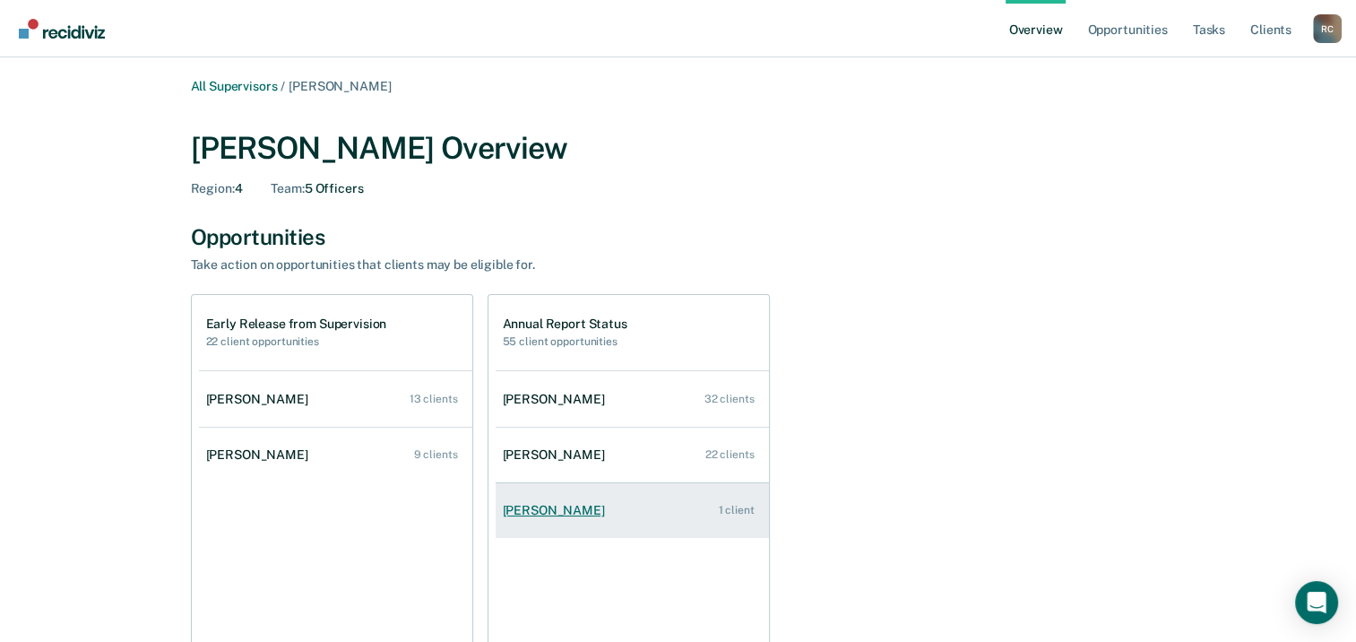
click at [528, 508] on div "[PERSON_NAME]" at bounding box center [557, 510] width 109 height 15
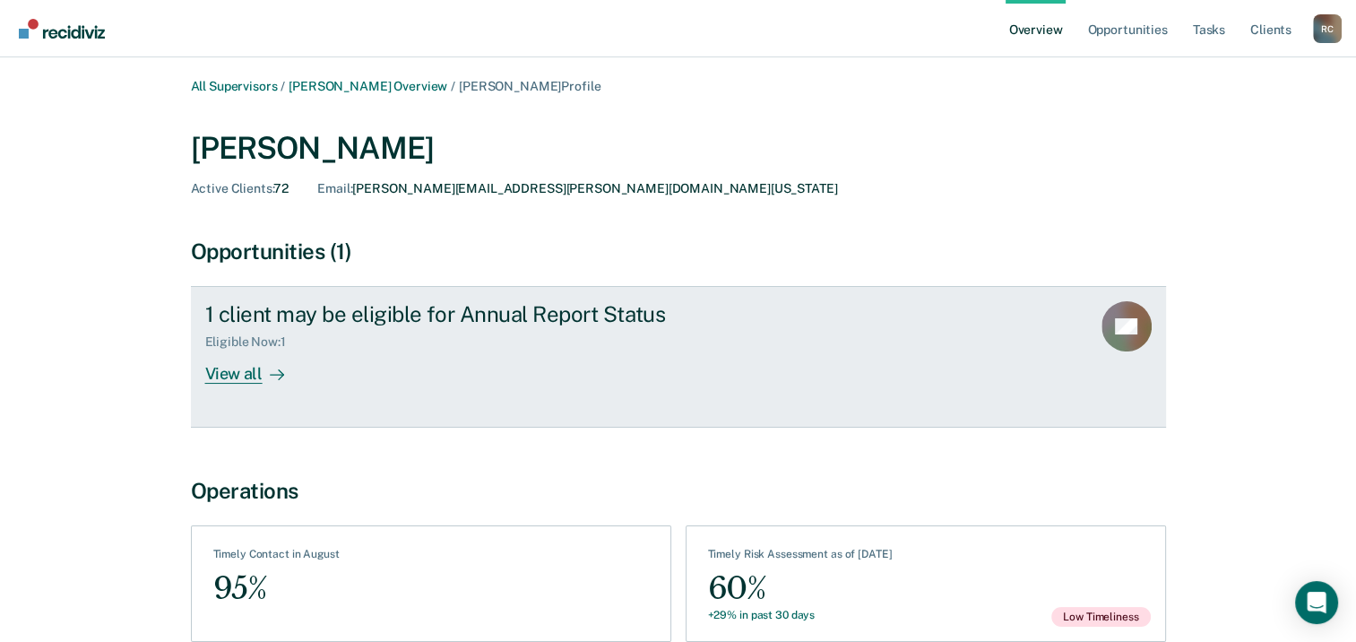
click at [263, 316] on div "1 client may be eligible for Annual Report Status" at bounding box center [519, 314] width 629 height 26
click at [234, 373] on div "View all" at bounding box center [255, 366] width 100 height 35
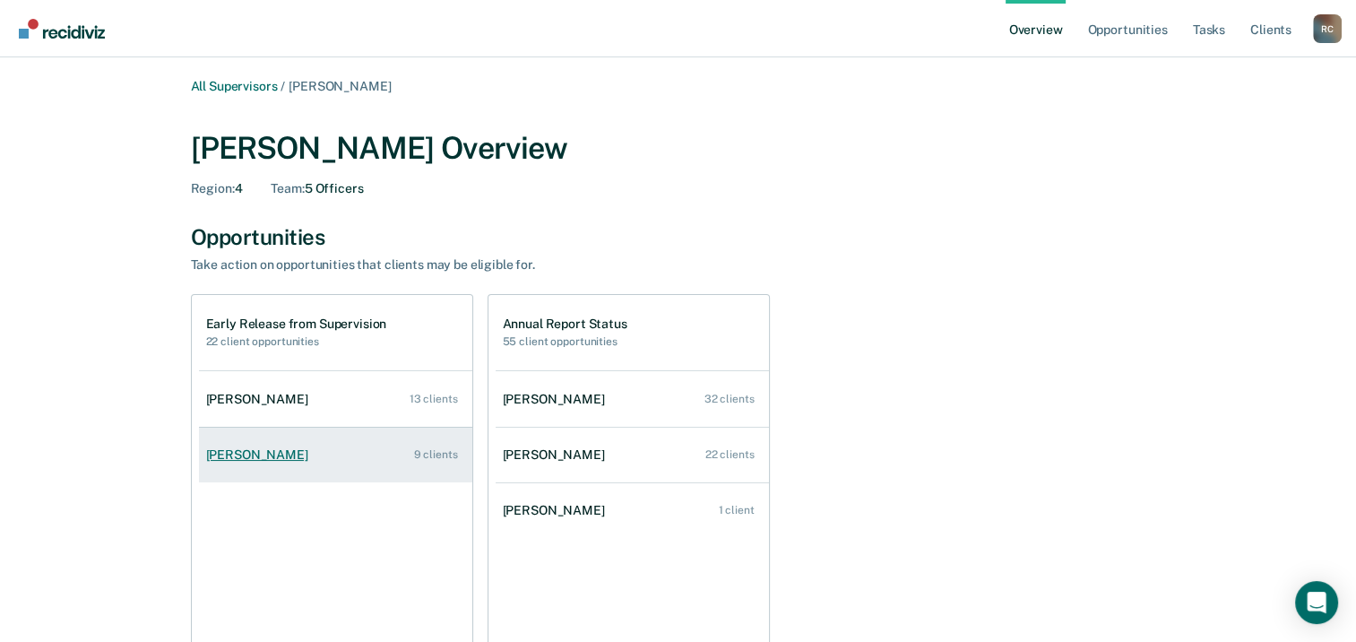
click at [233, 451] on div "[PERSON_NAME]" at bounding box center [260, 454] width 109 height 15
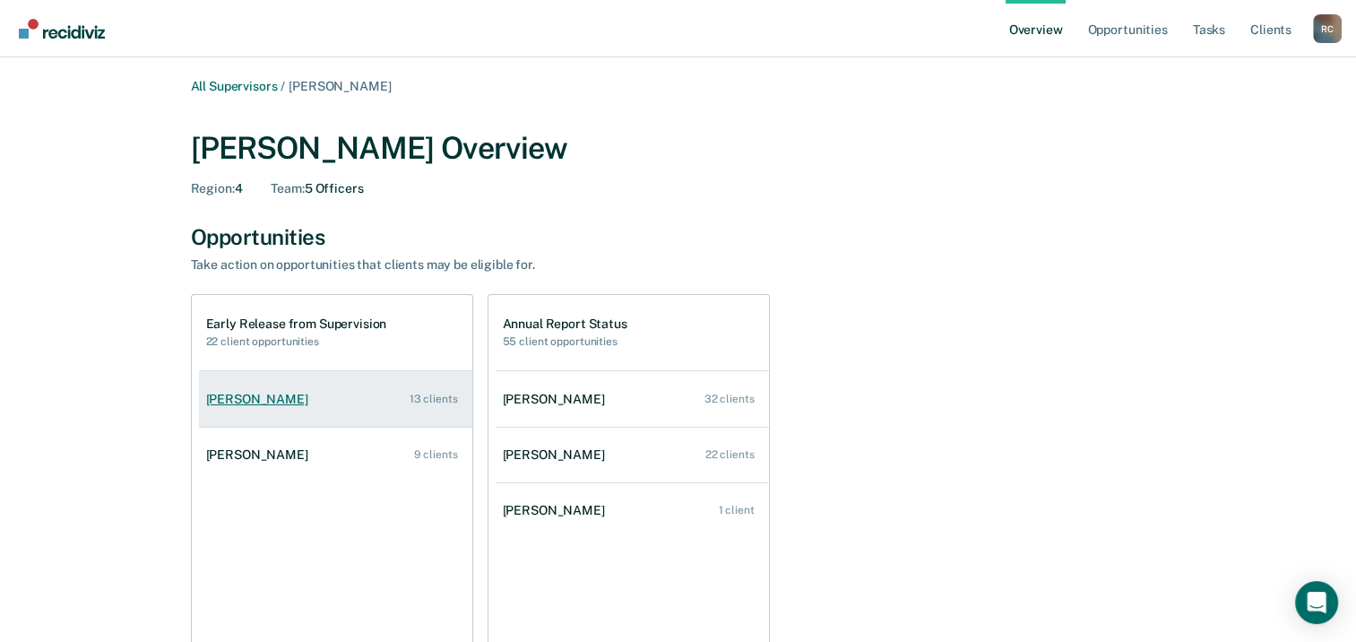
click at [228, 400] on div "[PERSON_NAME]" at bounding box center [260, 399] width 109 height 15
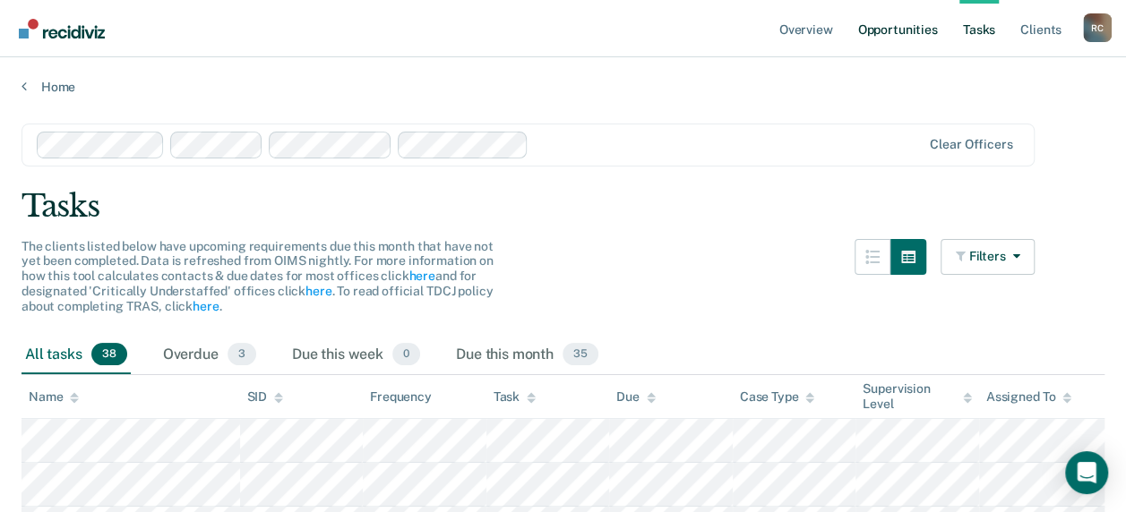
click at [906, 30] on link "Opportunities" at bounding box center [897, 28] width 87 height 57
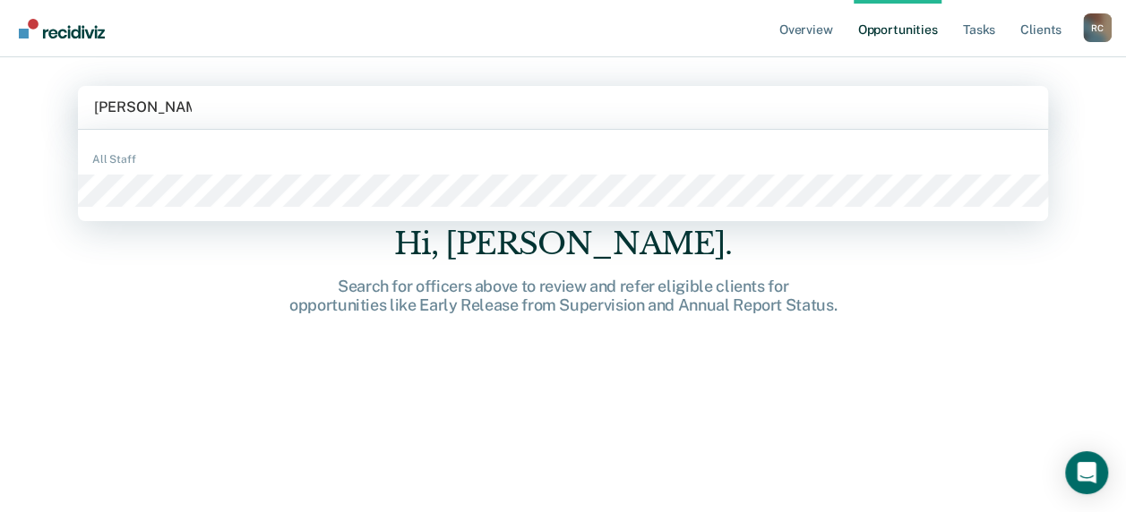
type input "jacob williamson"
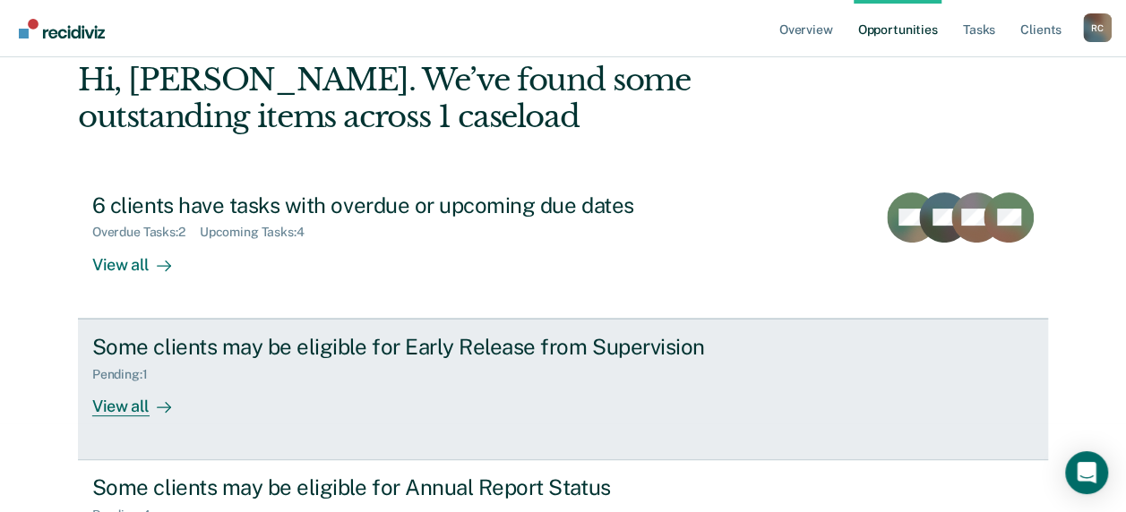
scroll to position [176, 0]
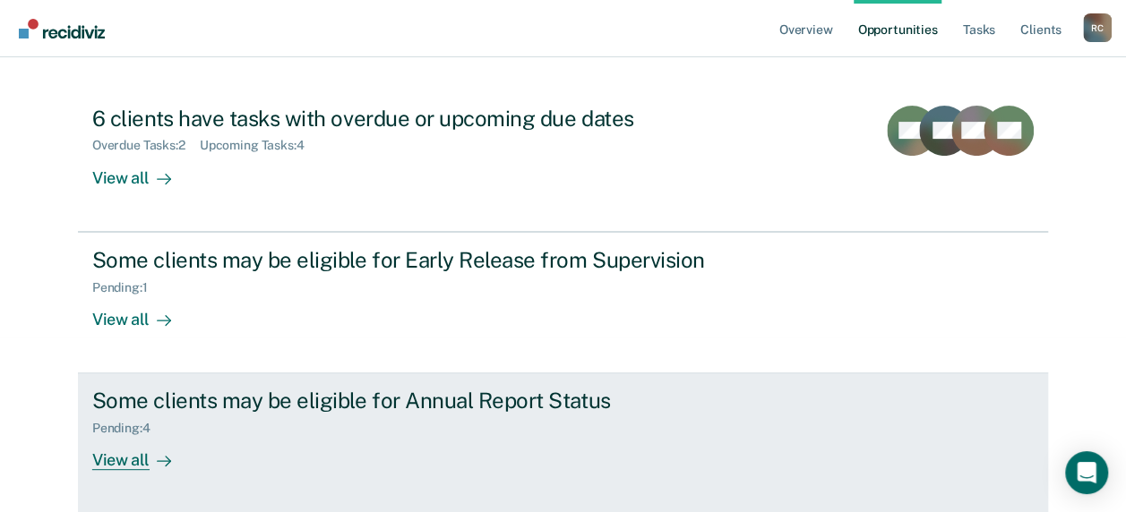
click at [123, 456] on div "View all" at bounding box center [142, 453] width 100 height 35
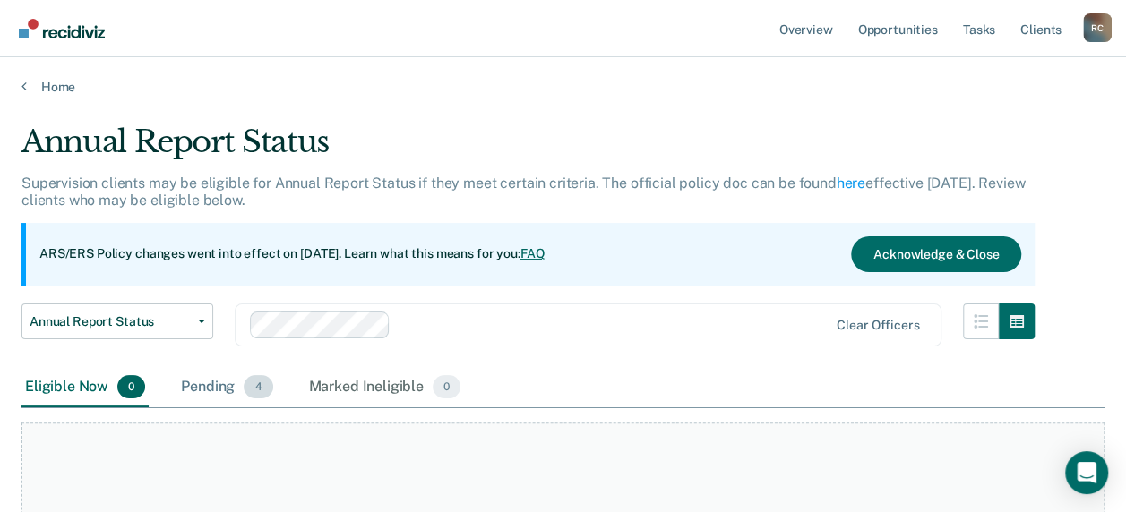
click at [193, 389] on div "Pending 4" at bounding box center [226, 387] width 99 height 39
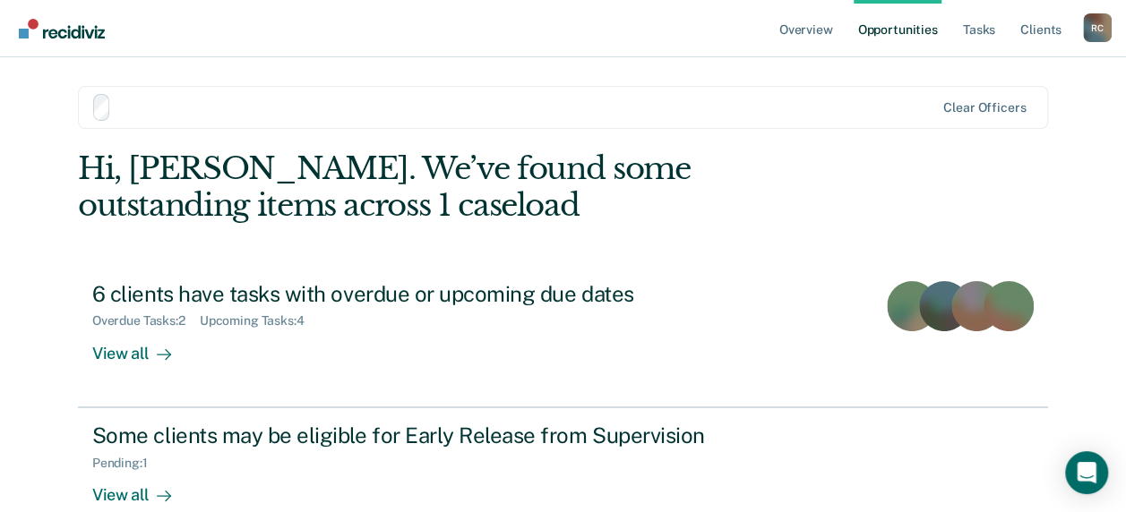
scroll to position [176, 0]
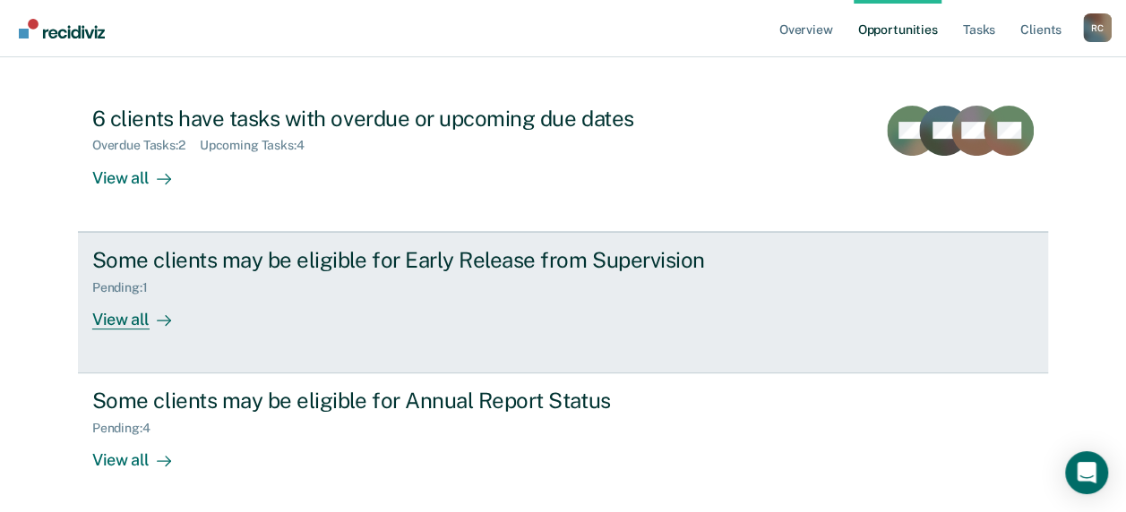
click at [111, 320] on div "View all" at bounding box center [142, 312] width 100 height 35
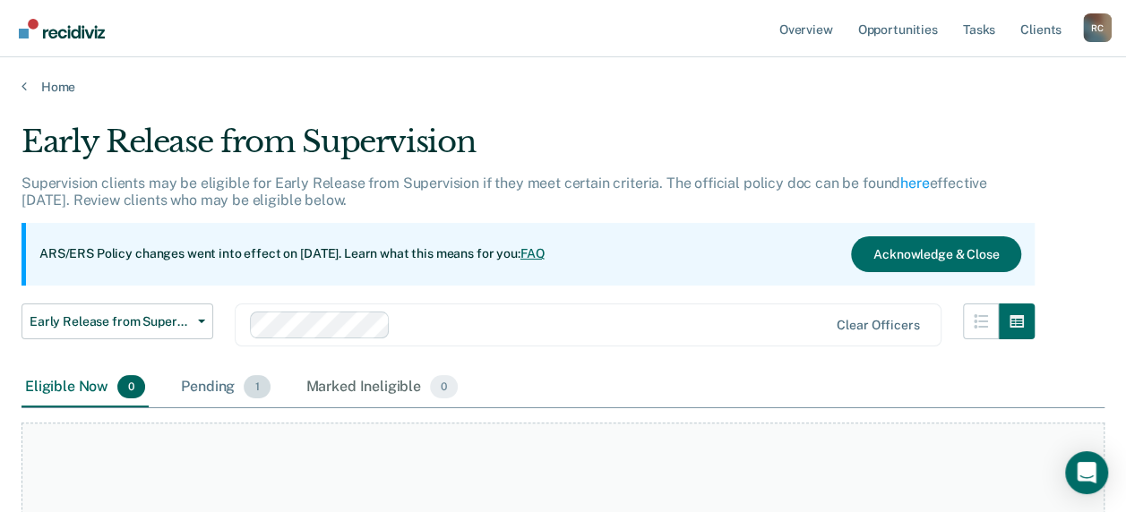
click at [220, 392] on div "Pending 1" at bounding box center [225, 387] width 96 height 39
